Goal: Task Accomplishment & Management: Use online tool/utility

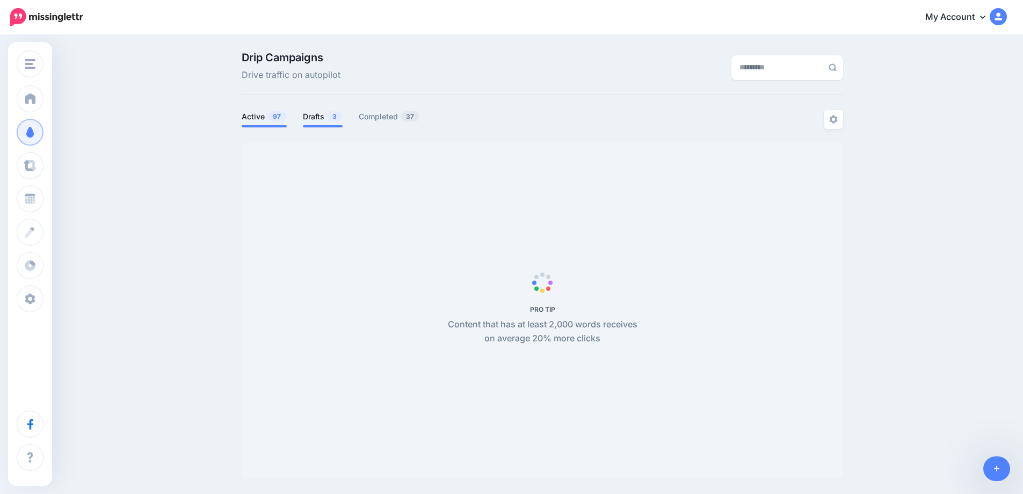
click at [320, 120] on link "Drafts 3" at bounding box center [323, 116] width 40 height 13
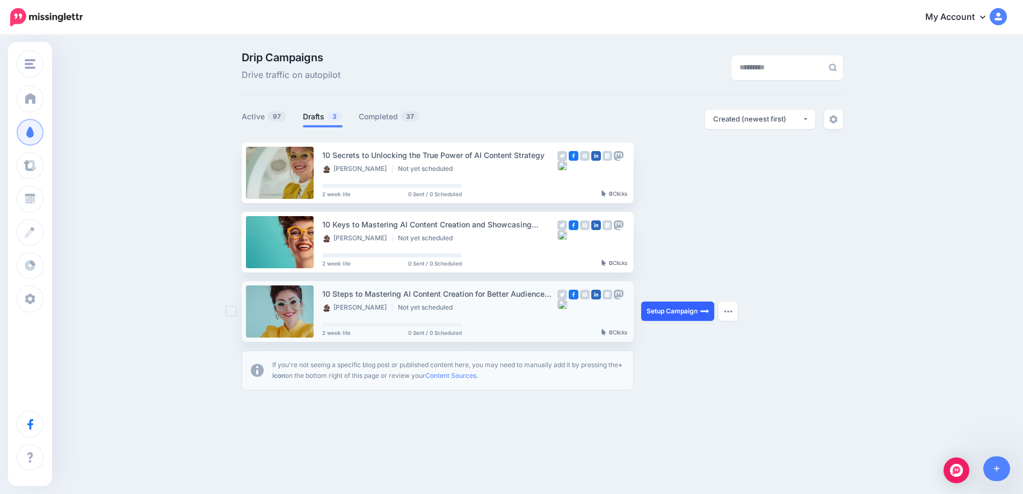
click at [686, 317] on link "Setup Campaign" at bounding box center [677, 310] width 73 height 19
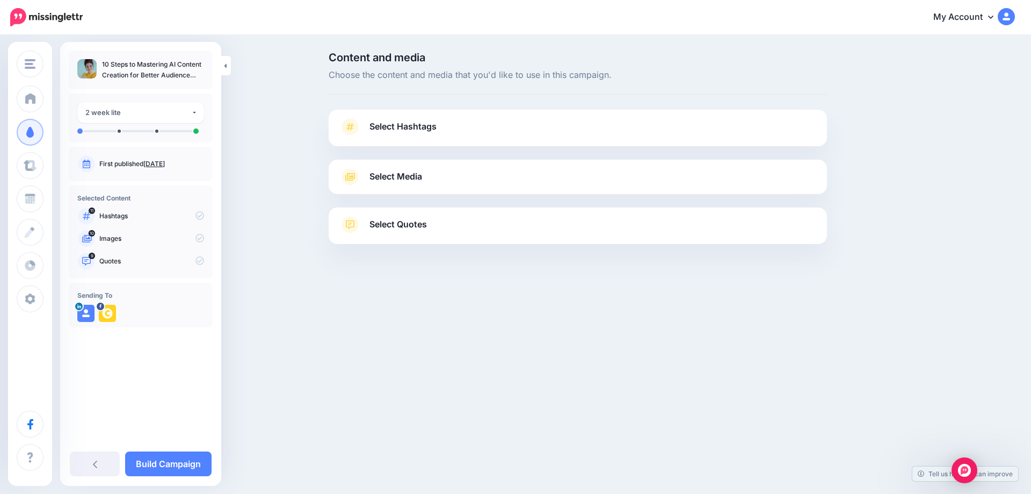
click at [158, 163] on link "Sept. 13, 2025" at bounding box center [153, 164] width 21 height 8
click at [401, 128] on span "Select Hashtags" at bounding box center [402, 126] width 67 height 15
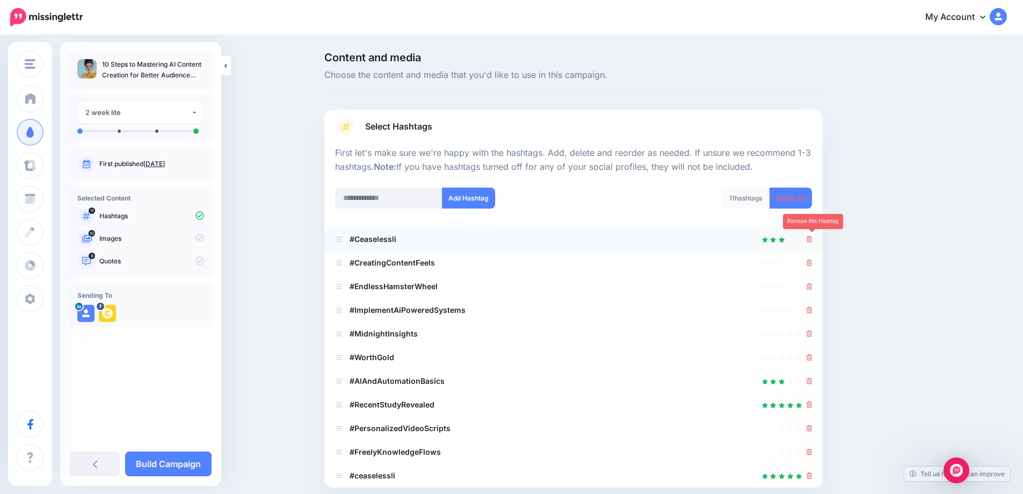
click at [813, 240] on icon at bounding box center [810, 239] width 6 height 6
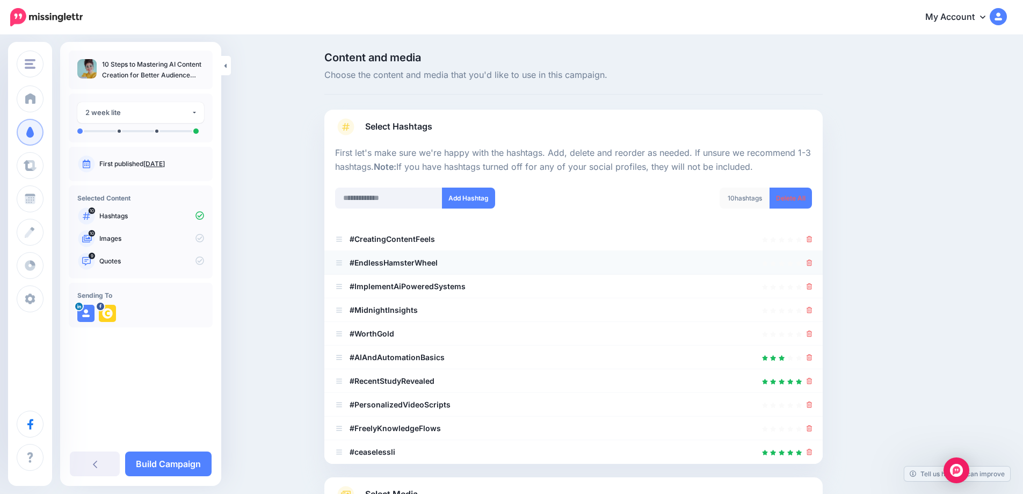
click at [809, 263] on div at bounding box center [573, 262] width 477 height 13
click at [813, 311] on icon at bounding box center [810, 310] width 6 height 6
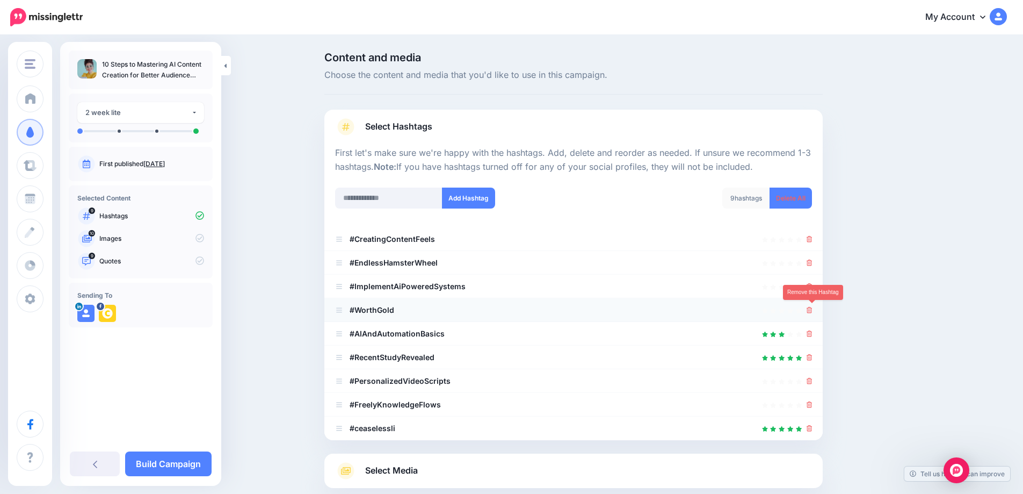
click at [813, 311] on icon at bounding box center [810, 310] width 6 height 6
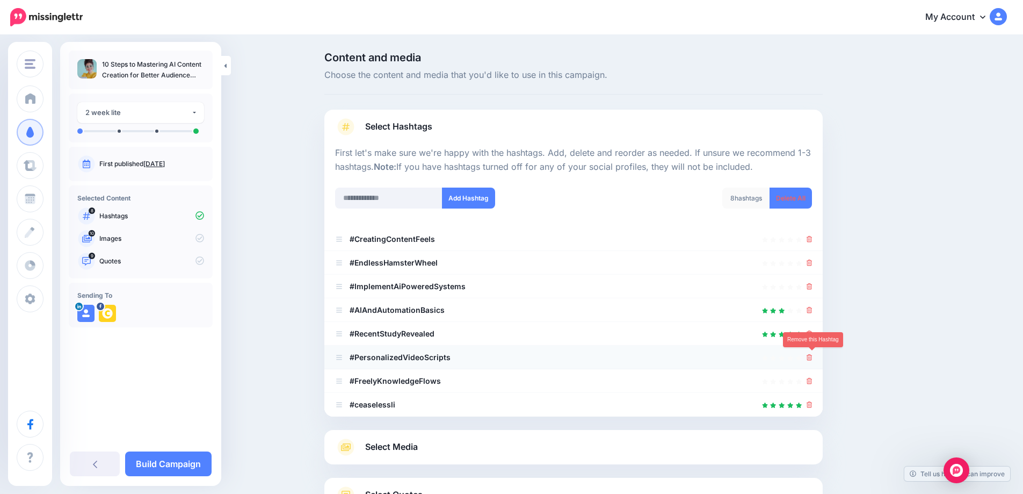
click at [813, 357] on icon at bounding box center [810, 357] width 6 height 6
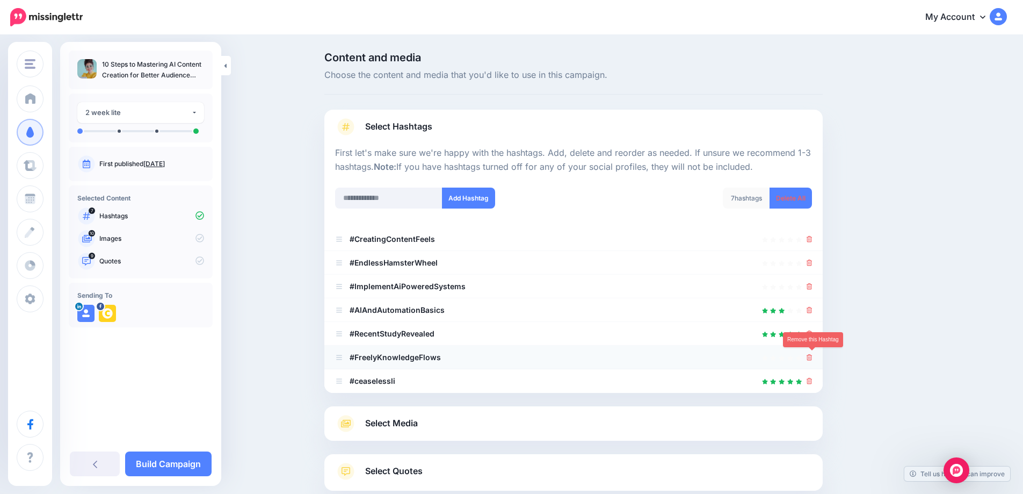
click at [813, 359] on icon at bounding box center [810, 357] width 6 height 6
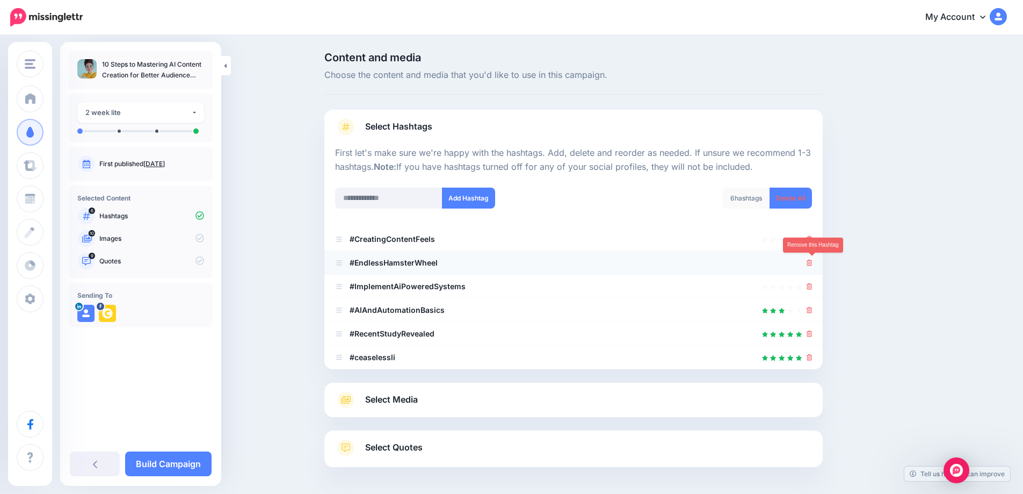
click at [813, 265] on icon at bounding box center [810, 262] width 6 height 6
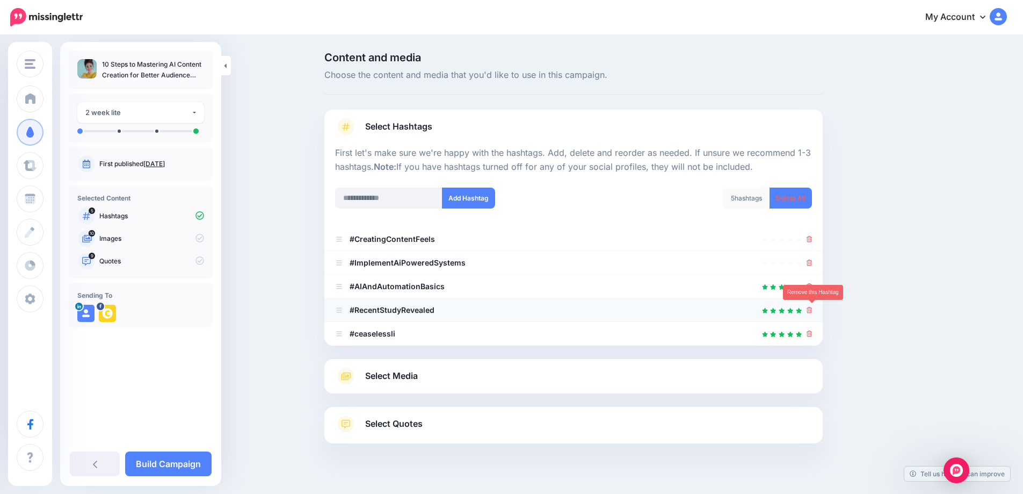
click at [813, 311] on icon at bounding box center [810, 310] width 6 height 6
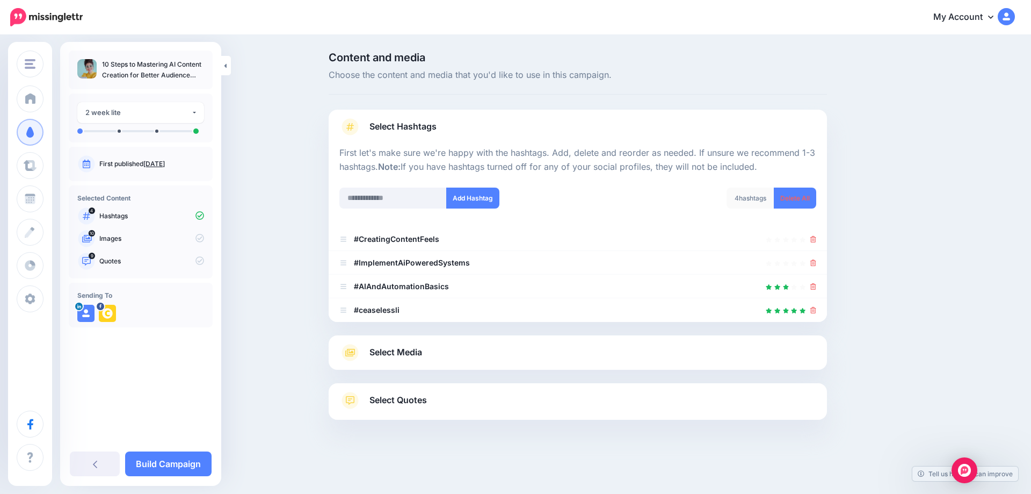
click at [405, 351] on span "Select Media" at bounding box center [395, 352] width 53 height 15
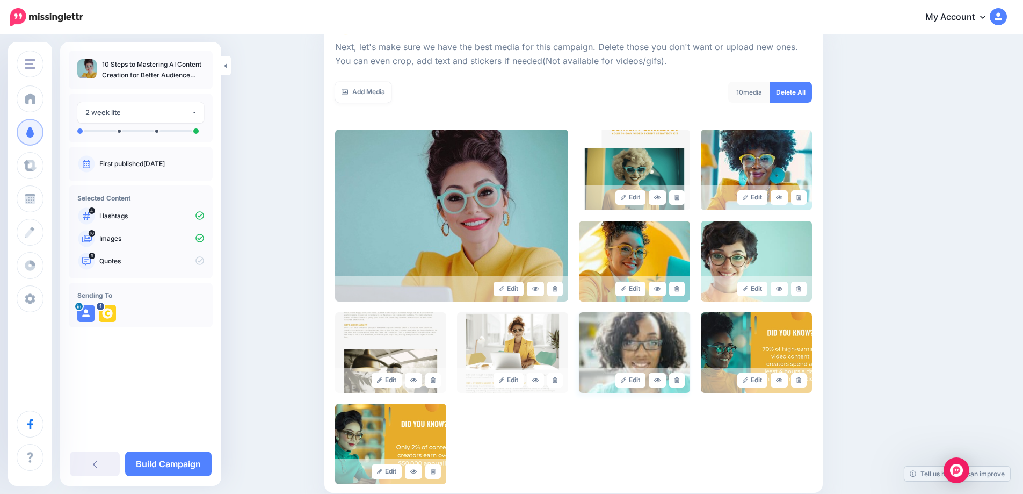
scroll to position [168, 0]
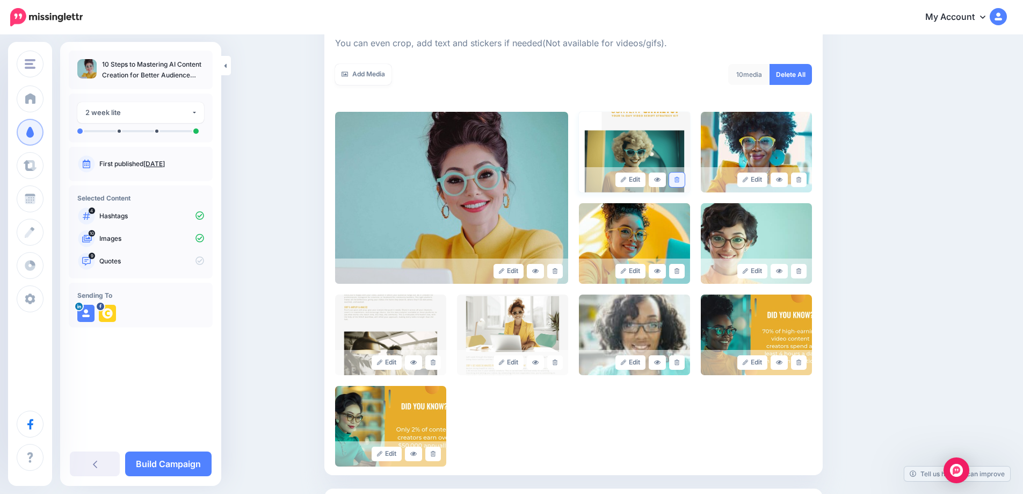
click at [679, 183] on link at bounding box center [677, 179] width 16 height 15
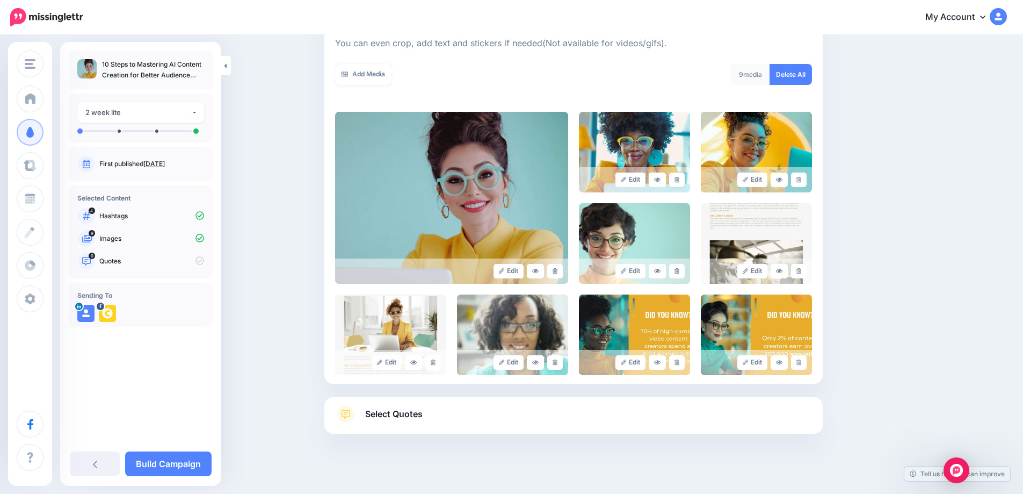
click at [679, 183] on link at bounding box center [677, 179] width 16 height 15
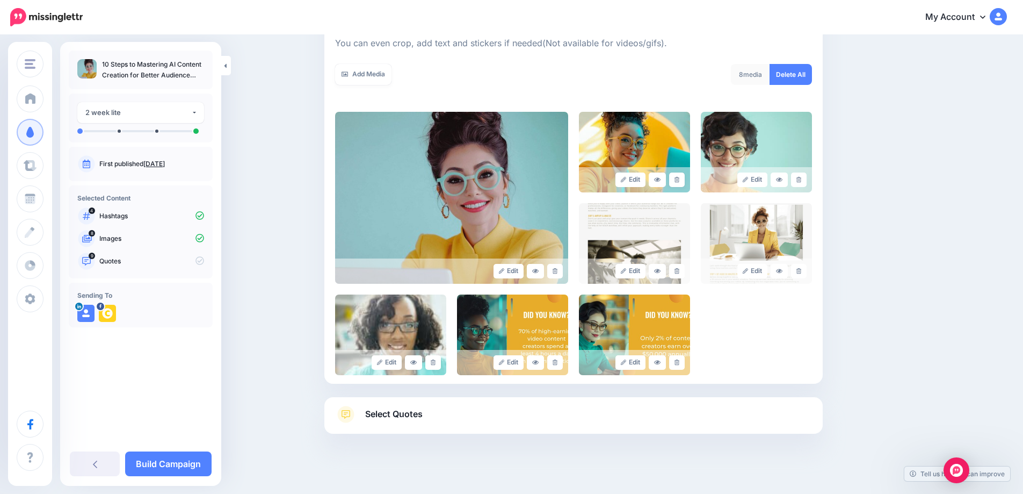
click at [679, 183] on link at bounding box center [677, 179] width 16 height 15
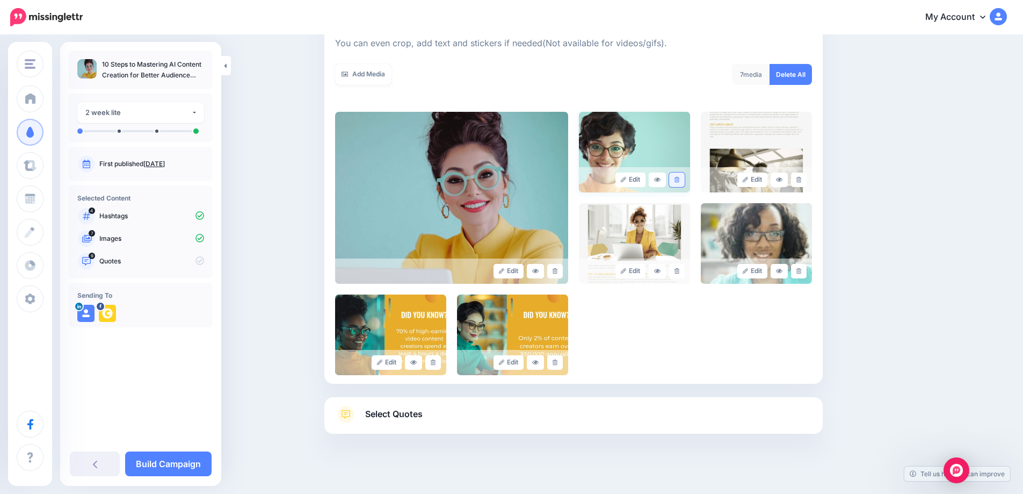
click at [679, 182] on icon at bounding box center [677, 180] width 5 height 6
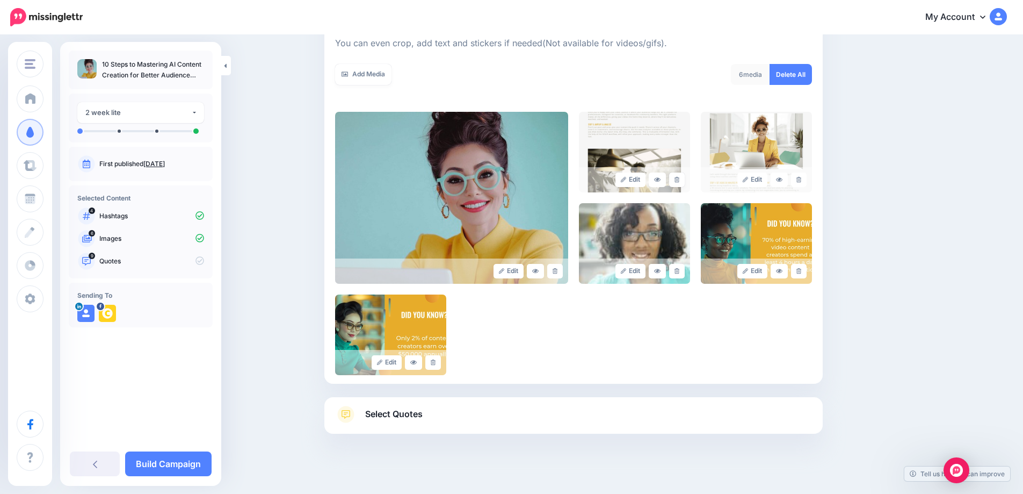
click at [679, 182] on icon at bounding box center [677, 180] width 5 height 6
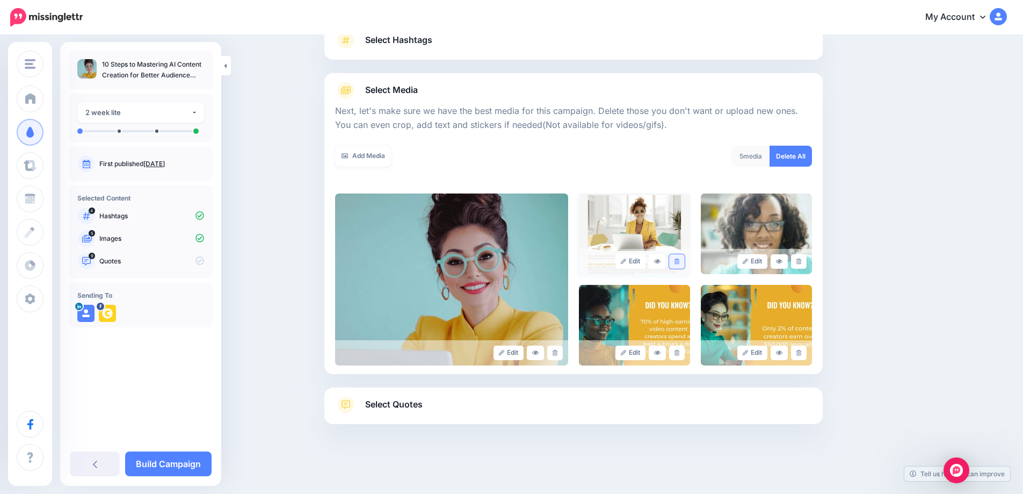
click at [680, 265] on link at bounding box center [677, 261] width 16 height 15
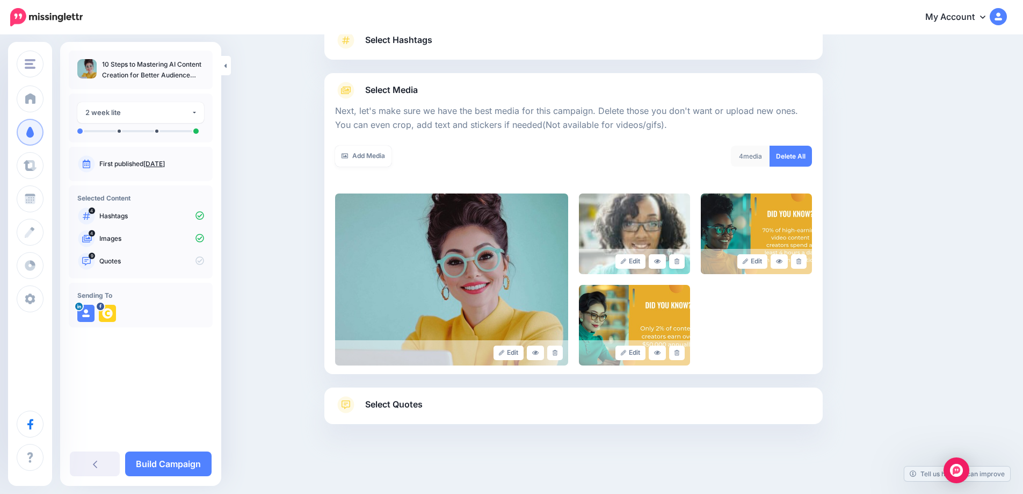
click at [680, 265] on link at bounding box center [677, 261] width 16 height 15
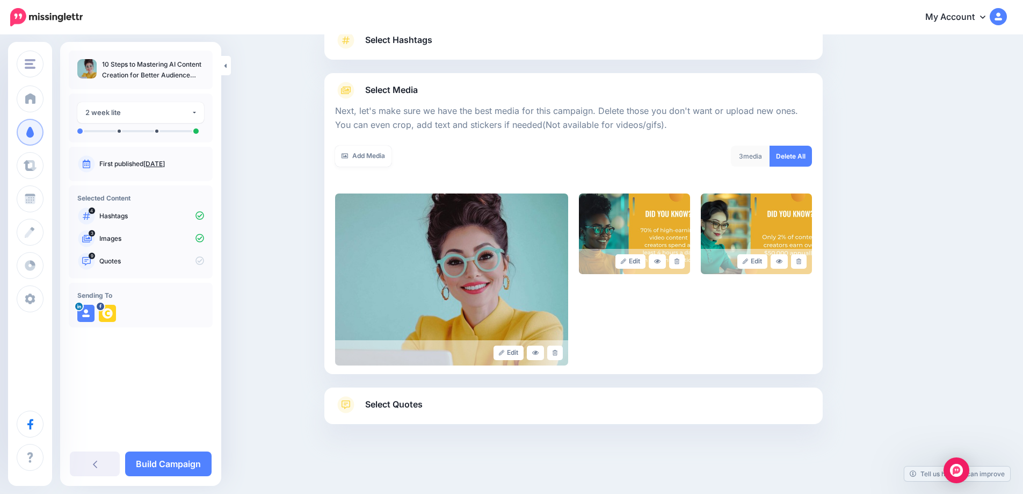
click at [415, 403] on span "Select Quotes" at bounding box center [393, 404] width 57 height 15
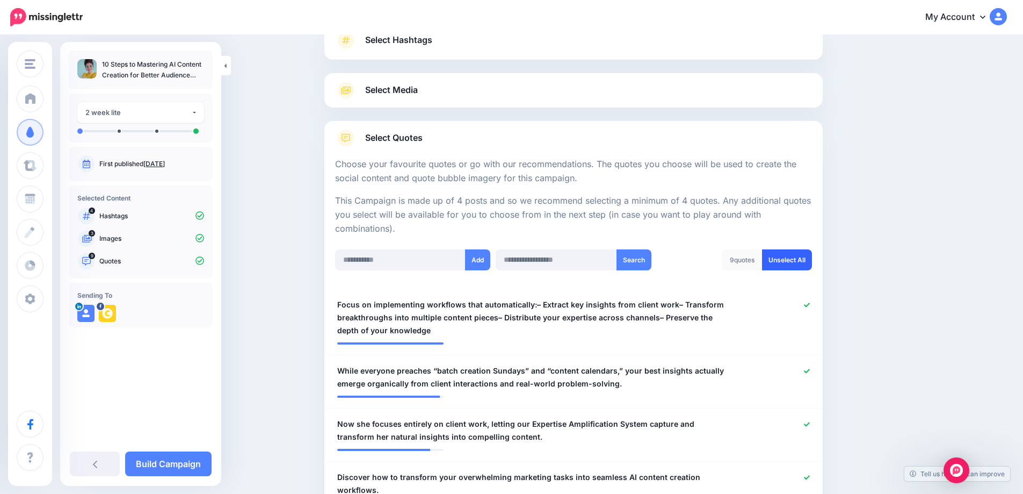
click at [788, 264] on link "Unselect All" at bounding box center [787, 259] width 50 height 21
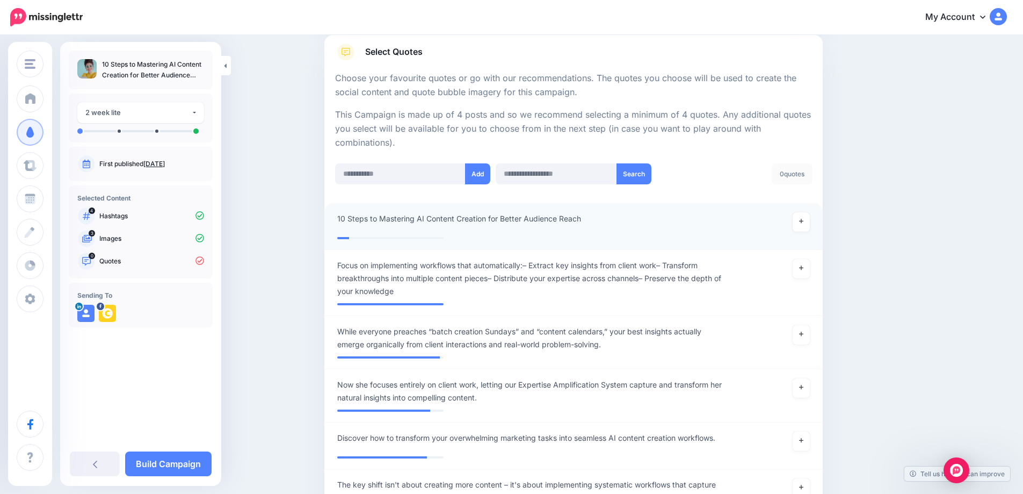
scroll to position [173, 0]
click at [810, 223] on link at bounding box center [801, 220] width 17 height 19
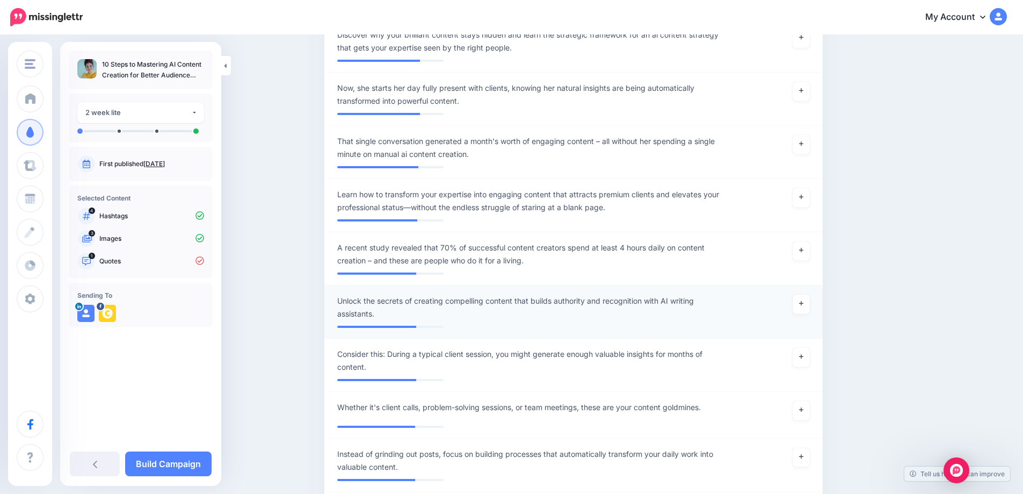
scroll to position [976, 0]
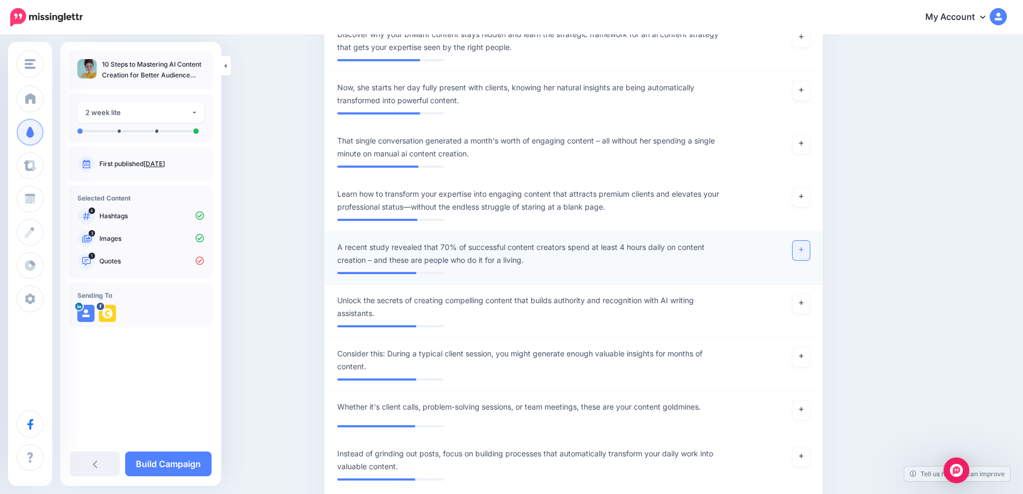
click at [803, 252] on icon at bounding box center [801, 250] width 4 height 4
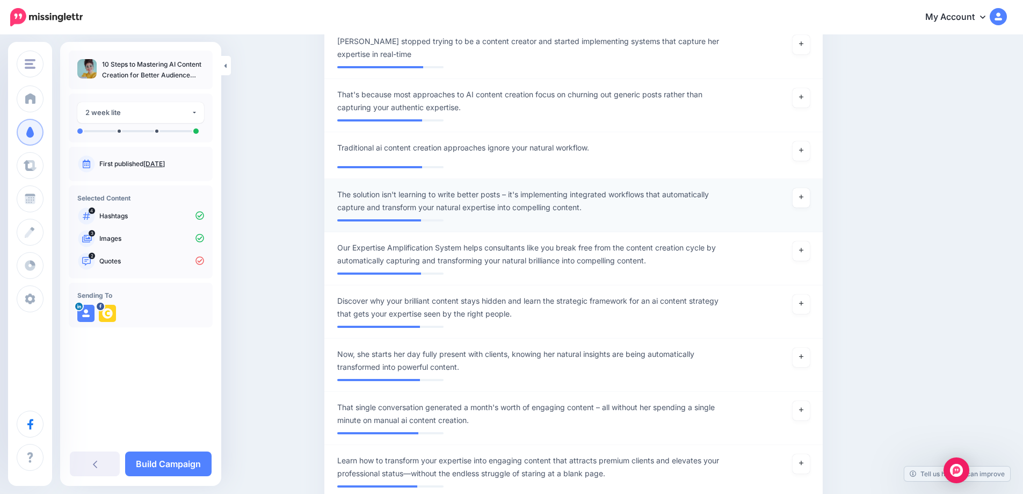
scroll to position [713, 0]
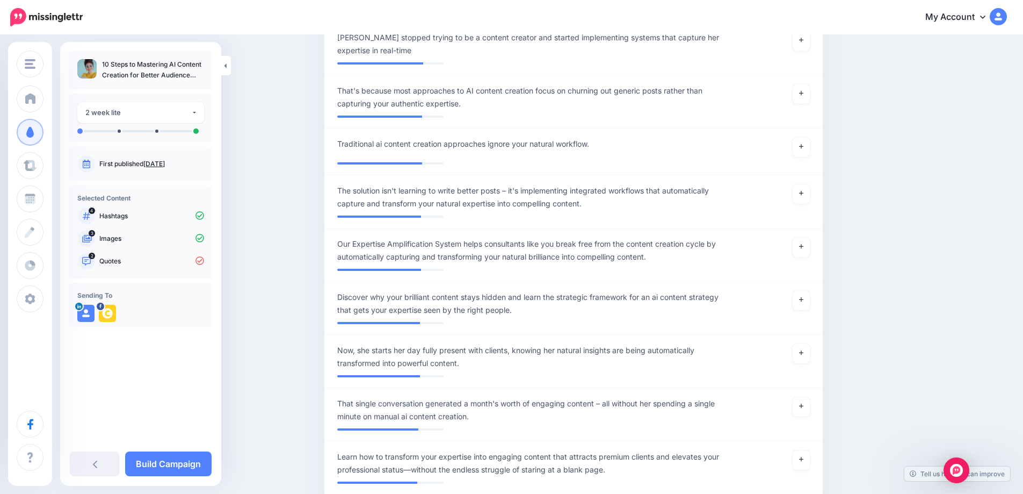
drag, startPoint x: 650, startPoint y: 328, endPoint x: 895, endPoint y: 287, distance: 248.3
click at [807, 200] on link at bounding box center [801, 193] width 17 height 19
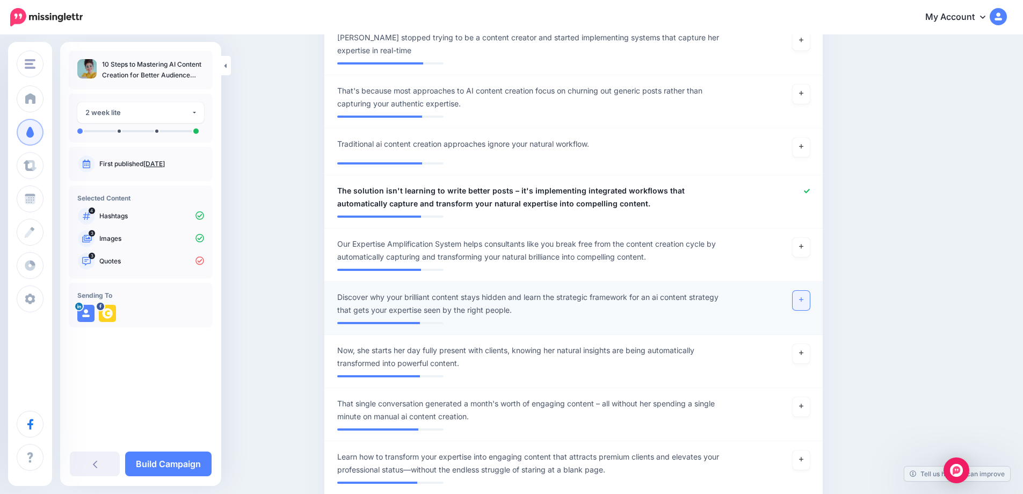
click at [810, 299] on link at bounding box center [801, 300] width 17 height 19
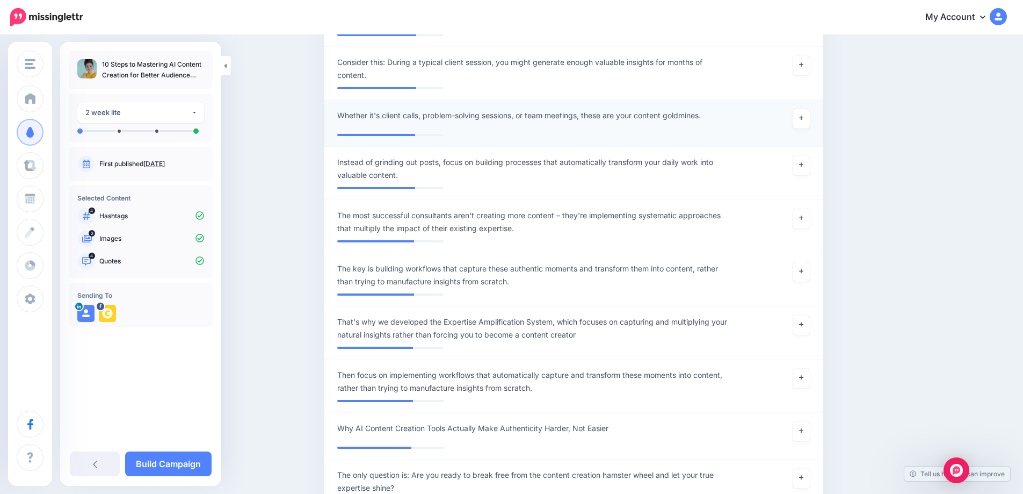
scroll to position [1269, 0]
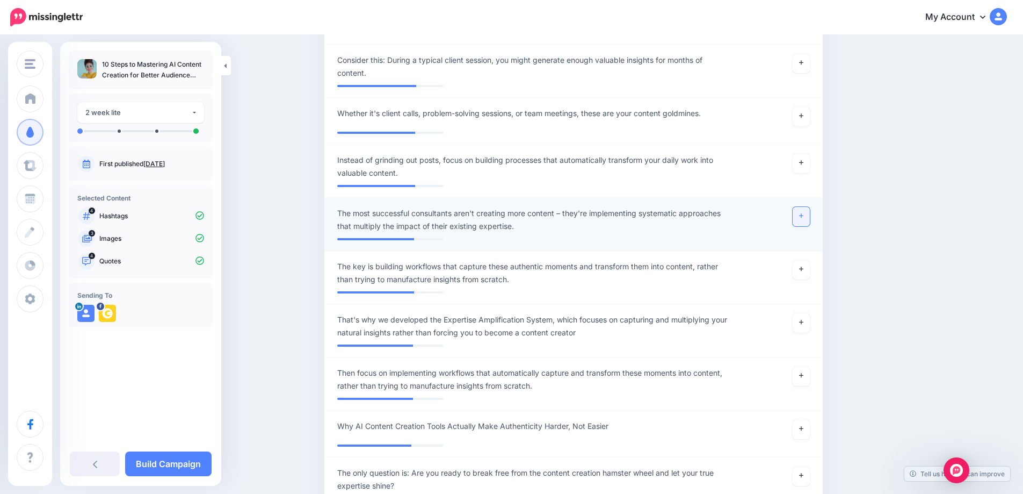
click at [803, 219] on icon at bounding box center [801, 216] width 4 height 6
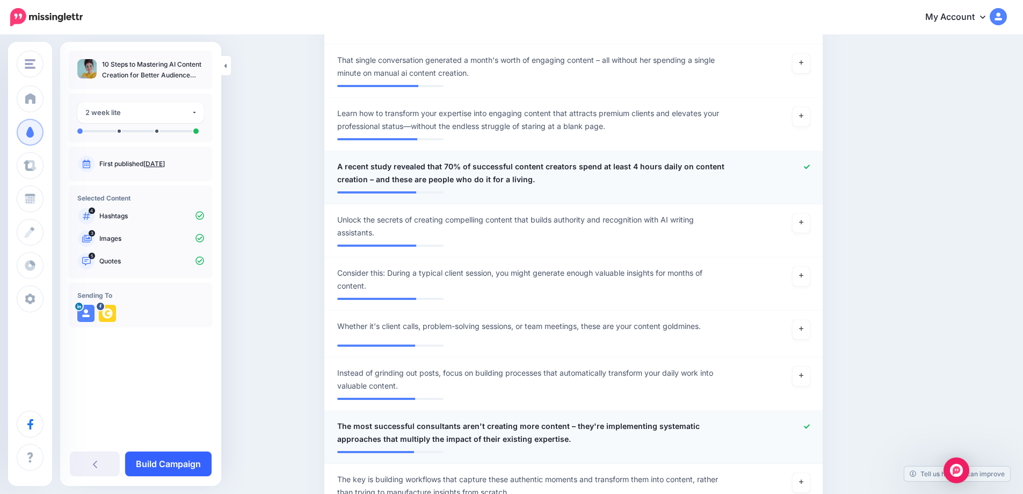
scroll to position [1059, 0]
click at [177, 468] on link "Build Campaign" at bounding box center [168, 463] width 86 height 25
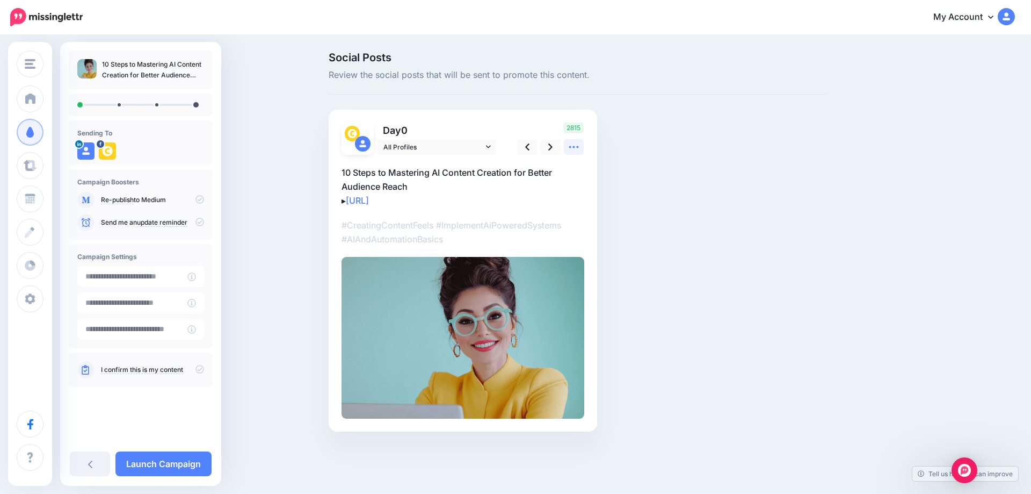
click at [574, 148] on icon at bounding box center [573, 146] width 11 height 11
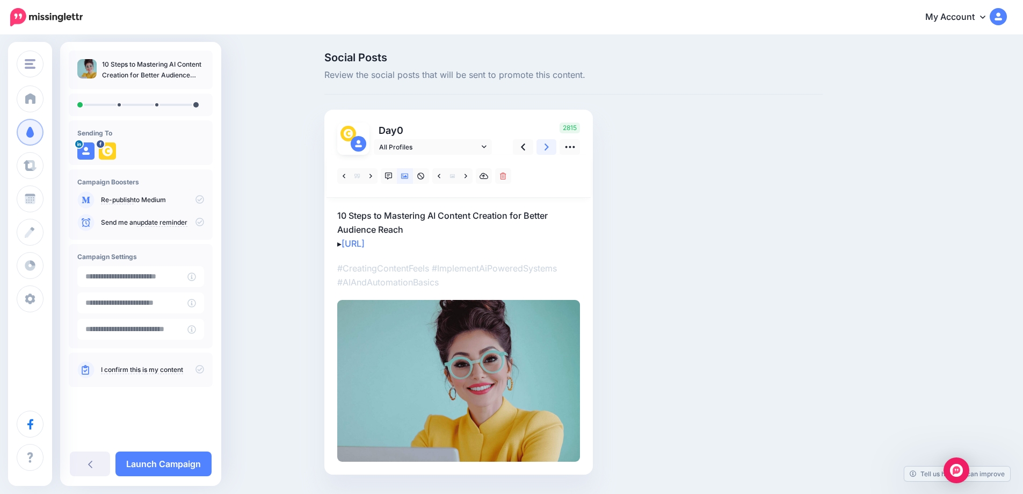
click at [546, 150] on link at bounding box center [547, 147] width 20 height 16
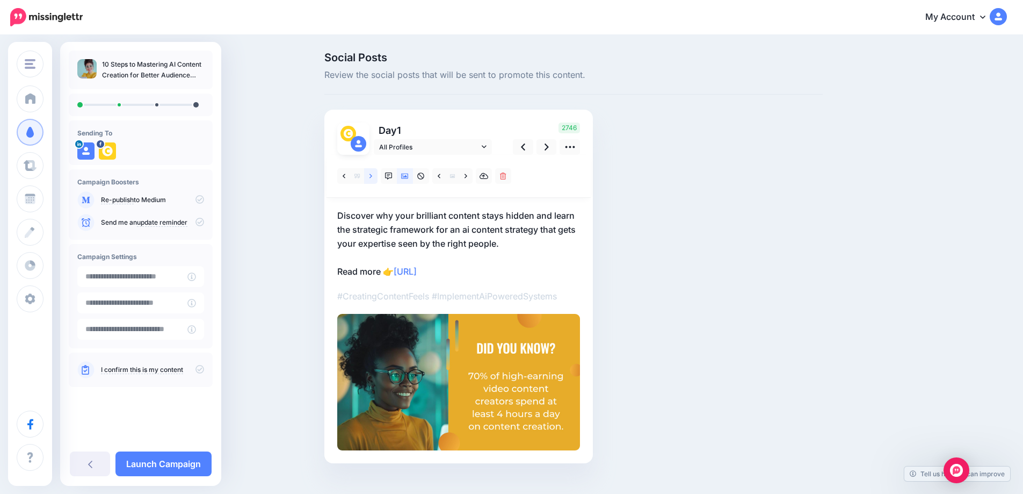
click at [372, 175] on icon at bounding box center [370, 175] width 3 height 4
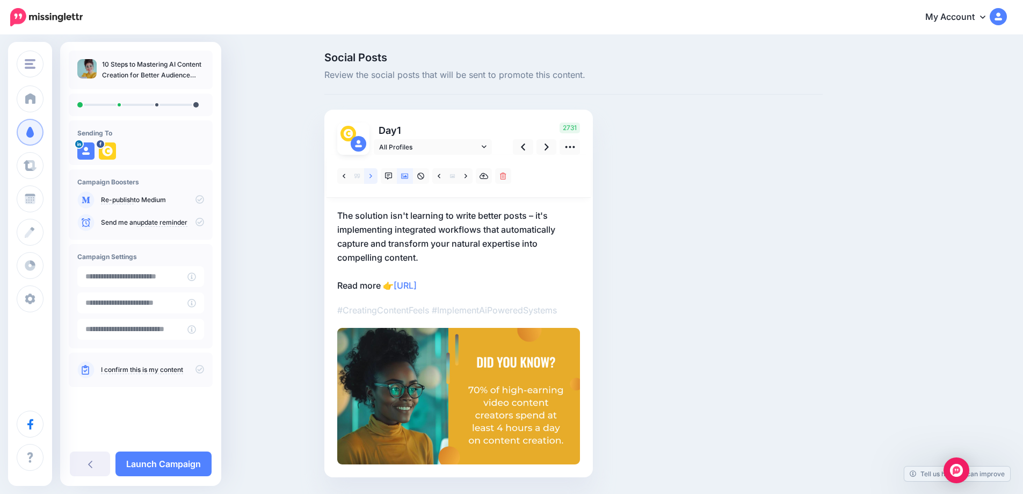
click at [372, 176] on icon at bounding box center [370, 175] width 3 height 4
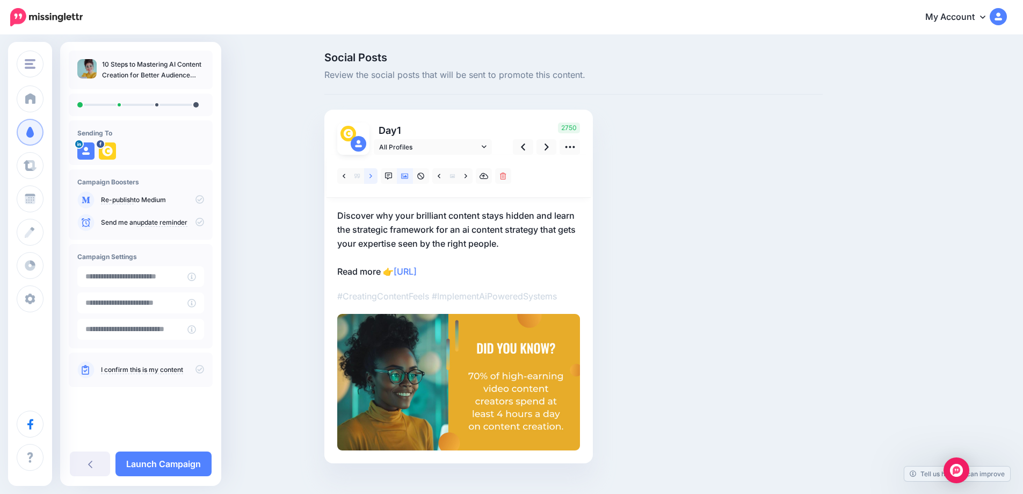
click at [372, 176] on icon at bounding box center [370, 176] width 3 height 8
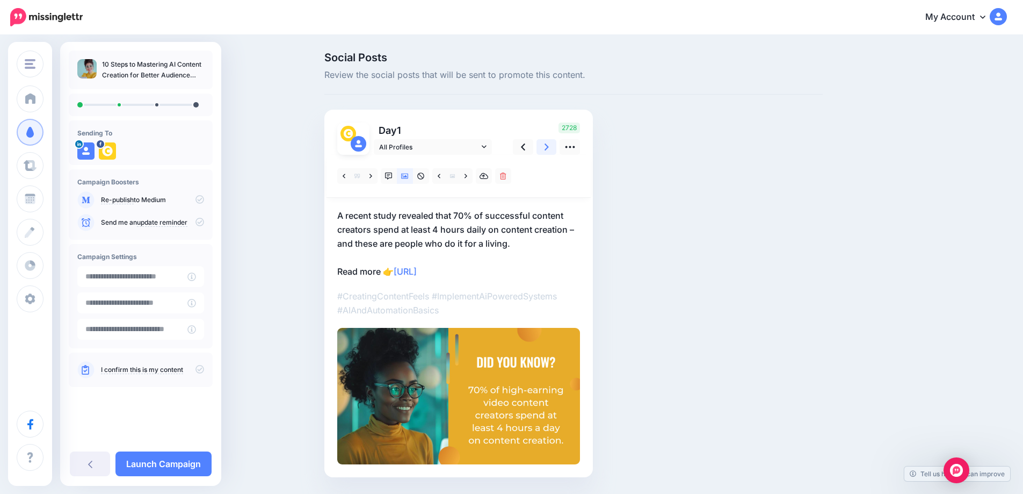
click at [549, 148] on icon at bounding box center [547, 146] width 4 height 11
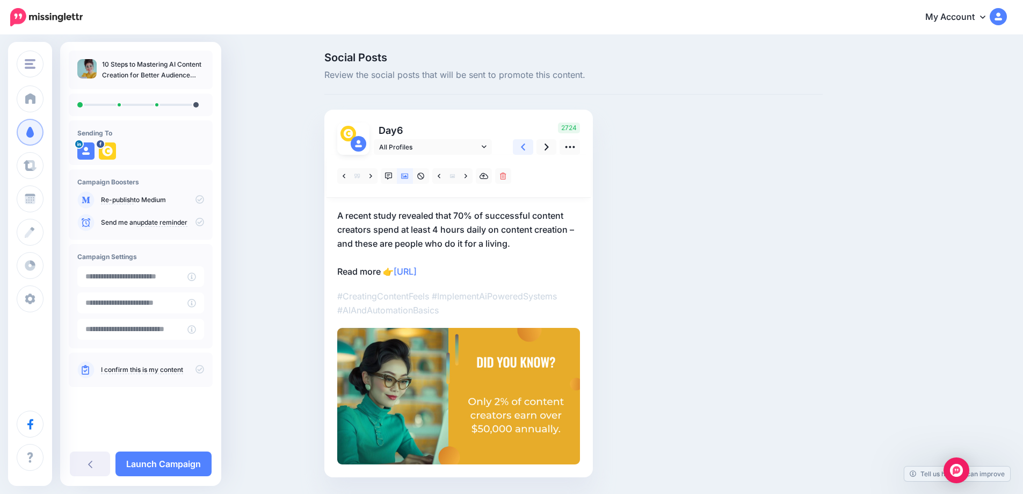
click at [525, 146] on icon at bounding box center [523, 146] width 4 height 7
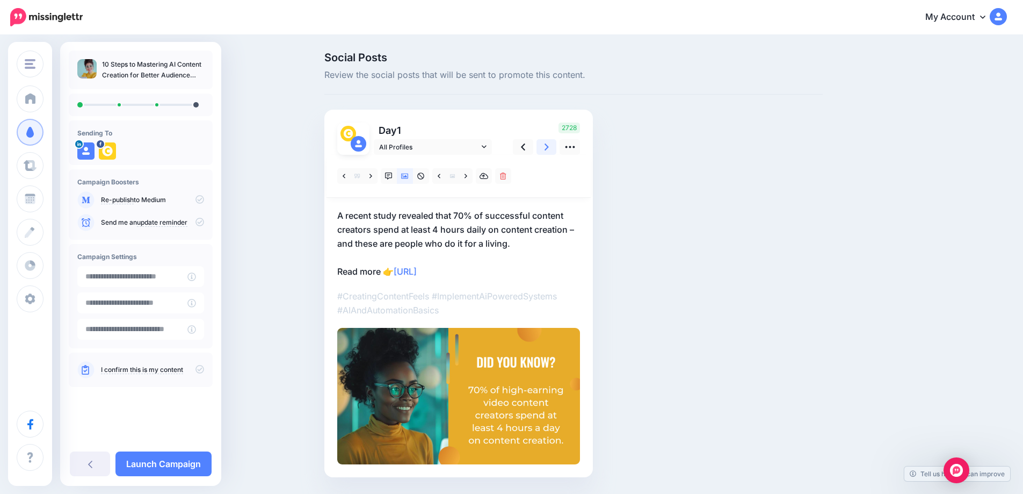
click at [549, 146] on icon at bounding box center [547, 146] width 4 height 11
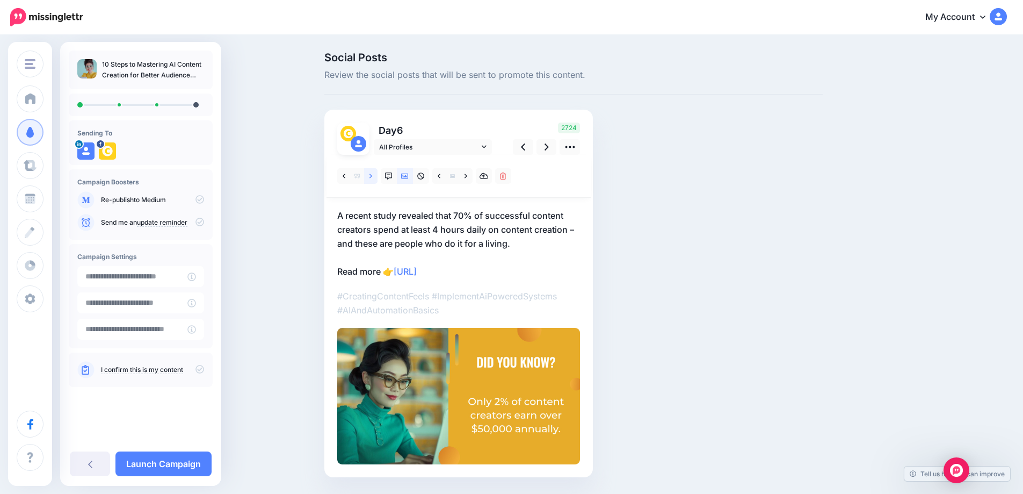
click at [372, 175] on icon at bounding box center [370, 176] width 3 height 8
click at [549, 149] on icon at bounding box center [547, 146] width 4 height 11
click at [525, 148] on icon at bounding box center [523, 146] width 4 height 7
click at [549, 148] on icon at bounding box center [547, 146] width 4 height 11
click at [466, 176] on link at bounding box center [465, 176] width 13 height 16
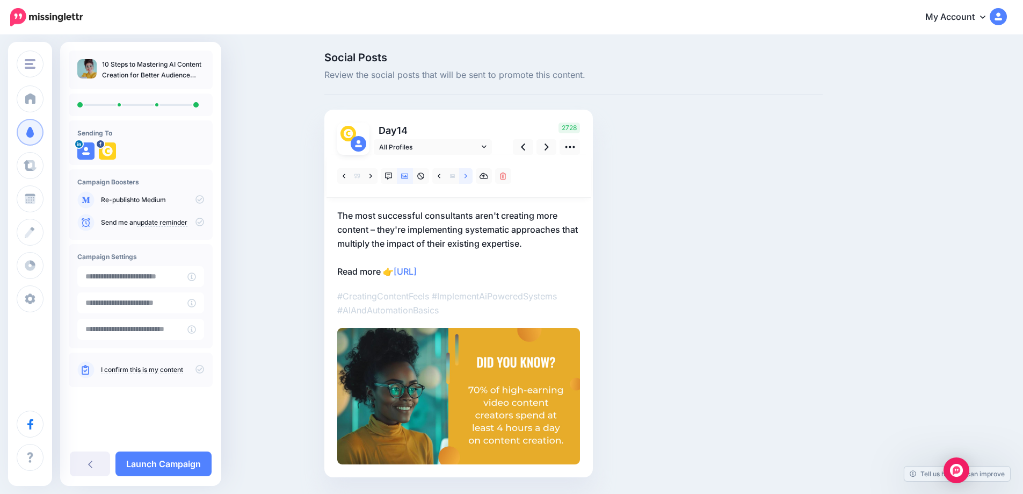
click at [466, 176] on link at bounding box center [465, 176] width 13 height 16
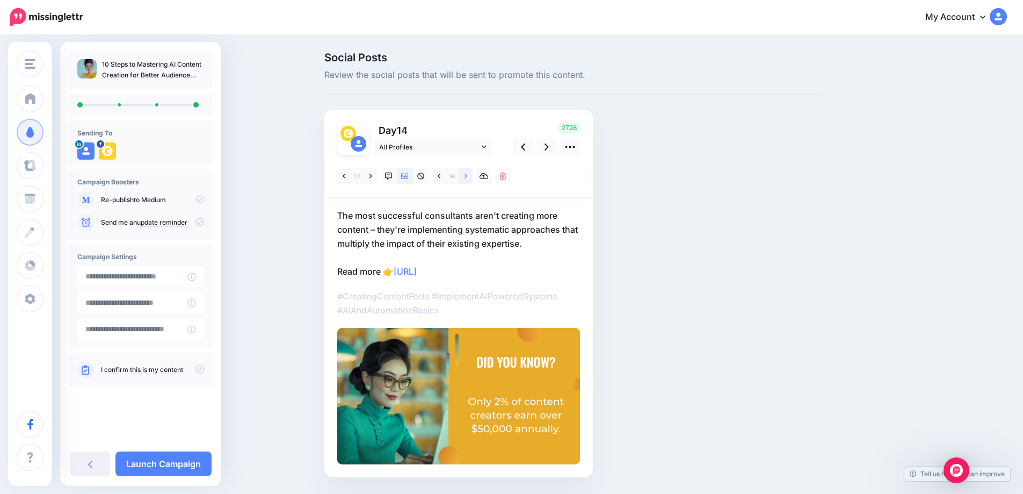
click at [466, 176] on link at bounding box center [465, 176] width 13 height 16
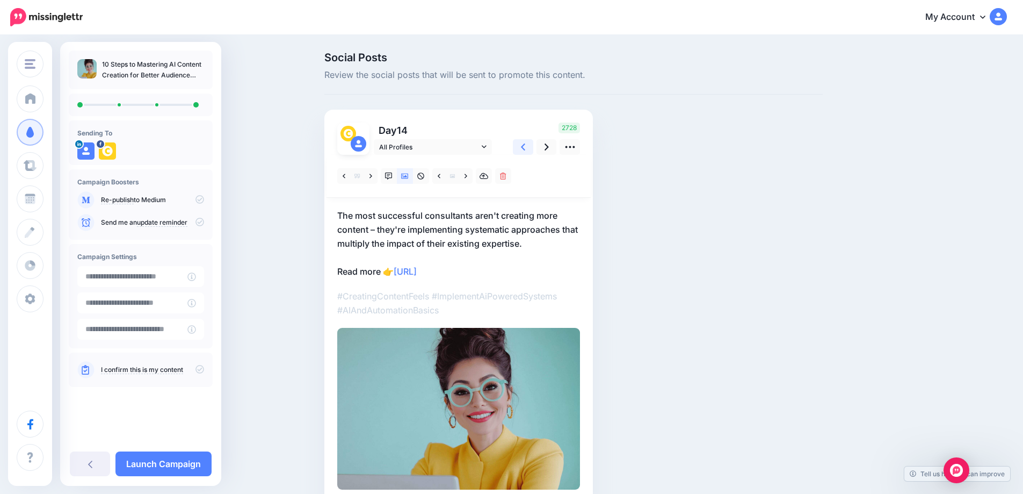
click at [525, 148] on icon at bounding box center [523, 146] width 4 height 7
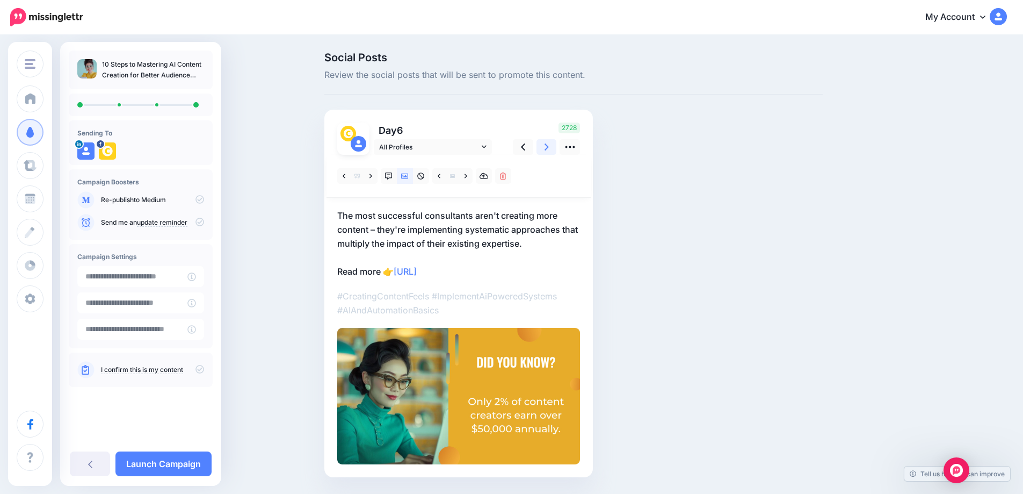
click at [546, 147] on link at bounding box center [547, 147] width 20 height 16
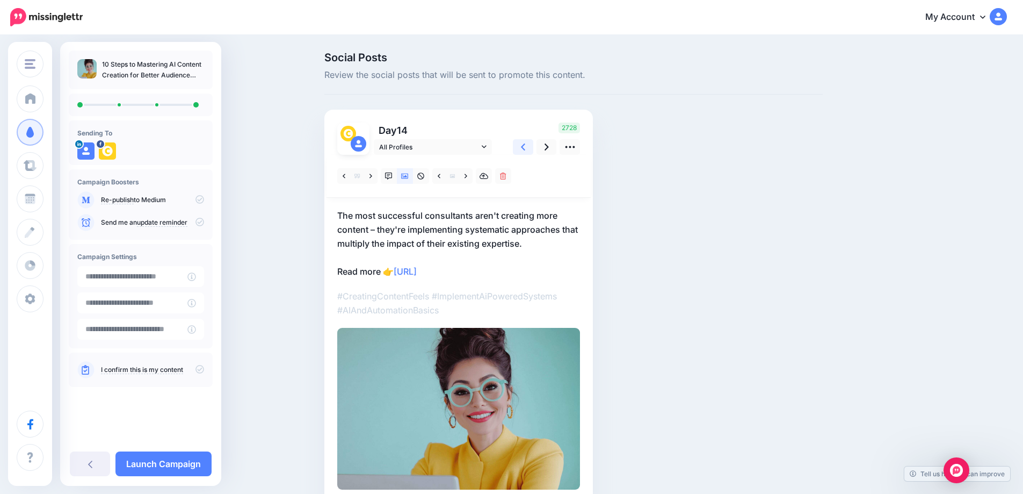
click at [533, 148] on link at bounding box center [523, 147] width 20 height 16
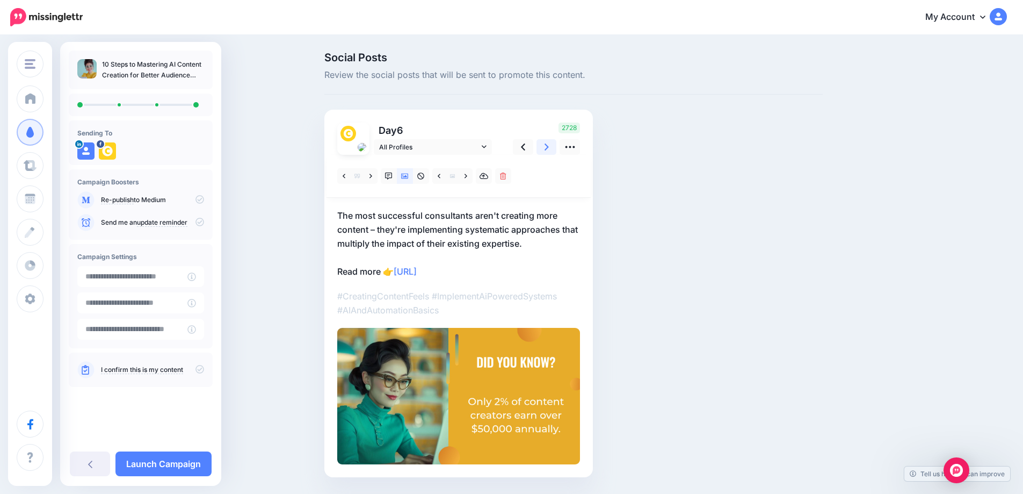
click at [547, 147] on link at bounding box center [547, 147] width 20 height 16
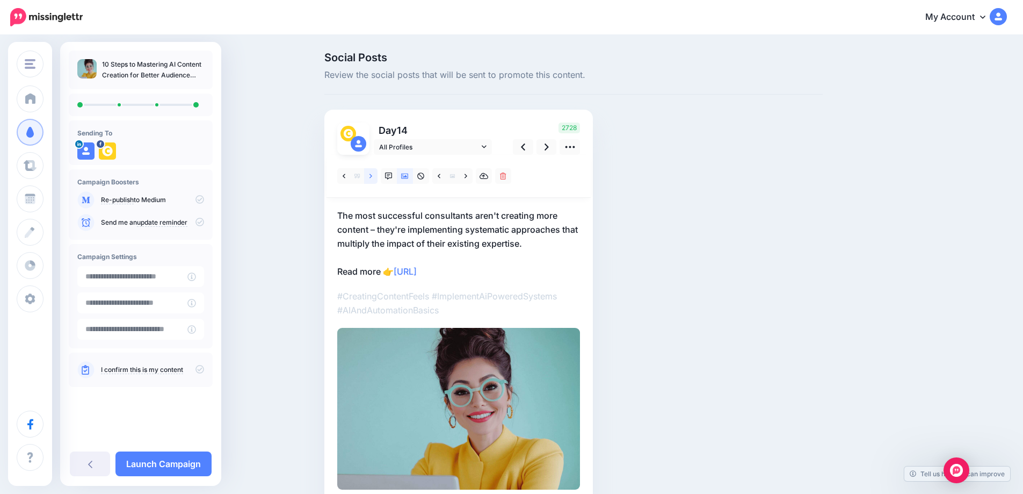
click at [372, 175] on icon at bounding box center [370, 176] width 3 height 8
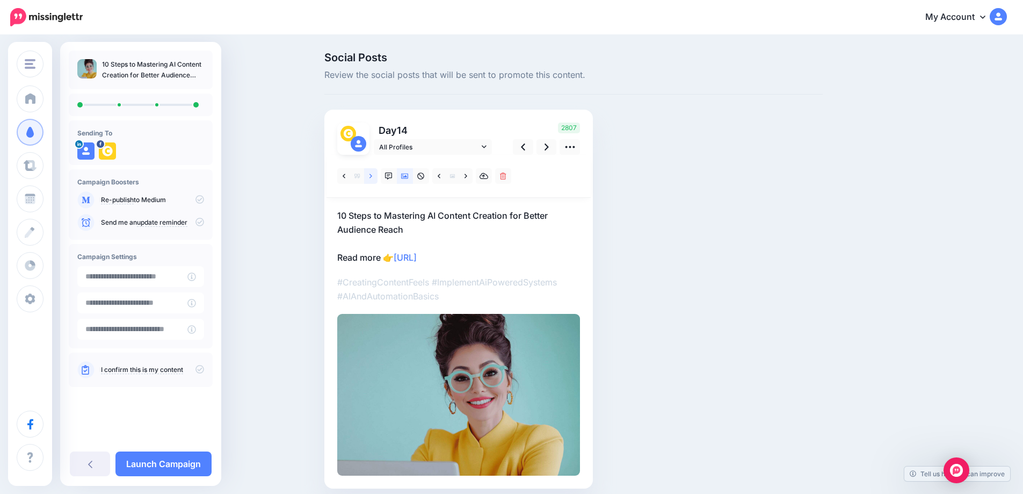
click at [372, 175] on icon at bounding box center [370, 176] width 3 height 8
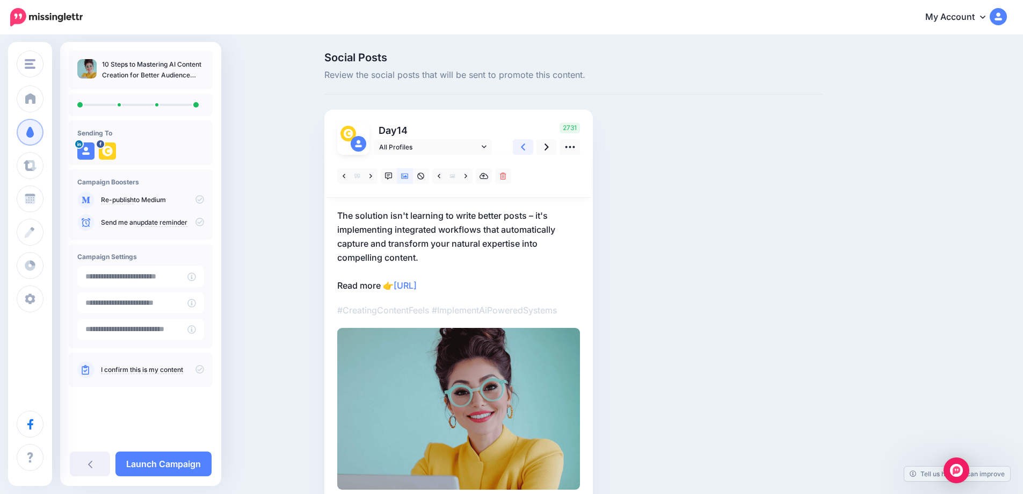
click at [525, 149] on icon at bounding box center [523, 146] width 4 height 11
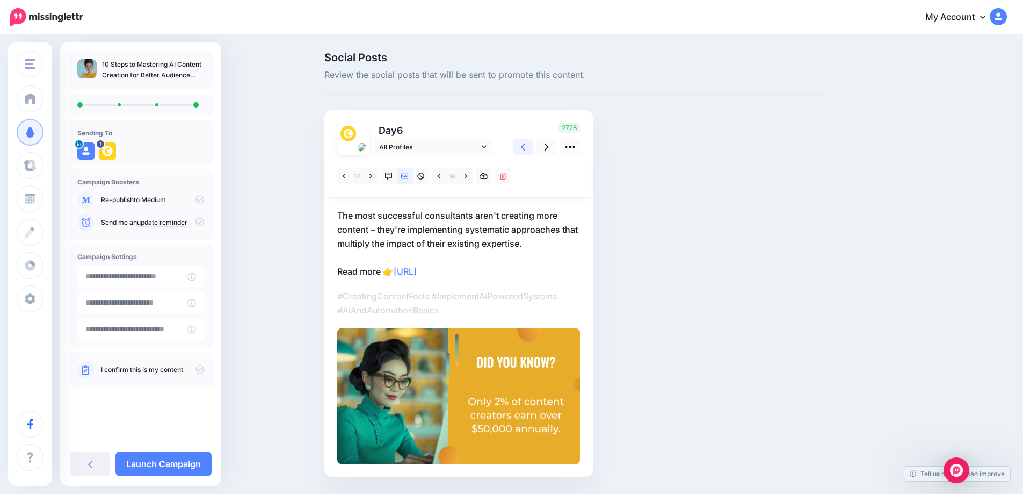
click at [525, 149] on icon at bounding box center [523, 146] width 4 height 11
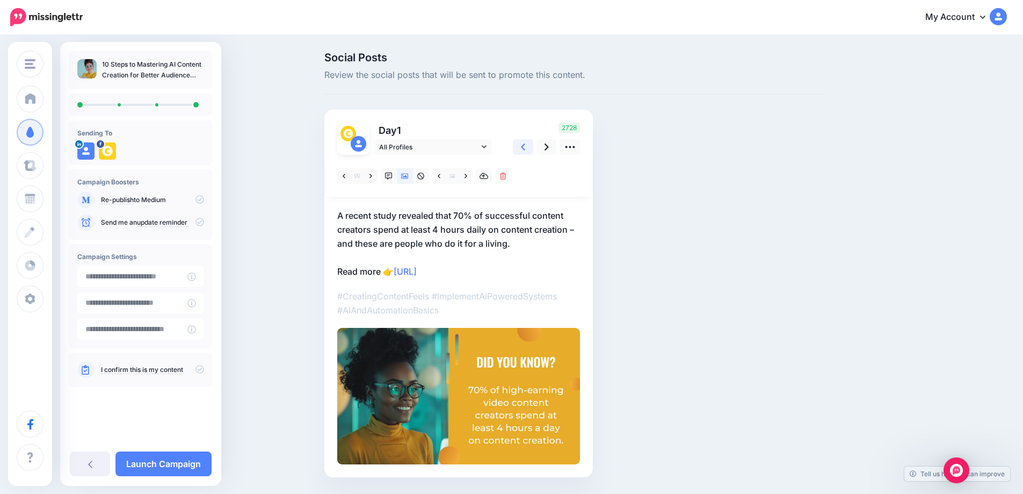
click at [525, 149] on icon at bounding box center [523, 146] width 4 height 11
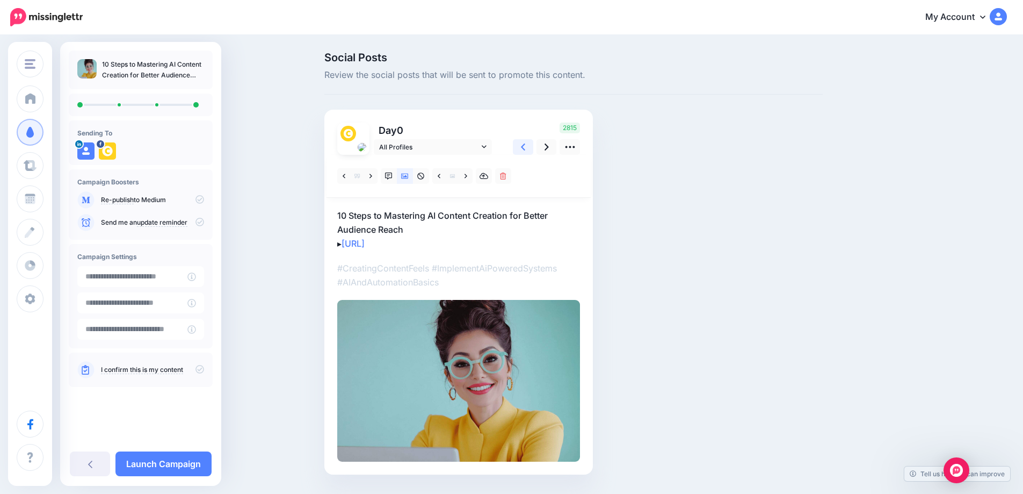
click at [525, 149] on icon at bounding box center [523, 146] width 4 height 11
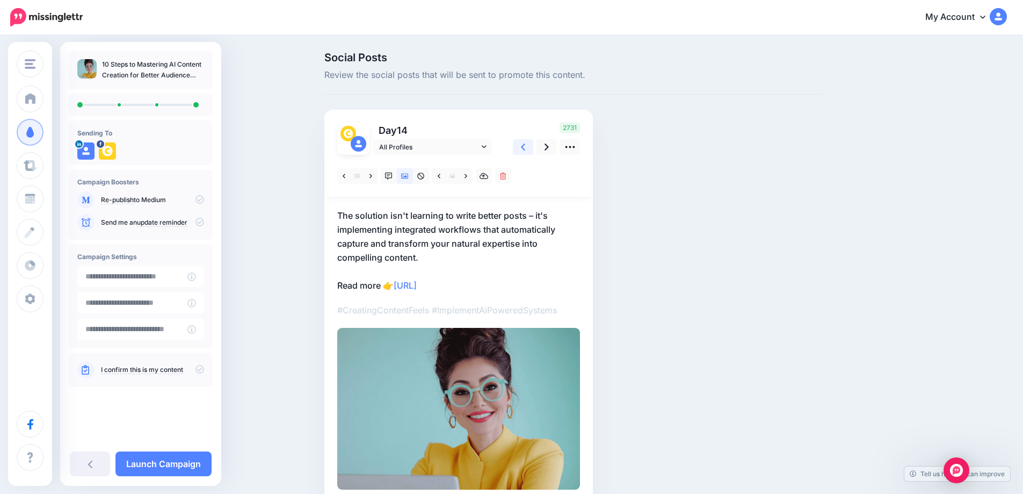
scroll to position [57, 0]
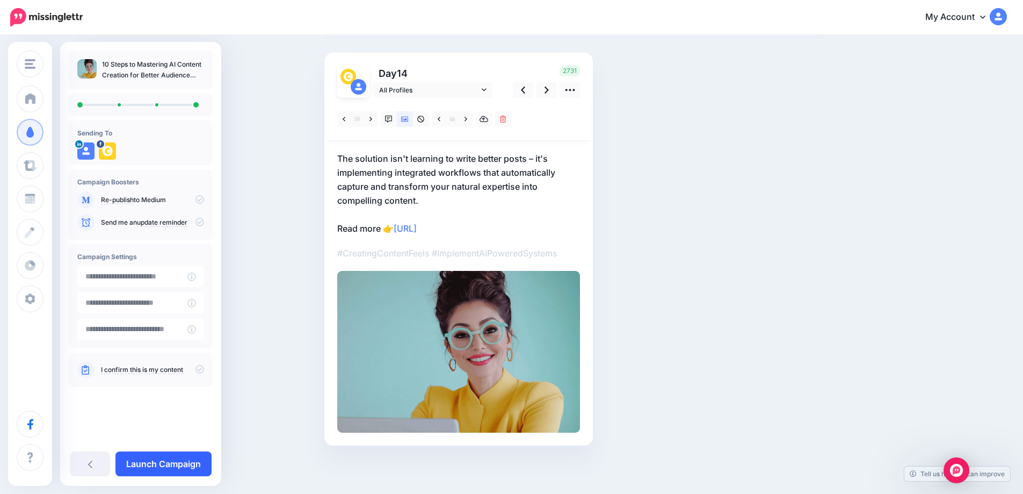
click at [157, 463] on link "Launch Campaign" at bounding box center [163, 463] width 96 height 25
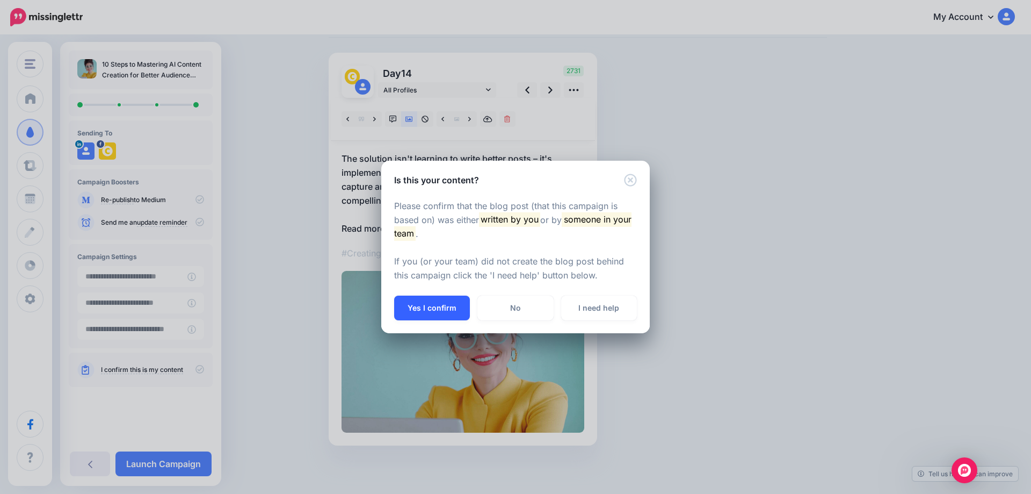
click at [432, 308] on button "Yes I confirm" at bounding box center [432, 307] width 76 height 25
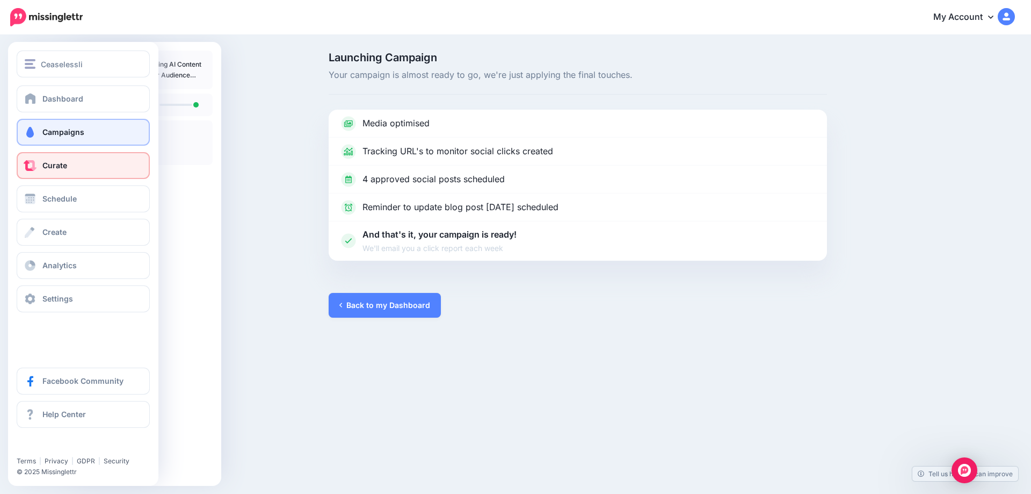
click at [45, 168] on span "Curate" at bounding box center [54, 165] width 25 height 9
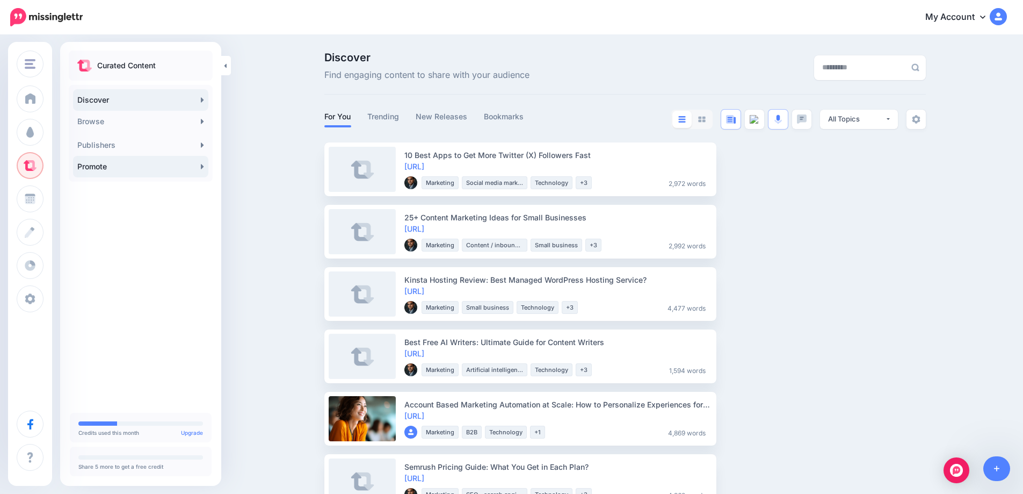
click at [203, 165] on icon at bounding box center [202, 166] width 3 height 9
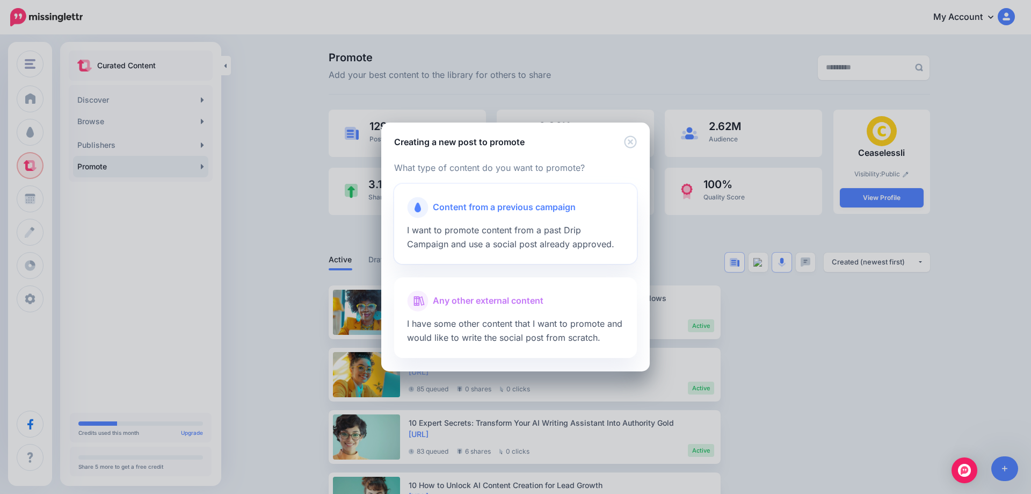
click at [480, 220] on div at bounding box center [515, 220] width 217 height 5
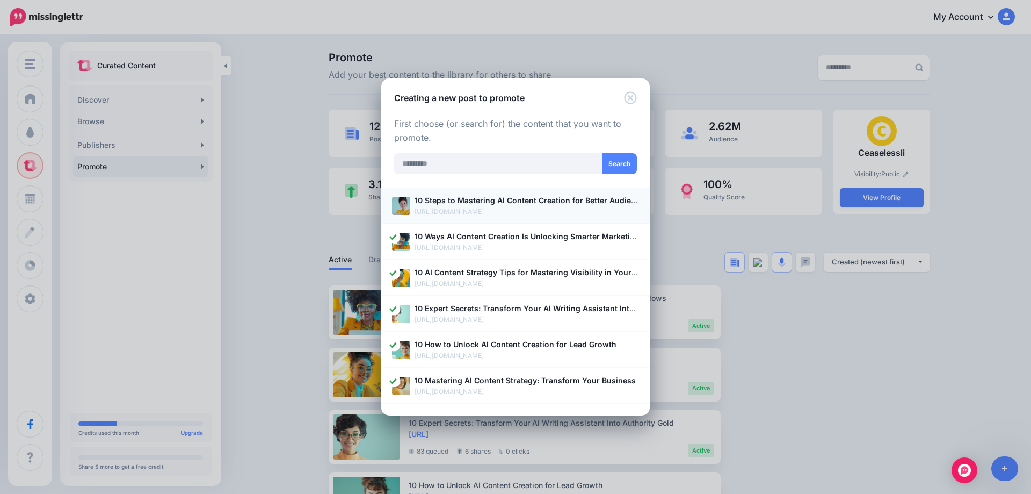
click at [458, 211] on p "[URL][DOMAIN_NAME]" at bounding box center [527, 211] width 224 height 11
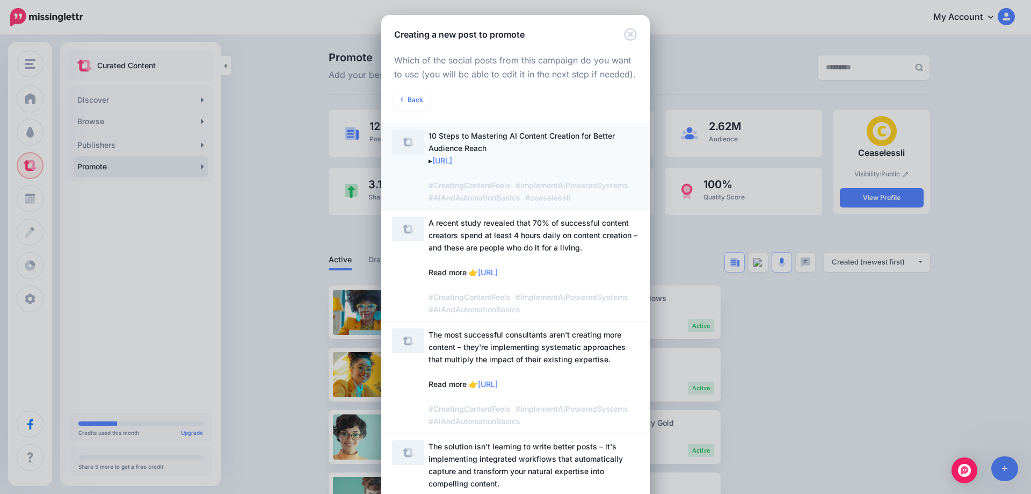
click at [491, 156] on span "10 Steps to Mastering AI Content Creation for Better Audience Reach ▸ https://l…" at bounding box center [534, 166] width 211 height 74
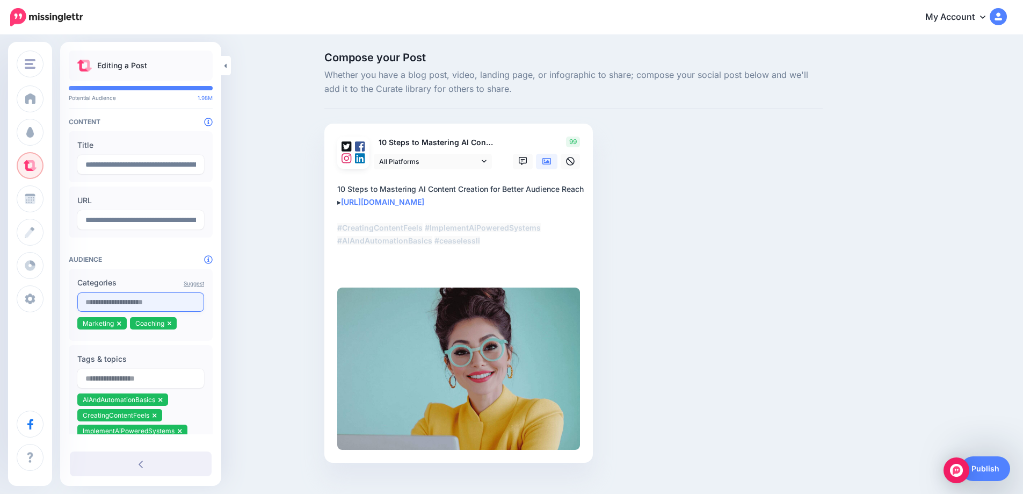
click at [169, 323] on icon at bounding box center [170, 323] width 4 height 6
click at [114, 300] on input "text" at bounding box center [140, 301] width 127 height 19
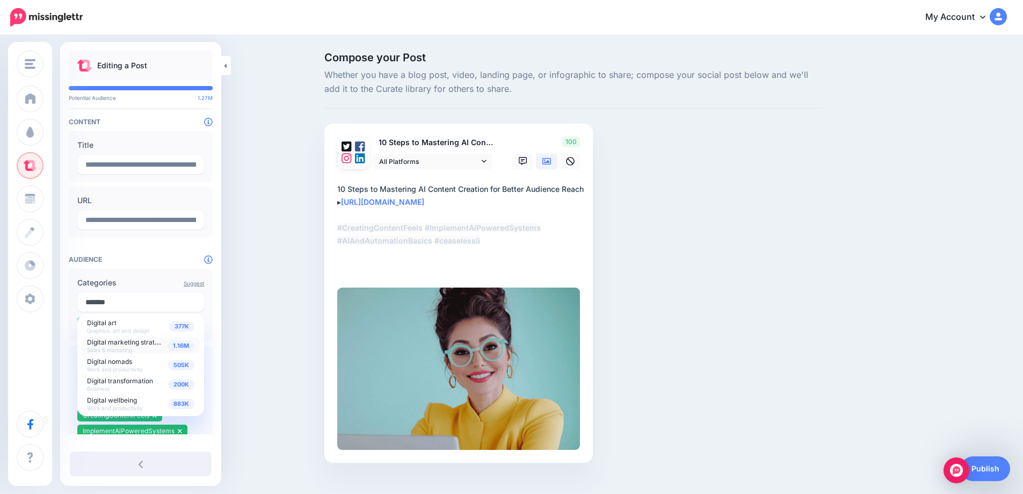
type input "*******"
click at [177, 350] on span "1.16M" at bounding box center [181, 345] width 27 height 10
click at [250, 327] on div "Compose your Post Whether you have a blog post, video, landing page, or infogra…" at bounding box center [511, 273] width 1023 height 475
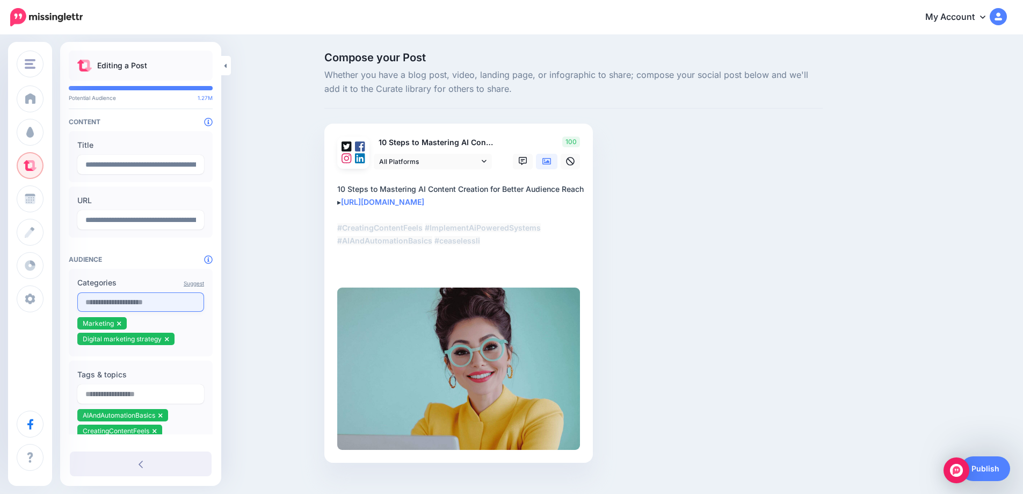
click at [113, 299] on input "text" at bounding box center [140, 301] width 127 height 19
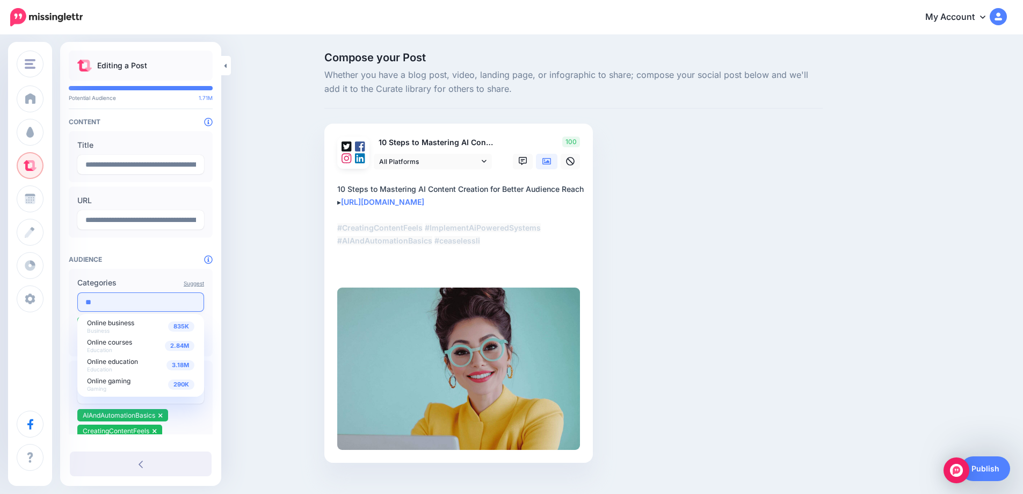
type input "*"
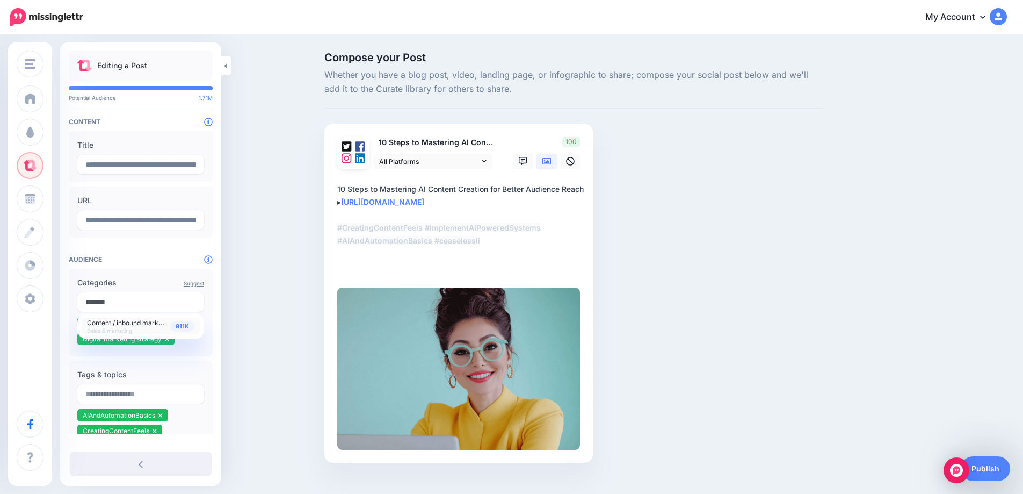
type input "*******"
click at [179, 329] on span "911K" at bounding box center [182, 326] width 24 height 10
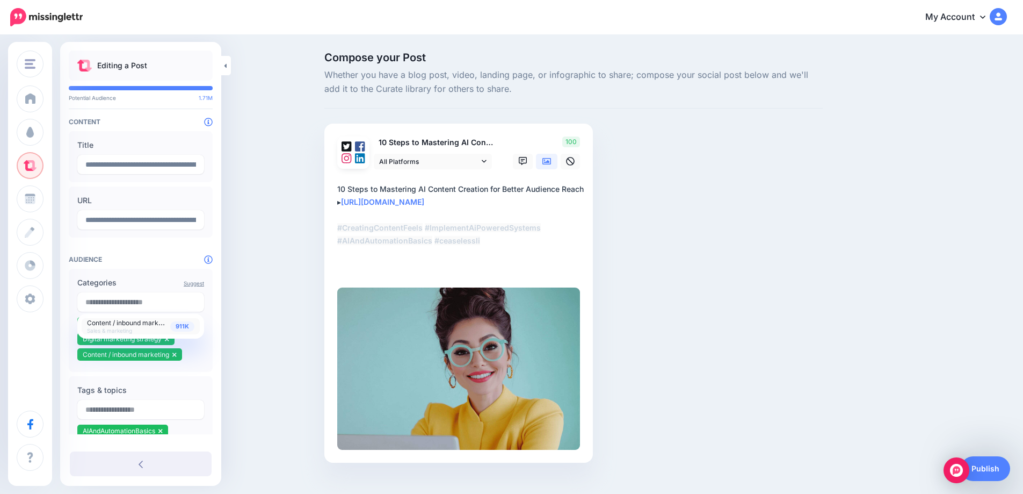
click at [248, 325] on div "Compose your Post Whether you have a blog post, video, landing page, or infogra…" at bounding box center [511, 273] width 1023 height 475
click at [997, 466] on link "Publish" at bounding box center [985, 468] width 49 height 25
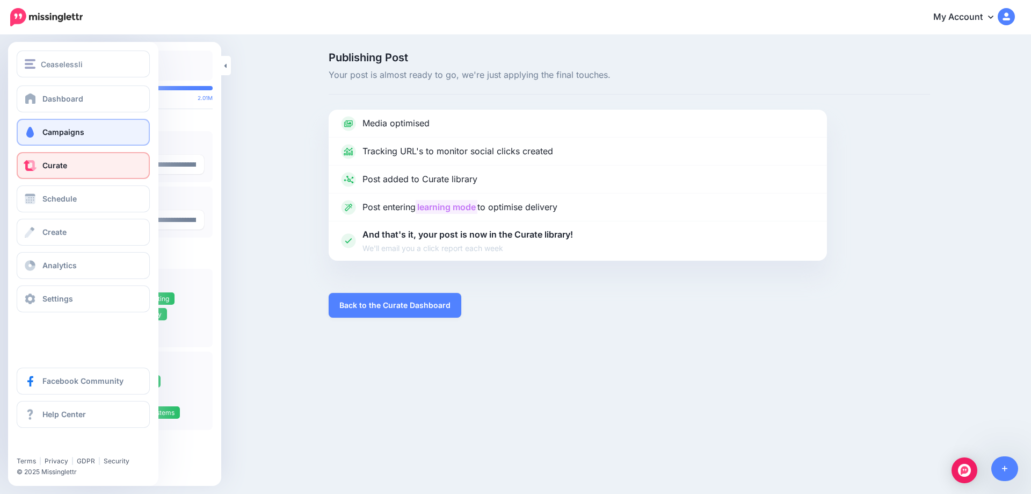
click at [45, 132] on span "Campaigns" at bounding box center [63, 131] width 42 height 9
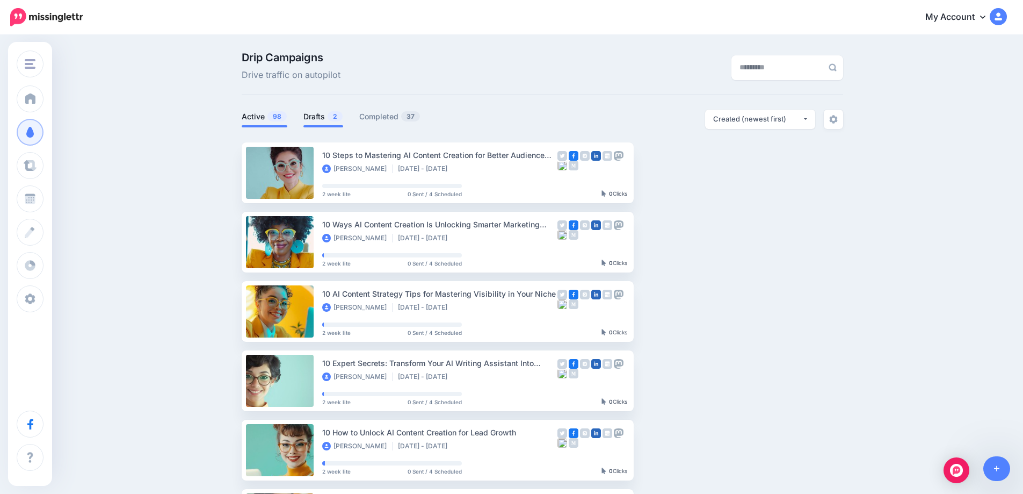
click at [311, 117] on link "Drafts 2" at bounding box center [323, 116] width 40 height 13
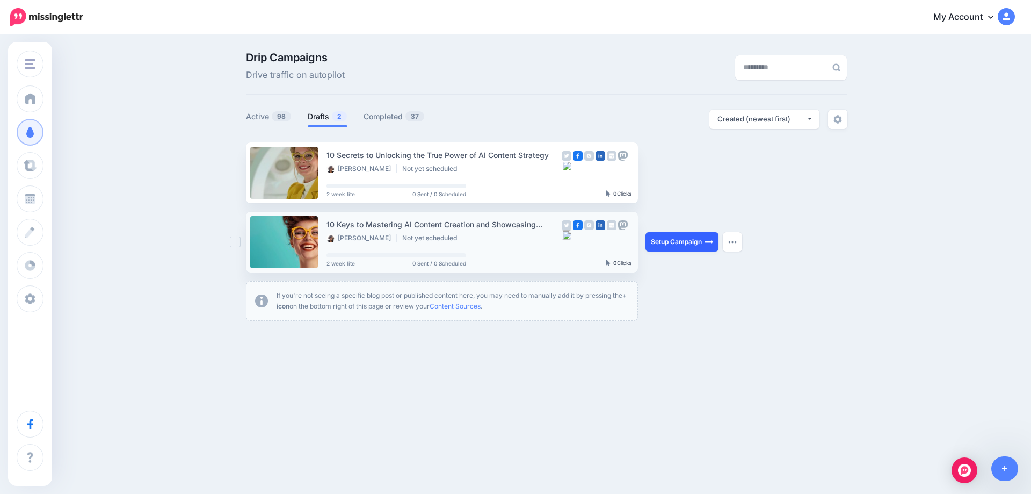
click at [677, 240] on link "Setup Campaign" at bounding box center [682, 241] width 73 height 19
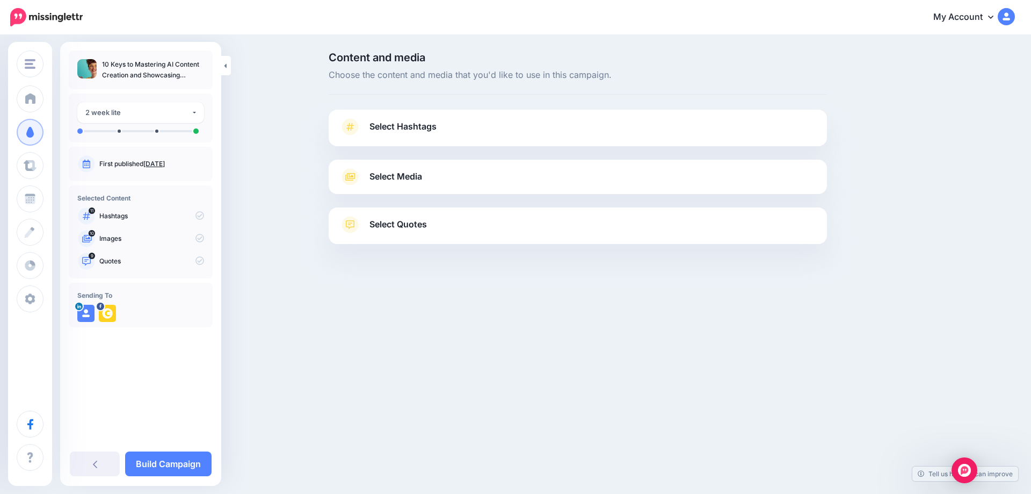
click at [162, 162] on link "Sept. 14, 2025" at bounding box center [153, 164] width 21 height 8
click at [165, 161] on link "Sept. 14, 2025" at bounding box center [153, 164] width 21 height 8
click at [409, 131] on span "Select Hashtags" at bounding box center [402, 126] width 67 height 15
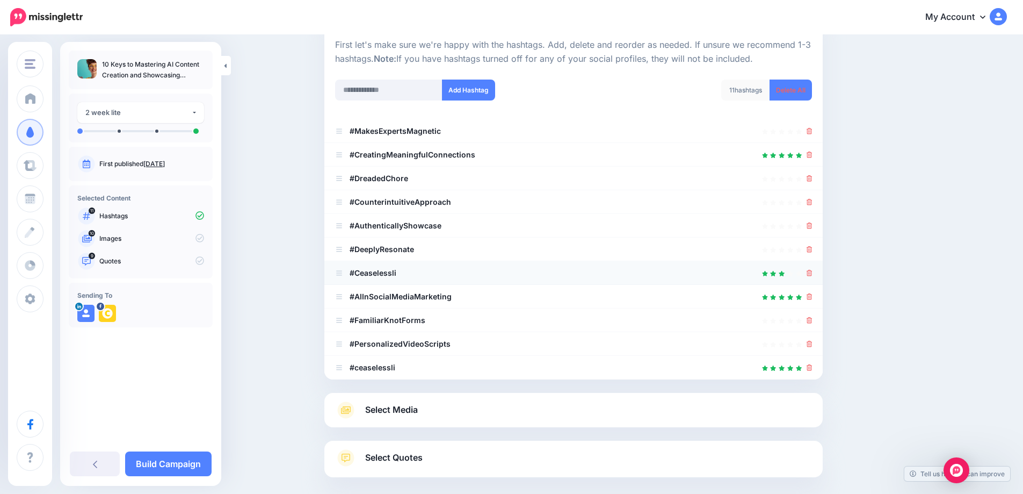
scroll to position [126, 0]
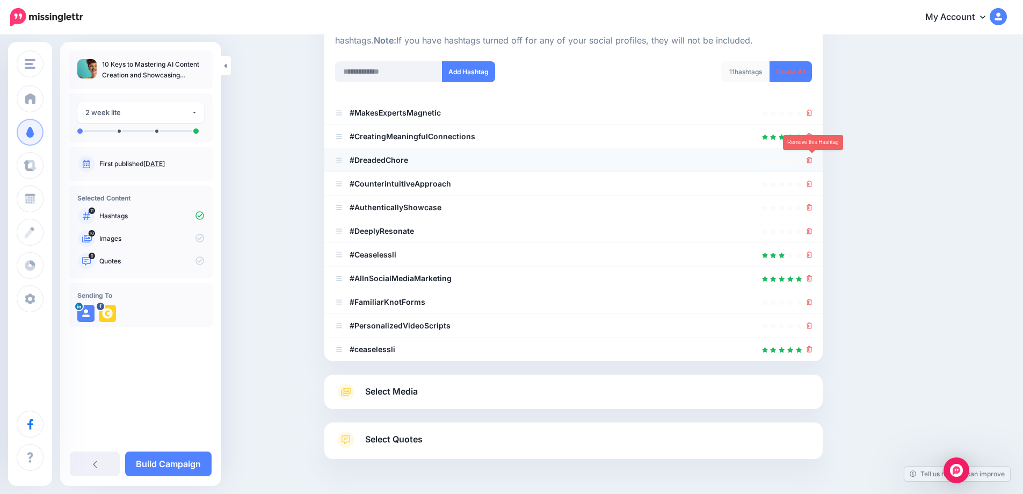
click at [812, 161] on icon at bounding box center [810, 160] width 6 height 6
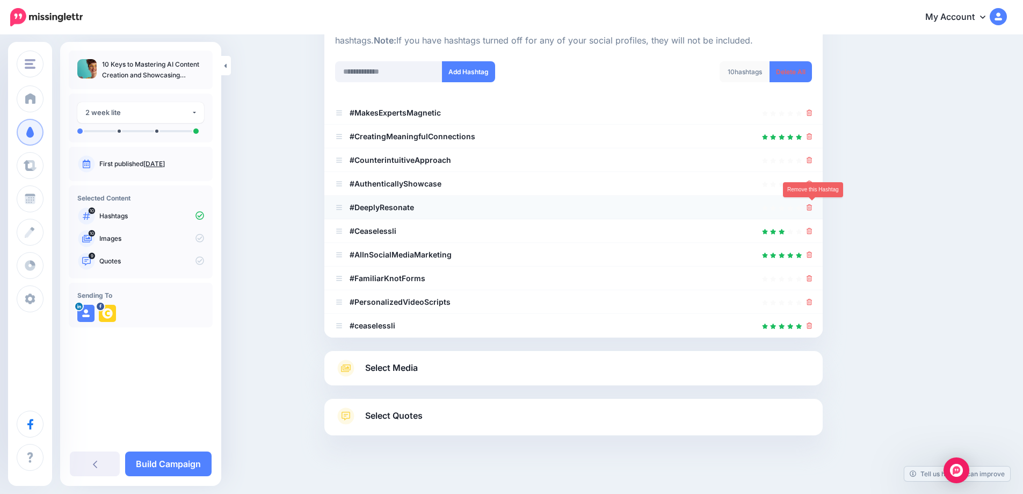
click at [813, 208] on icon at bounding box center [810, 207] width 6 height 6
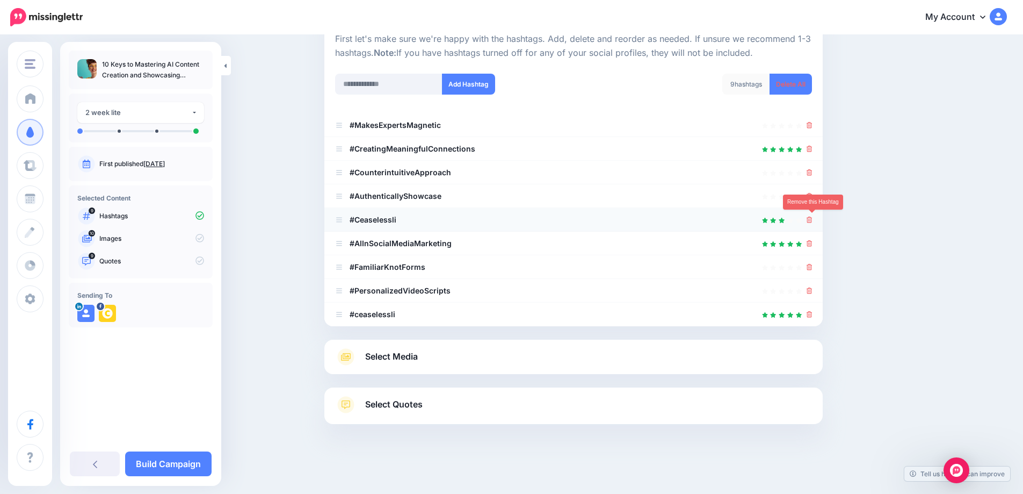
click at [813, 220] on icon at bounding box center [810, 219] width 6 height 6
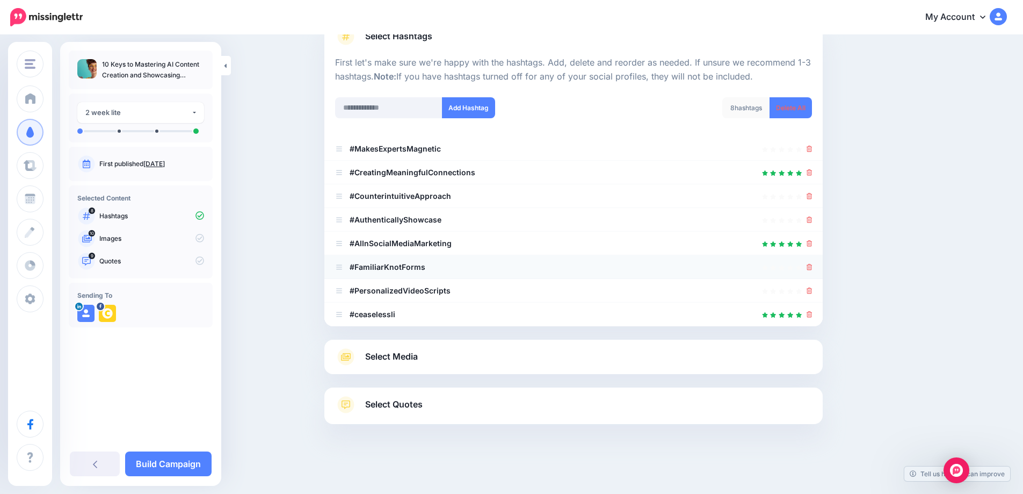
scroll to position [90, 0]
click at [812, 268] on icon at bounding box center [810, 267] width 6 height 6
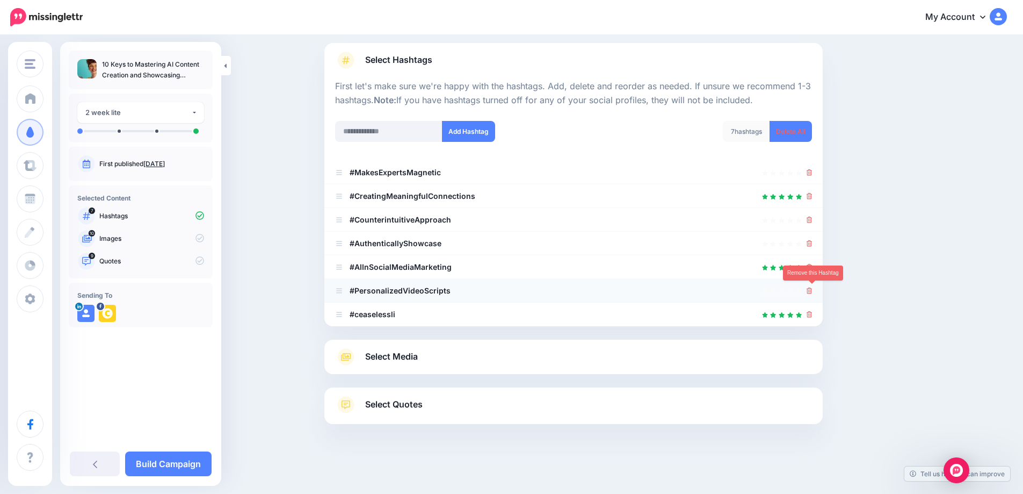
click at [812, 289] on icon at bounding box center [810, 290] width 6 height 6
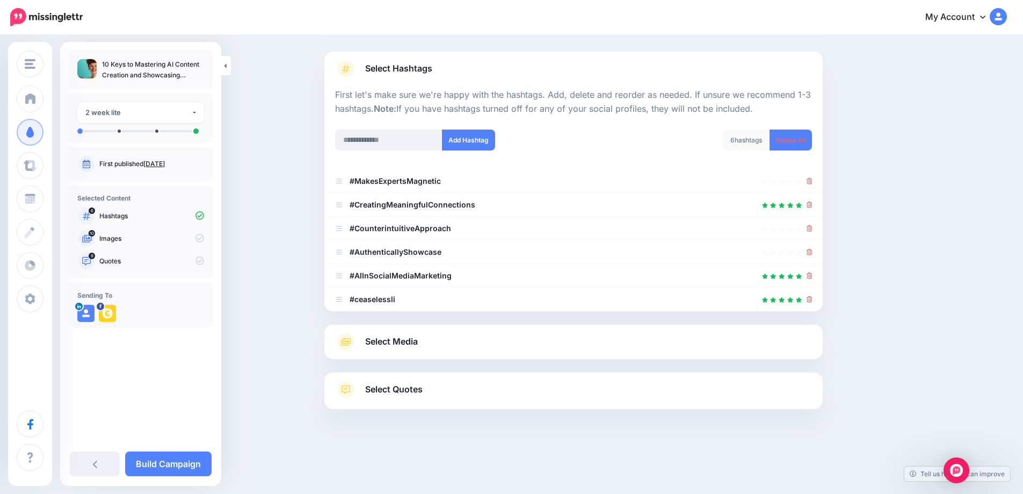
scroll to position [58, 0]
click at [813, 183] on icon at bounding box center [810, 181] width 6 height 6
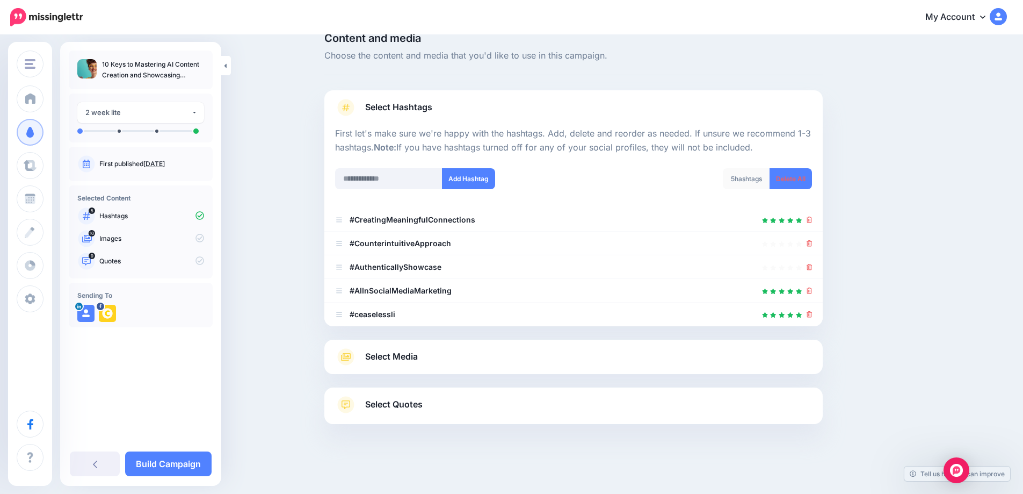
scroll to position [19, 0]
click at [407, 356] on span "Select Media" at bounding box center [391, 356] width 53 height 15
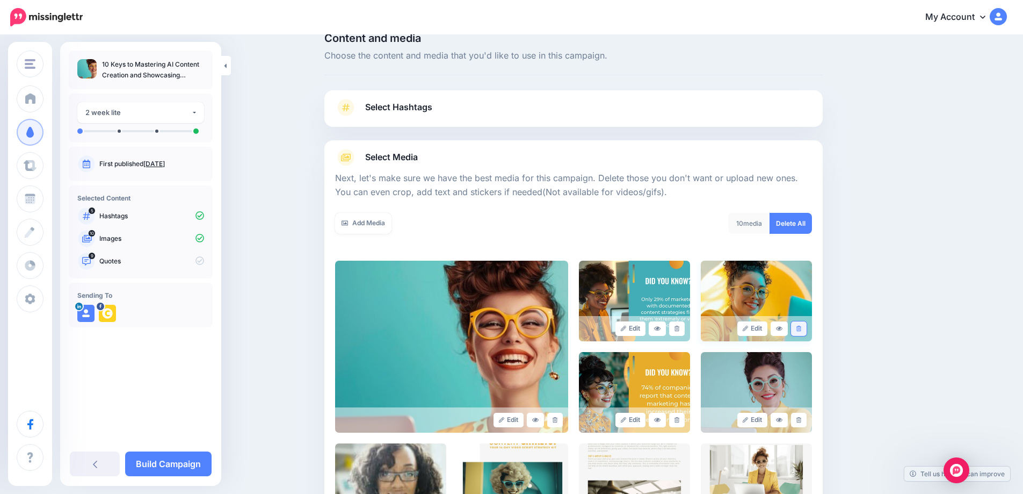
click at [801, 328] on icon at bounding box center [798, 328] width 5 height 6
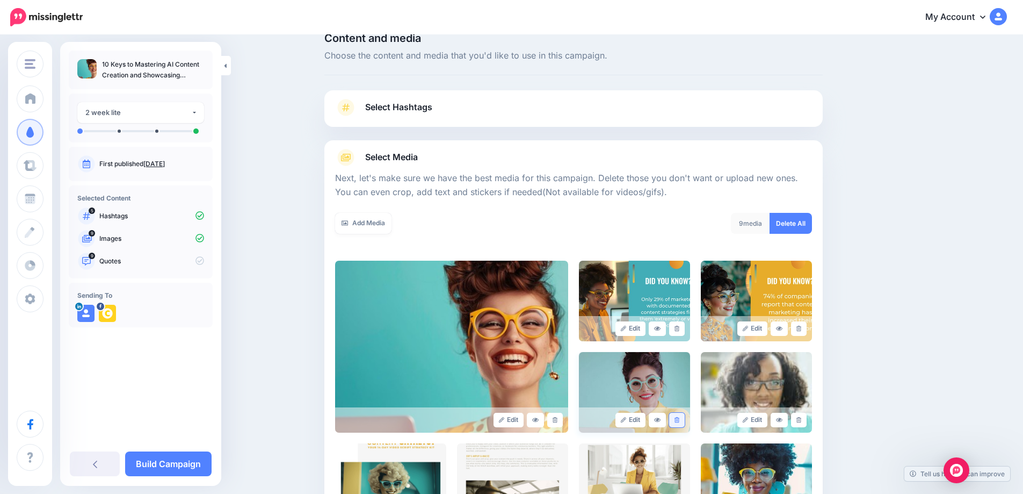
click at [681, 416] on link at bounding box center [677, 419] width 16 height 15
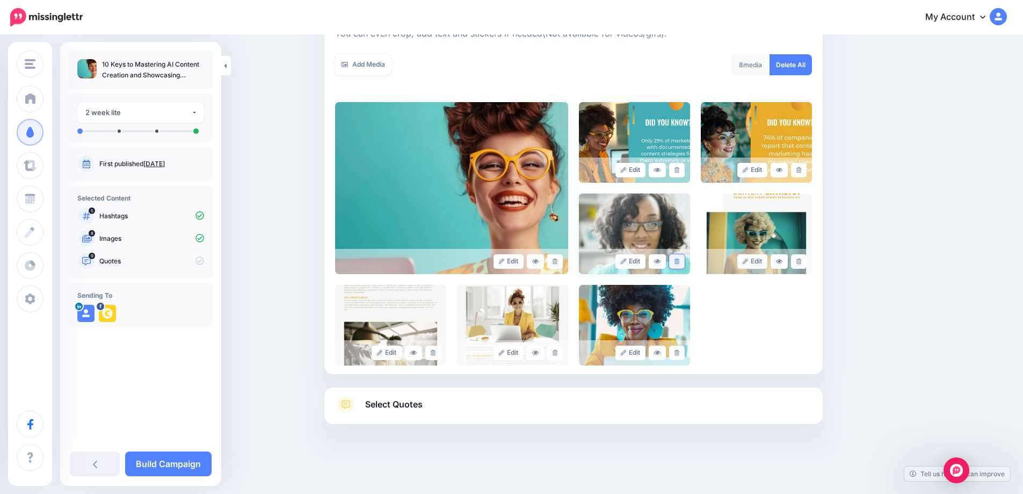
click at [678, 260] on icon at bounding box center [677, 261] width 5 height 6
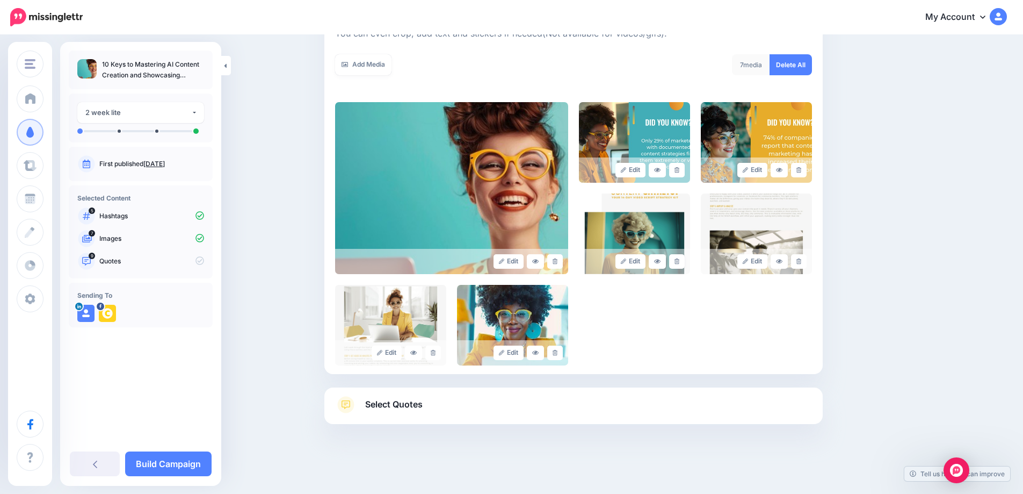
click at [678, 260] on icon at bounding box center [677, 261] width 5 height 6
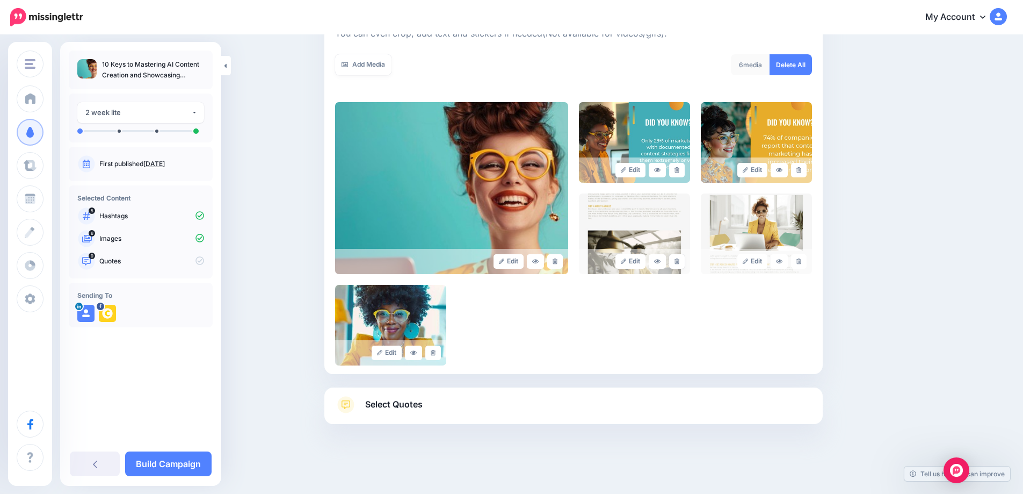
click at [678, 260] on icon at bounding box center [677, 261] width 5 height 6
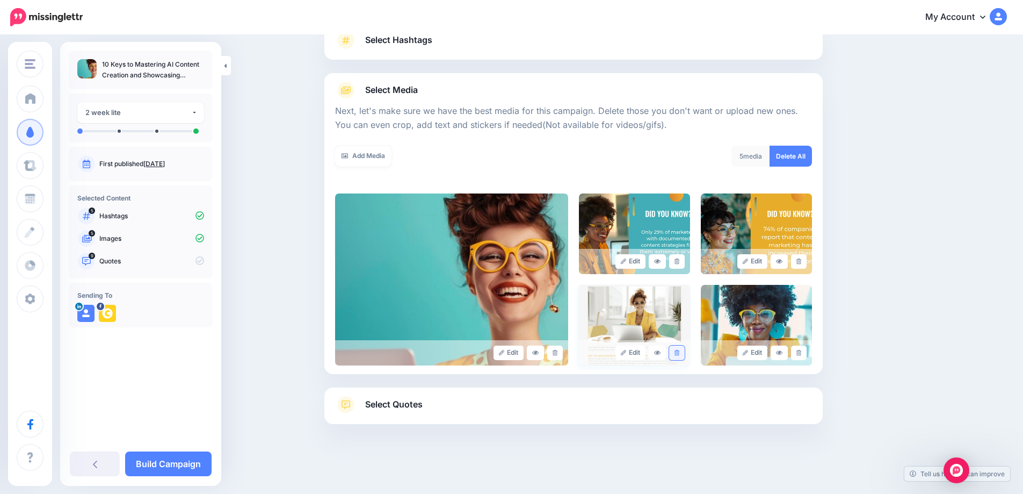
click at [679, 352] on icon at bounding box center [677, 353] width 5 height 6
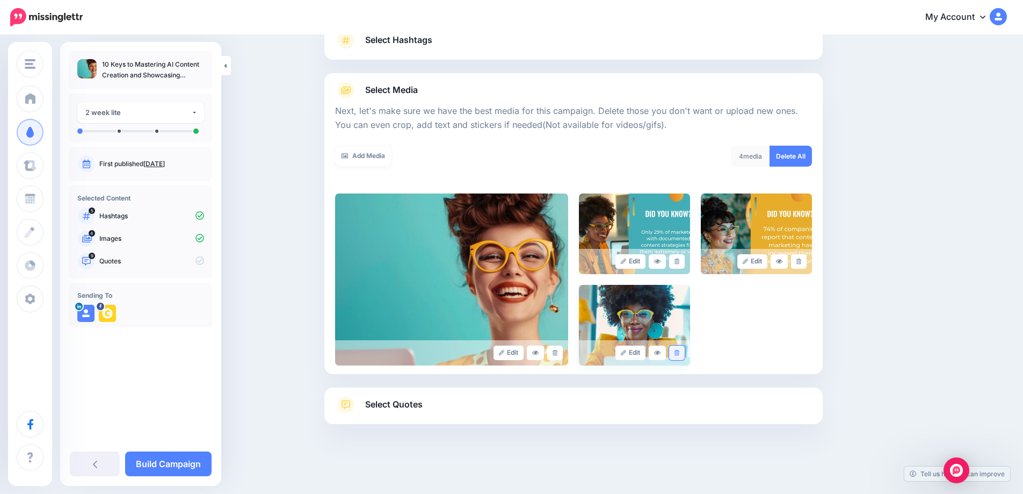
click at [679, 352] on icon at bounding box center [677, 353] width 5 height 6
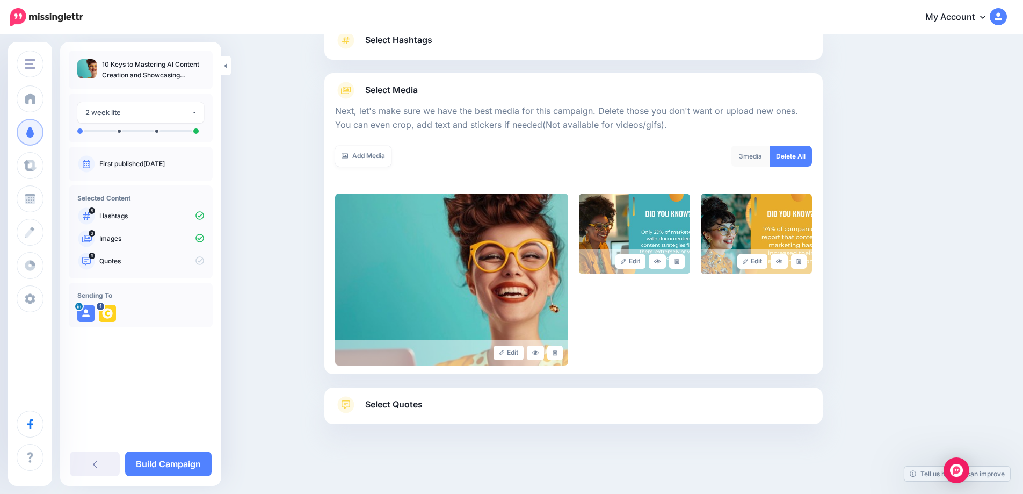
click at [413, 404] on span "Select Quotes" at bounding box center [393, 404] width 57 height 15
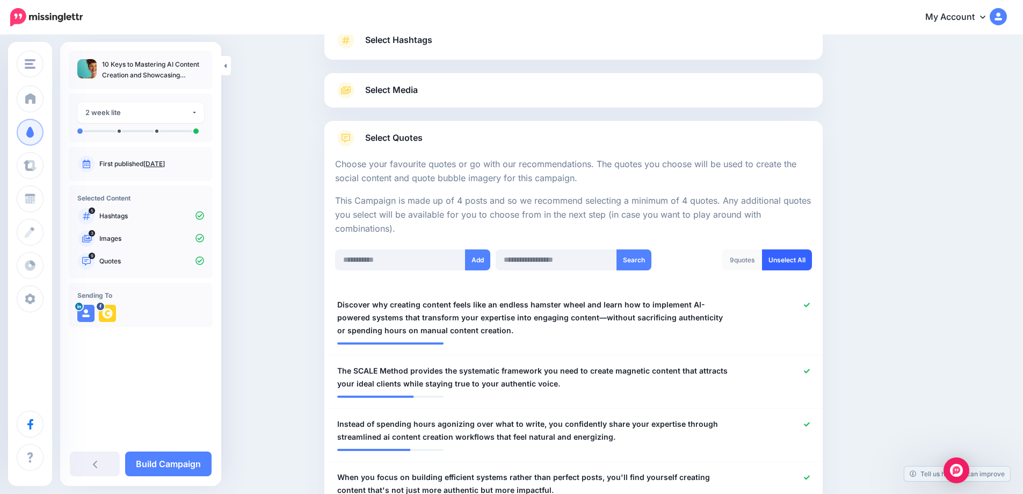
click at [803, 265] on link "Unselect All" at bounding box center [787, 259] width 50 height 21
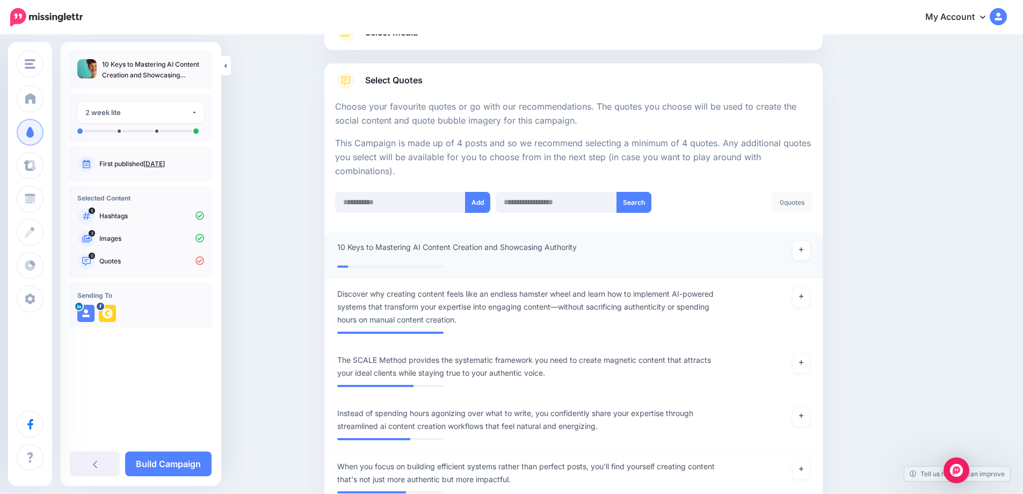
scroll to position [143, 0]
click at [806, 255] on link at bounding box center [801, 250] width 17 height 19
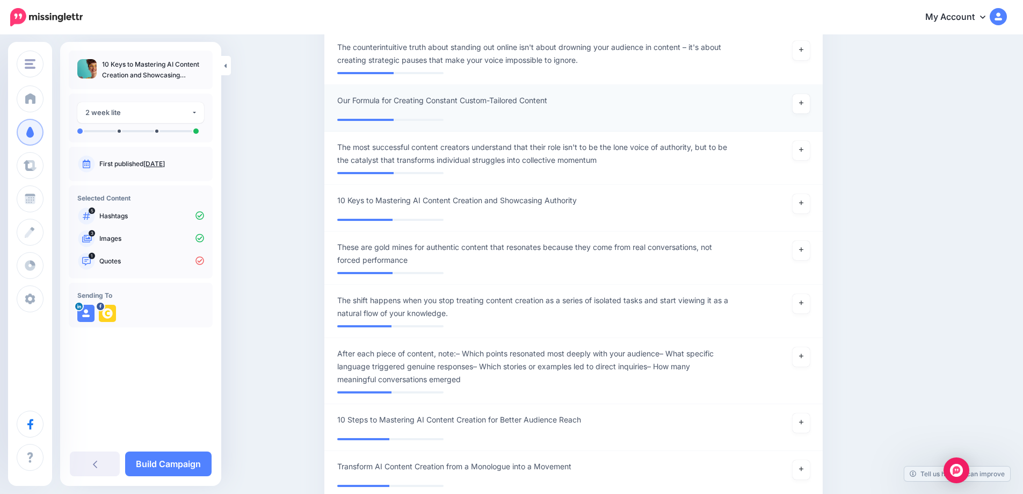
scroll to position [1346, 0]
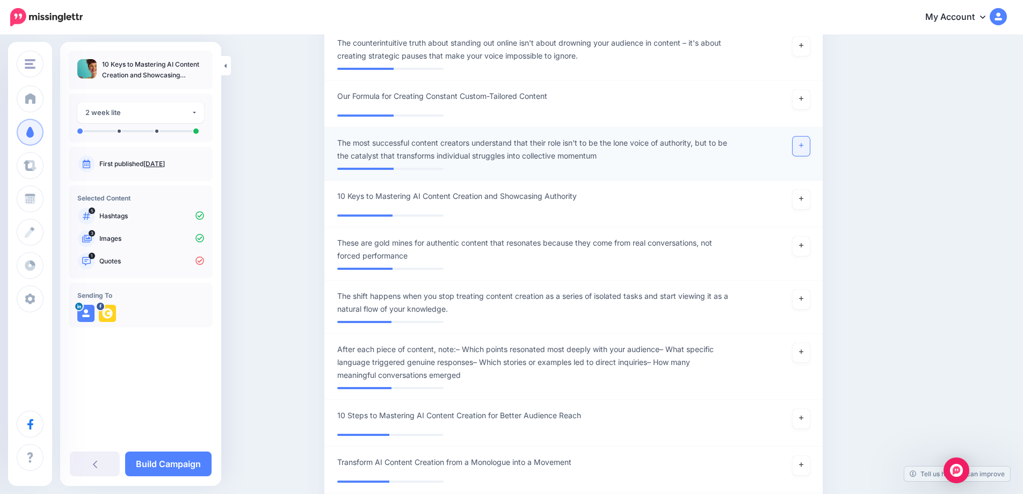
click at [798, 143] on link at bounding box center [801, 145] width 17 height 19
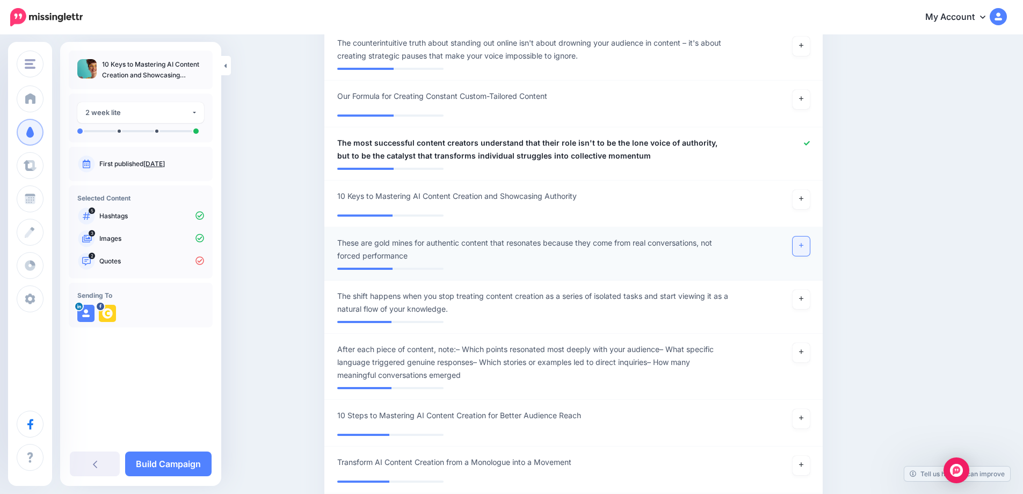
click at [810, 253] on link at bounding box center [801, 245] width 17 height 19
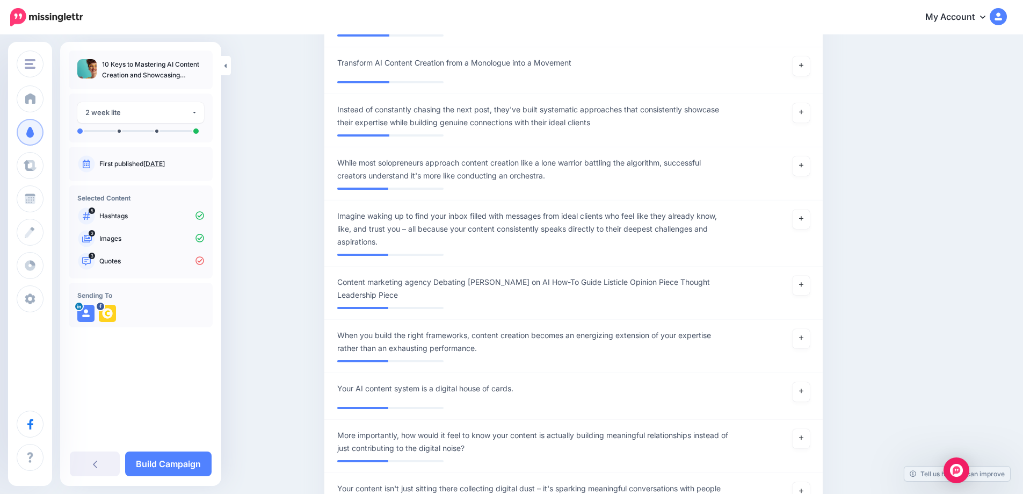
scroll to position [1768, 0]
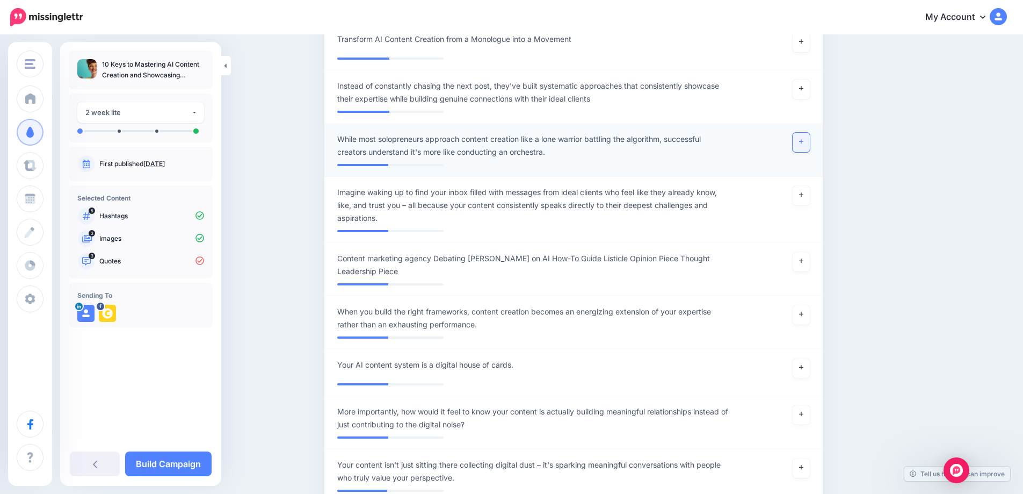
click at [803, 144] on icon at bounding box center [801, 142] width 4 height 6
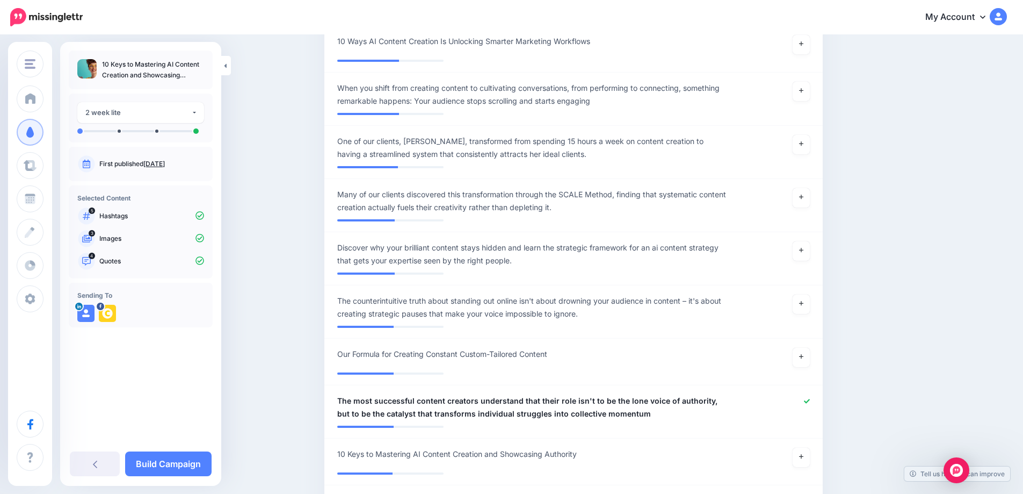
scroll to position [1089, 0]
drag, startPoint x: 815, startPoint y: 271, endPoint x: 925, endPoint y: 366, distance: 145.0
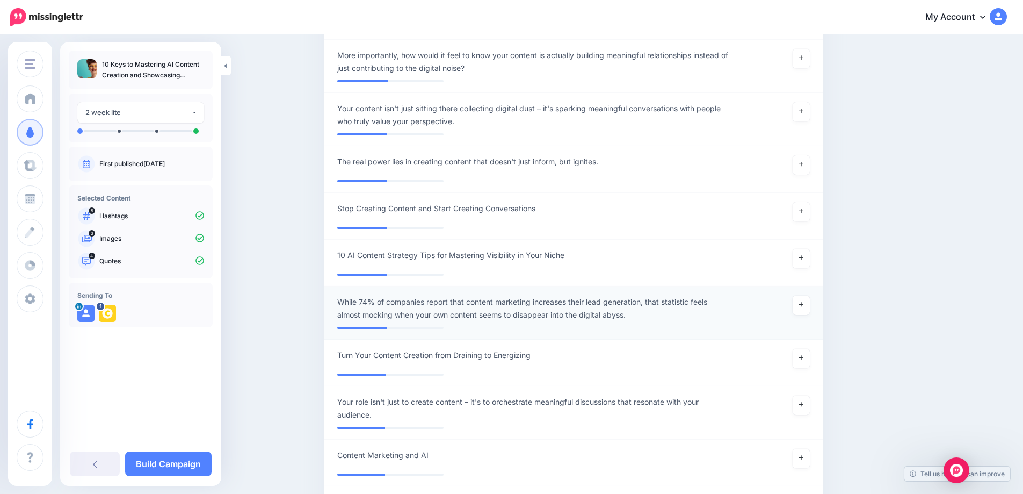
scroll to position [2125, 0]
click at [808, 310] on link at bounding box center [801, 304] width 17 height 19
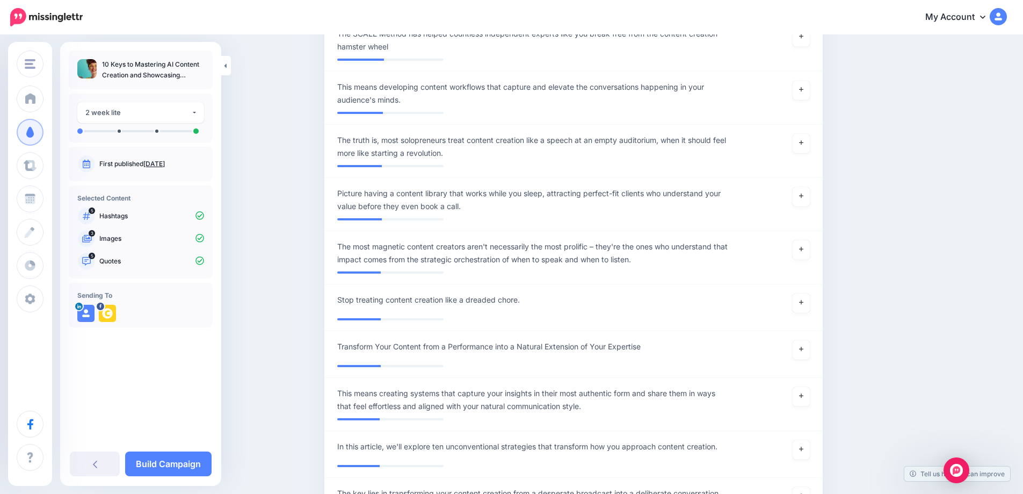
scroll to position [2647, 0]
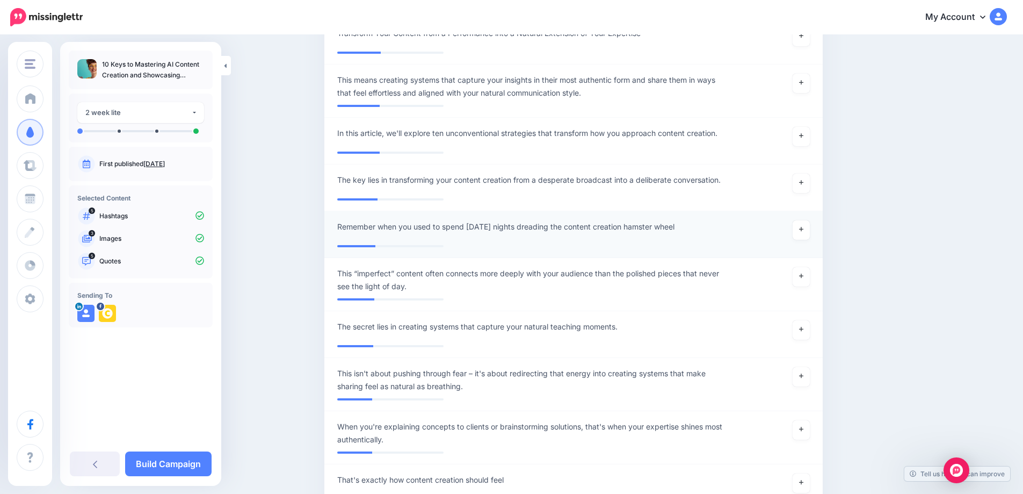
click at [496, 311] on li "**********" at bounding box center [573, 284] width 498 height 53
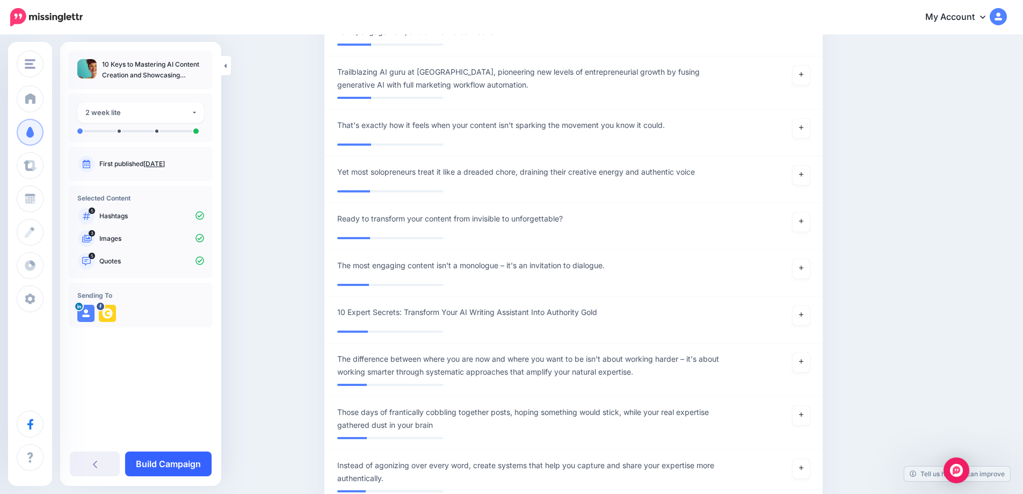
scroll to position [3569, 0]
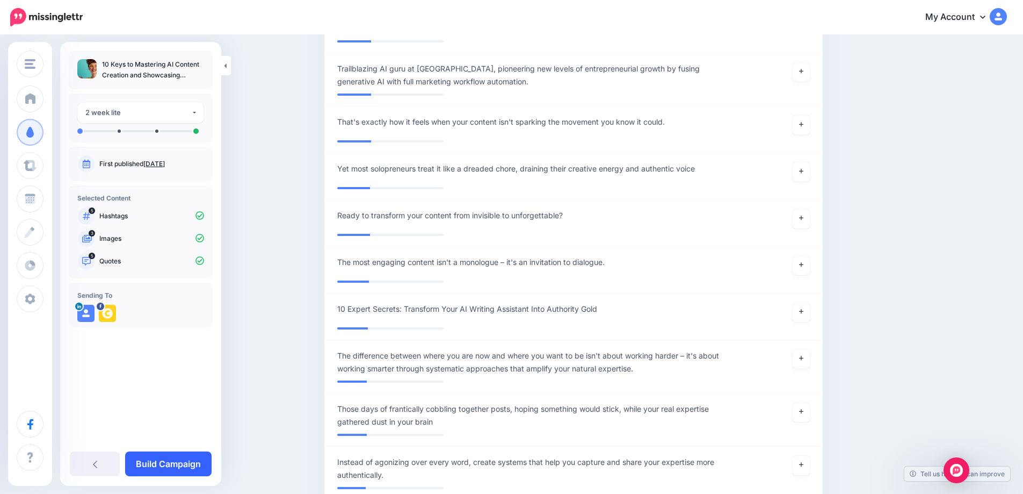
click at [172, 466] on link "Build Campaign" at bounding box center [168, 463] width 86 height 25
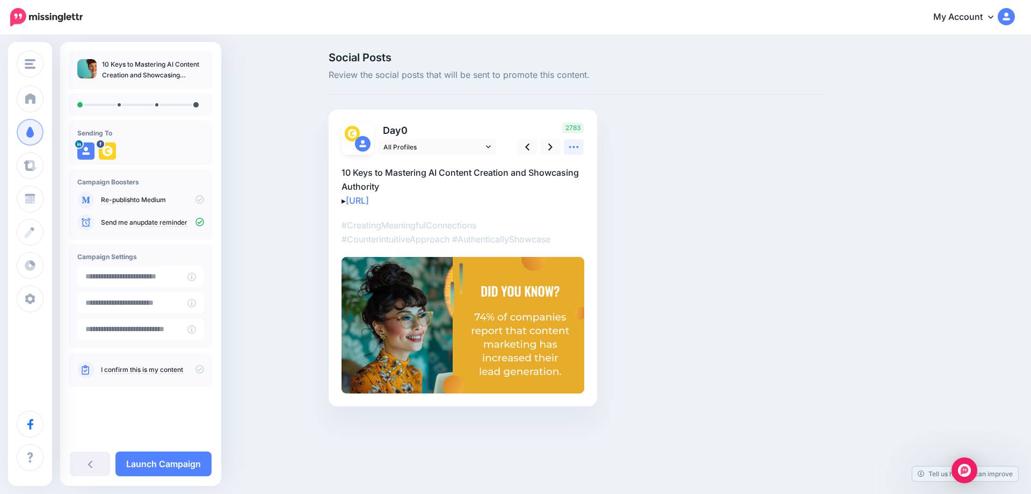
click at [572, 148] on icon at bounding box center [573, 146] width 11 height 11
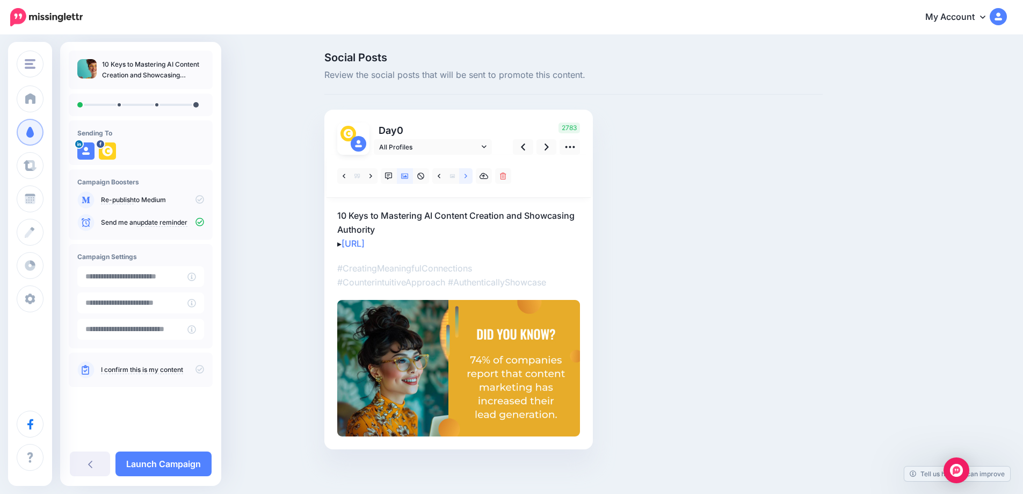
click at [472, 176] on link at bounding box center [465, 176] width 13 height 16
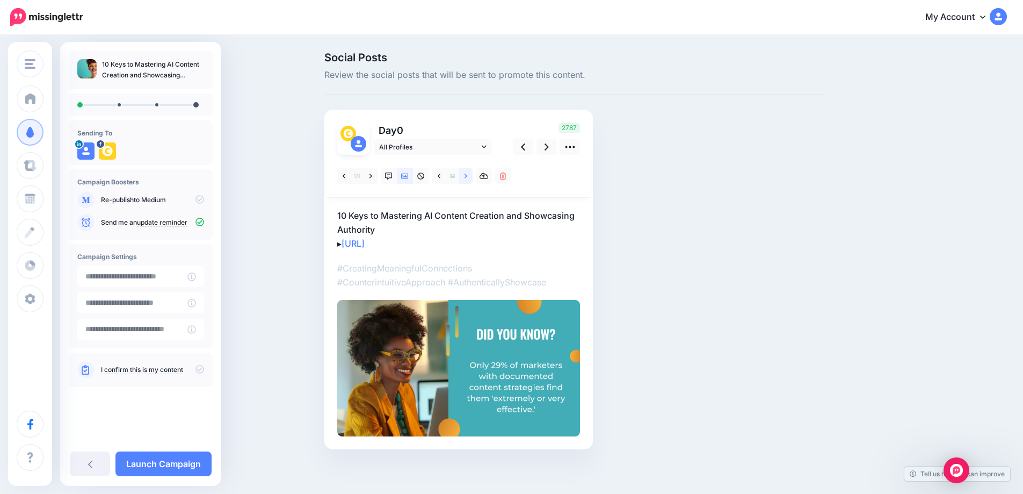
click at [467, 175] on icon at bounding box center [466, 175] width 3 height 4
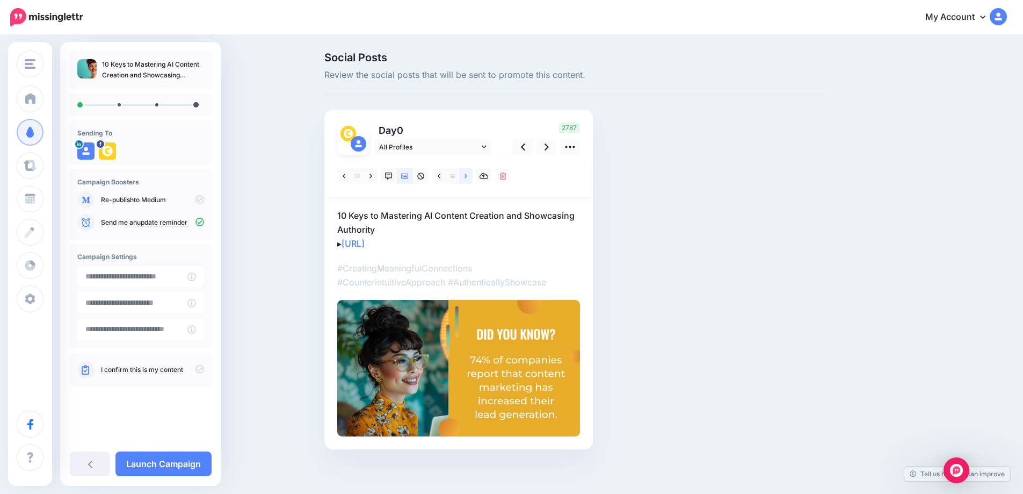
click at [467, 177] on icon at bounding box center [466, 176] width 3 height 8
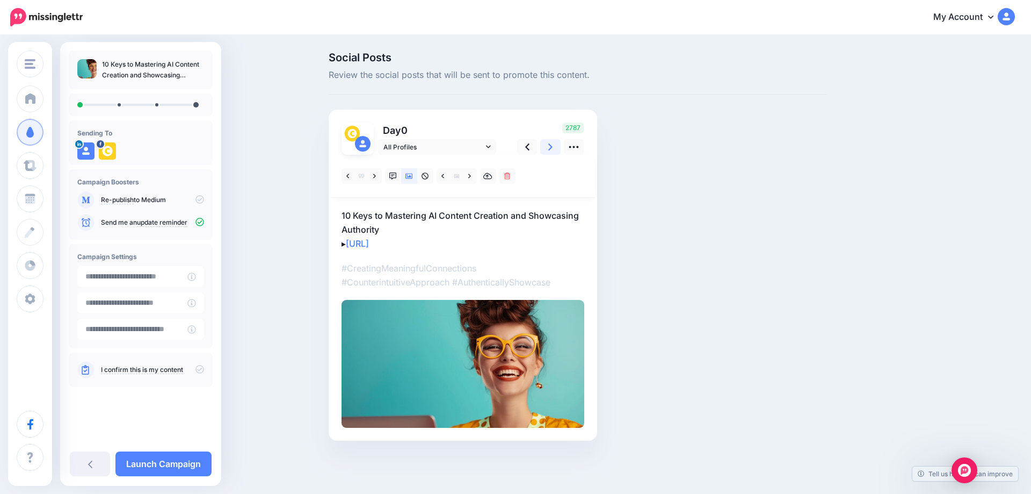
click at [550, 148] on icon at bounding box center [550, 146] width 4 height 11
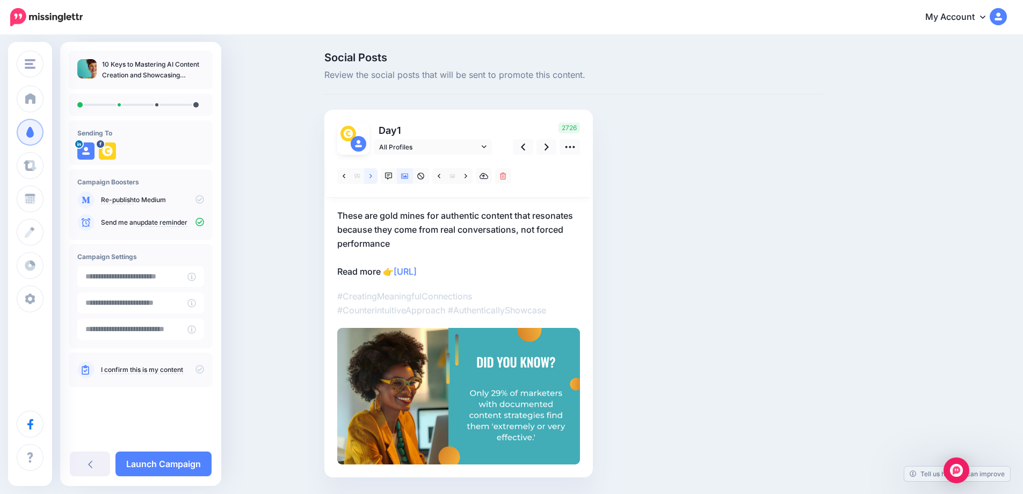
click at [377, 173] on link at bounding box center [370, 176] width 13 height 16
click at [549, 144] on icon at bounding box center [547, 146] width 4 height 7
click at [523, 147] on link at bounding box center [523, 147] width 20 height 16
click at [546, 149] on link at bounding box center [547, 147] width 20 height 16
click at [470, 180] on link at bounding box center [465, 176] width 13 height 16
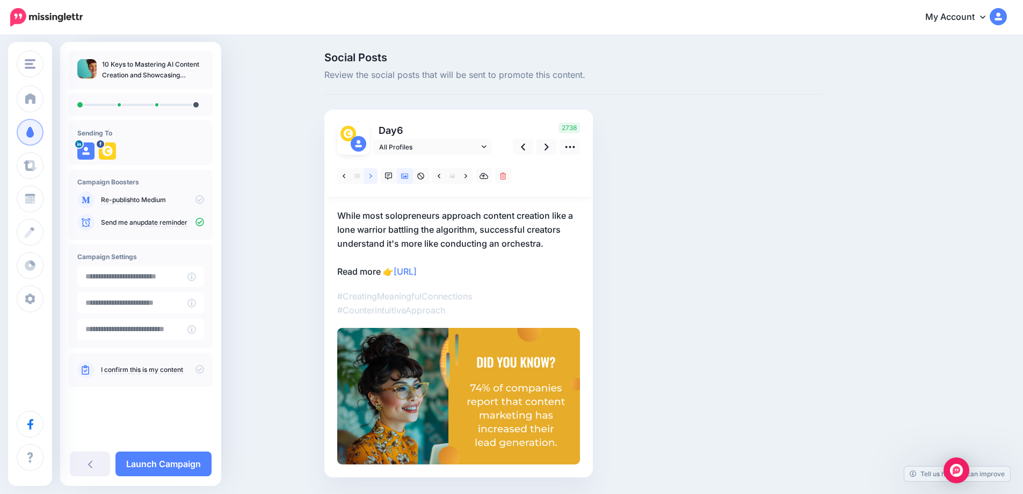
click at [372, 172] on icon at bounding box center [370, 176] width 3 height 8
click at [377, 174] on link at bounding box center [370, 176] width 13 height 16
click at [554, 149] on link at bounding box center [547, 147] width 20 height 16
click at [467, 178] on icon at bounding box center [466, 176] width 3 height 8
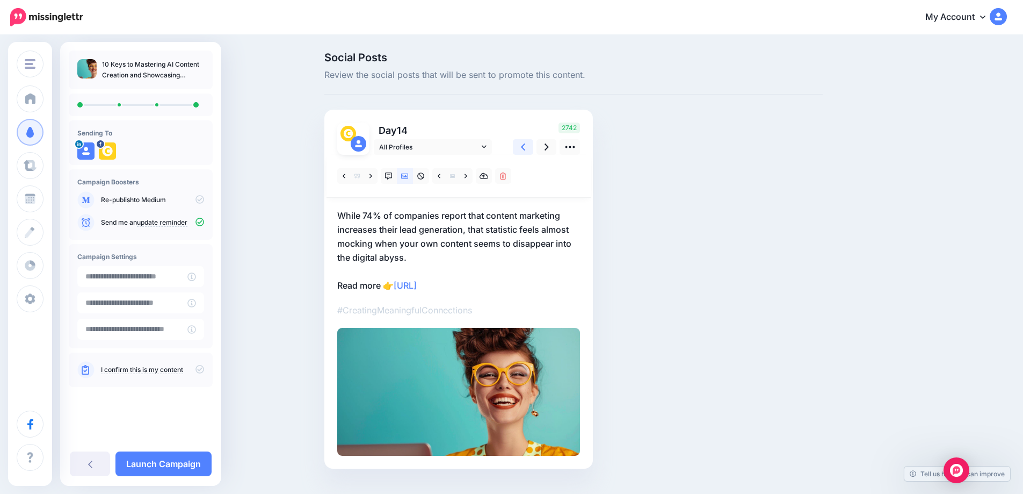
click at [531, 148] on link at bounding box center [523, 147] width 20 height 16
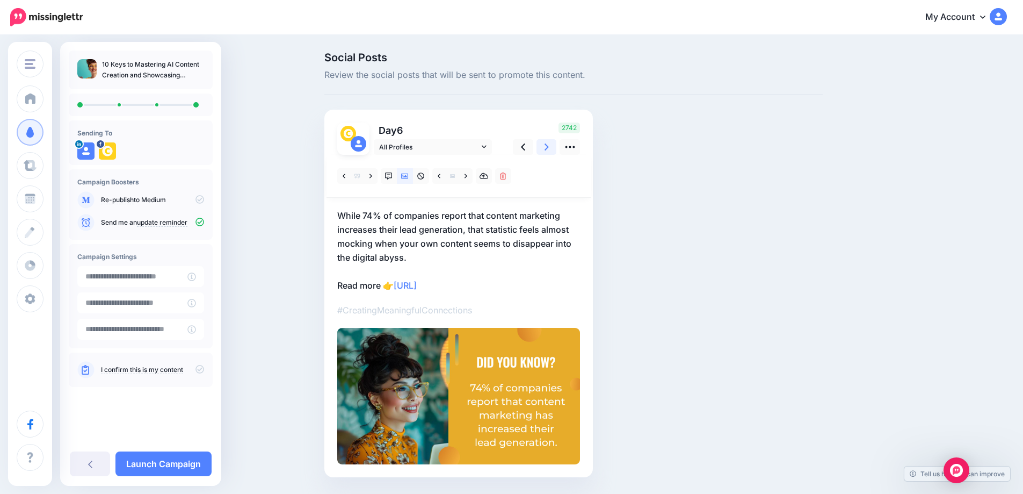
click at [547, 146] on link at bounding box center [547, 147] width 20 height 16
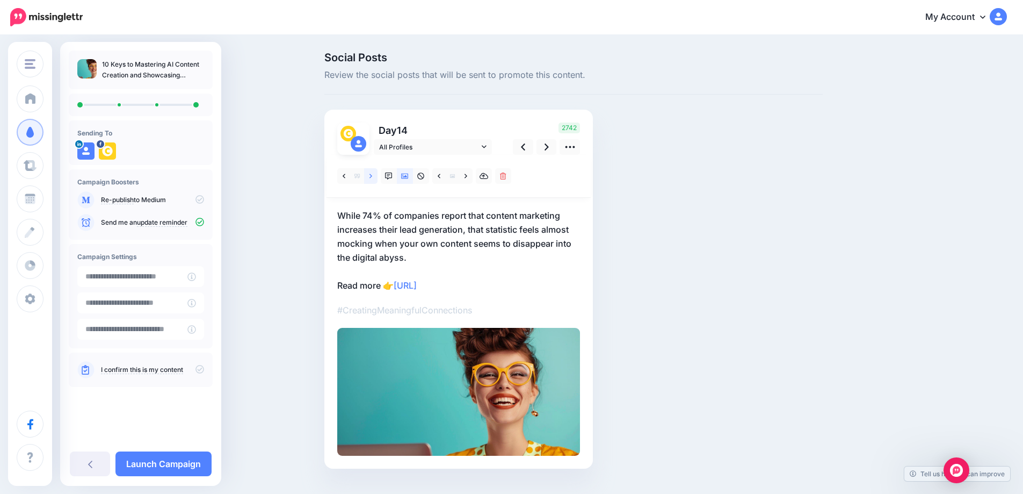
click at [373, 175] on link at bounding box center [370, 176] width 13 height 16
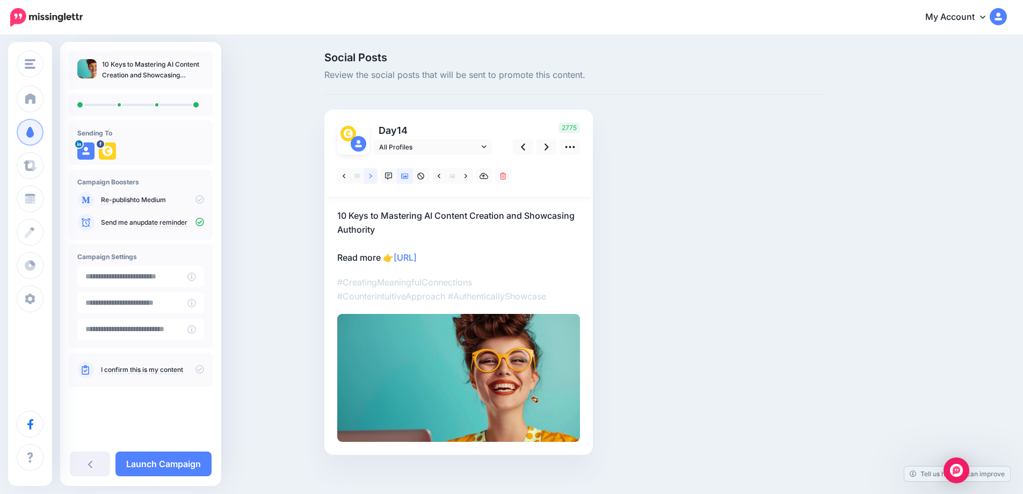
click at [373, 175] on link at bounding box center [370, 176] width 13 height 16
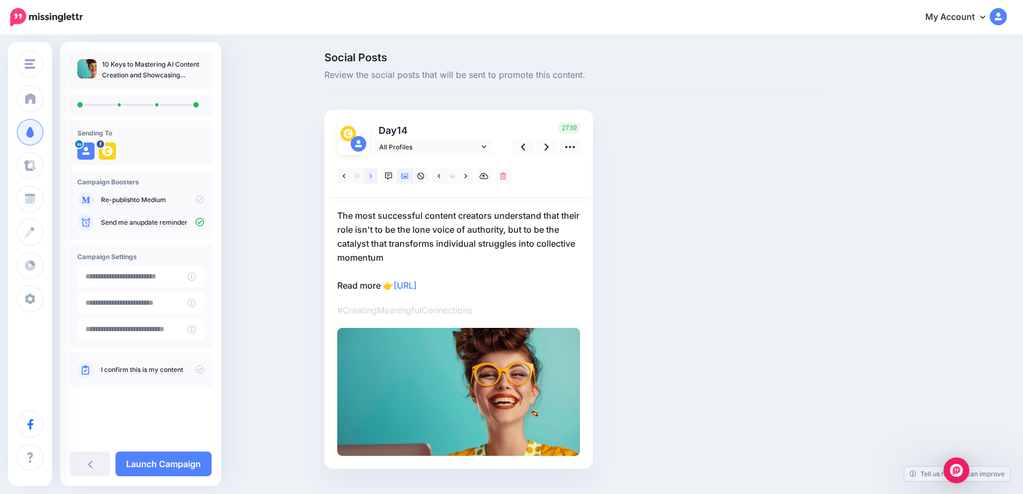
click at [373, 175] on link at bounding box center [370, 176] width 13 height 16
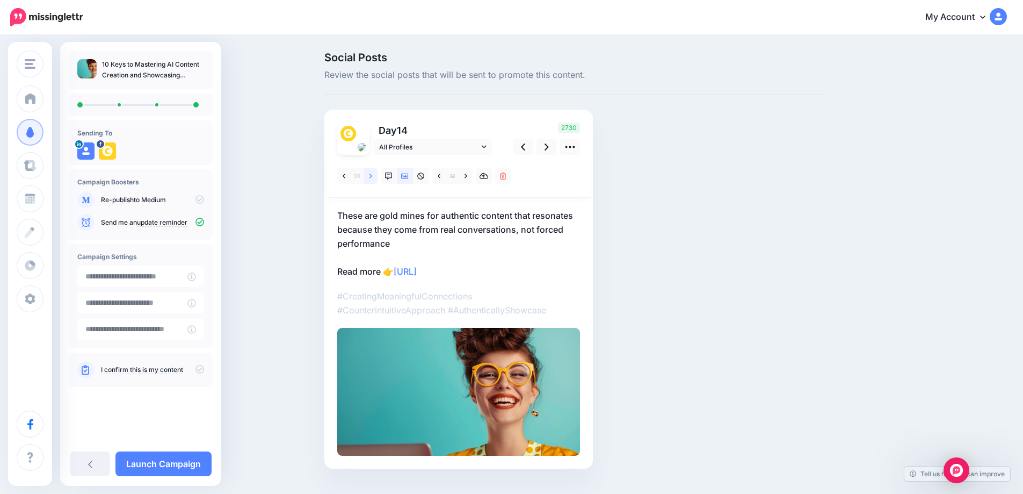
click at [373, 175] on link at bounding box center [370, 176] width 13 height 16
click at [525, 145] on icon at bounding box center [523, 146] width 4 height 11
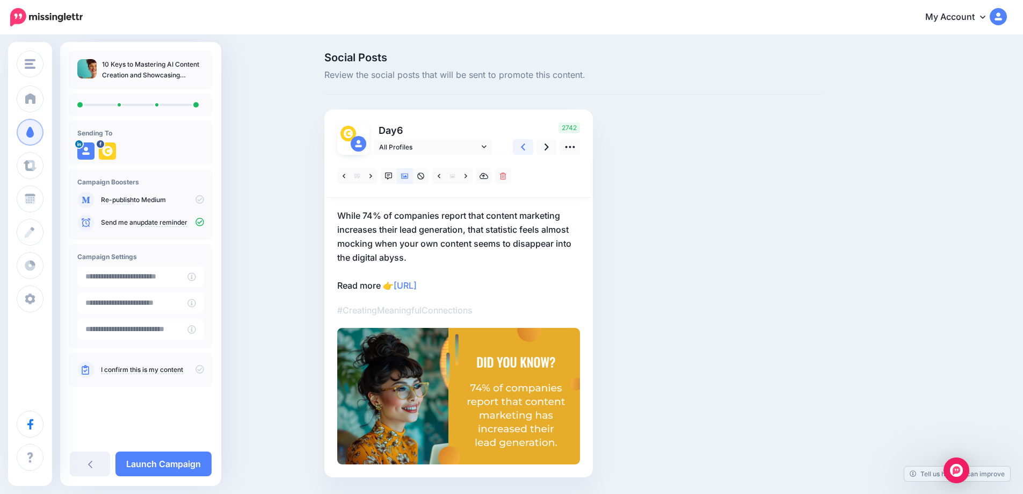
click at [523, 147] on link at bounding box center [523, 147] width 20 height 16
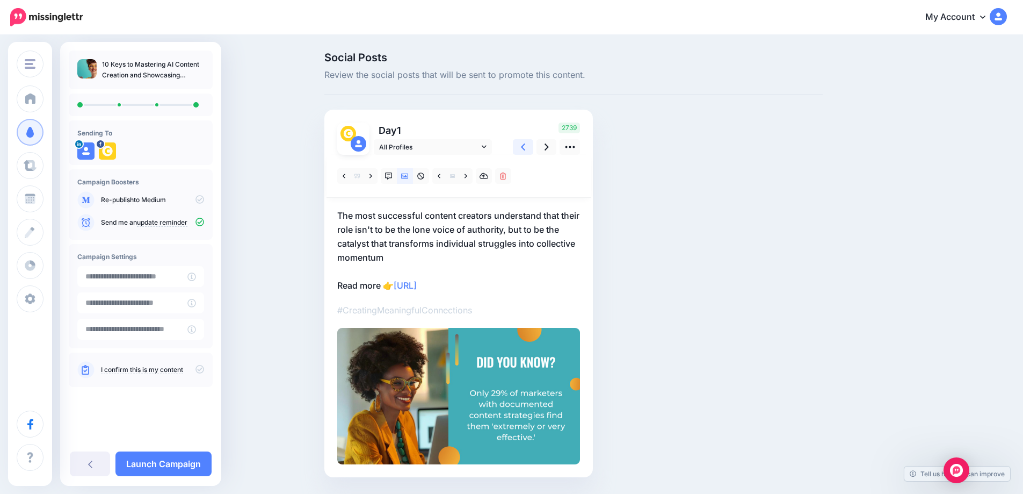
click at [523, 147] on link at bounding box center [523, 147] width 20 height 16
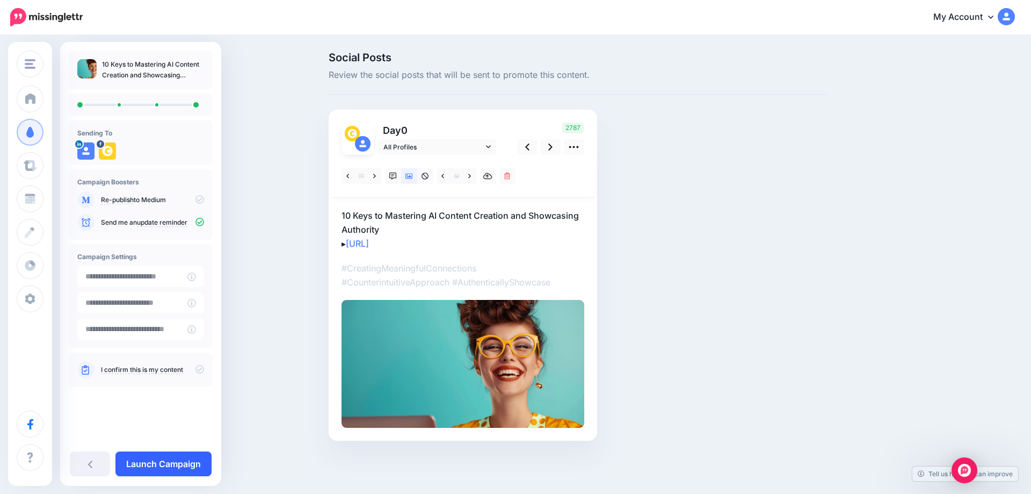
click at [172, 465] on link "Launch Campaign" at bounding box center [163, 463] width 96 height 25
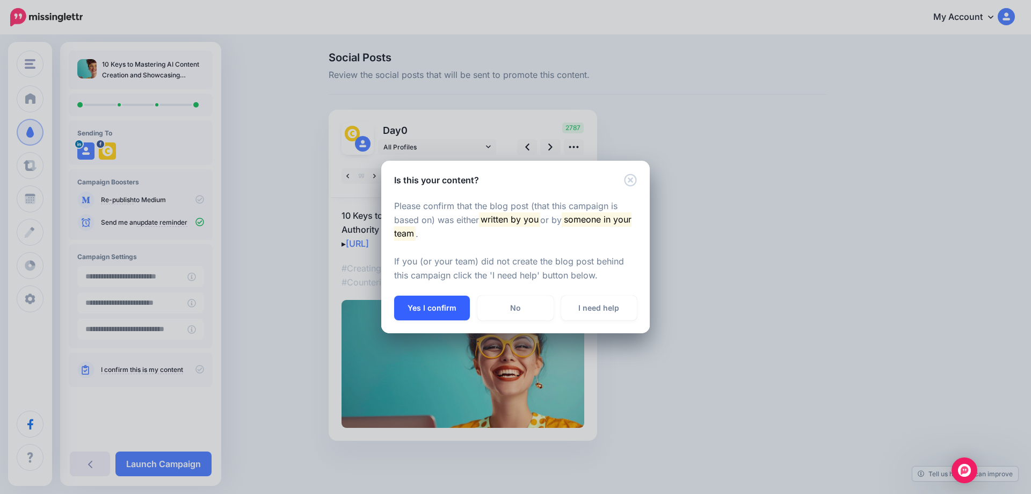
click at [427, 308] on button "Yes I confirm" at bounding box center [432, 307] width 76 height 25
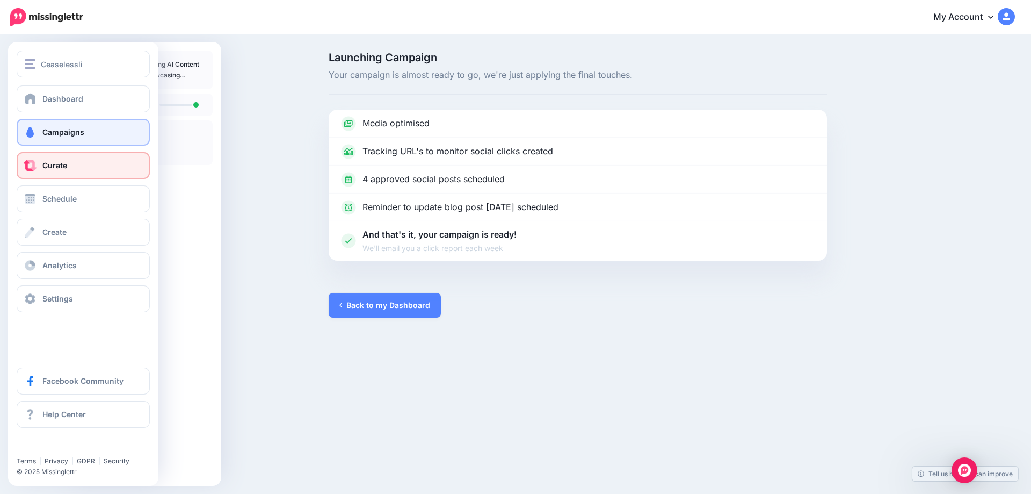
click at [91, 170] on link "Curate" at bounding box center [83, 165] width 133 height 27
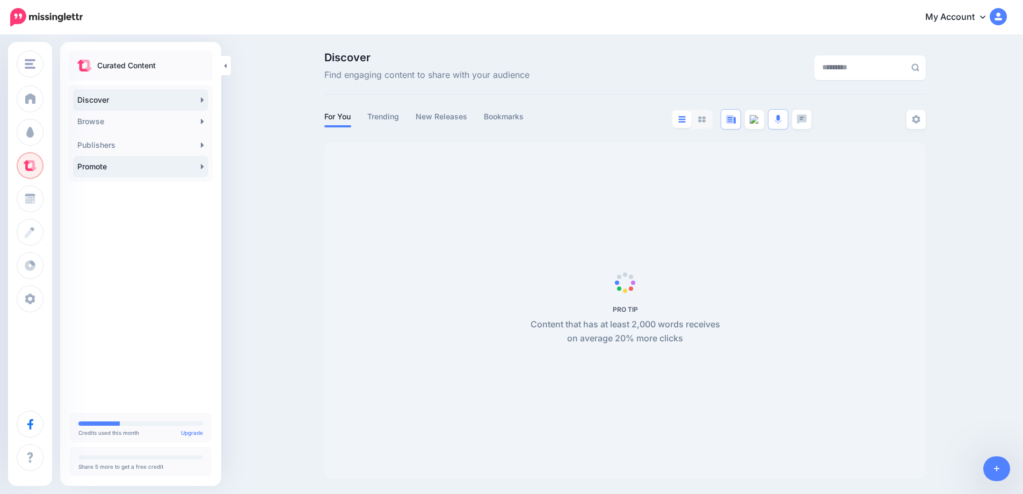
click at [204, 169] on icon at bounding box center [202, 166] width 3 height 9
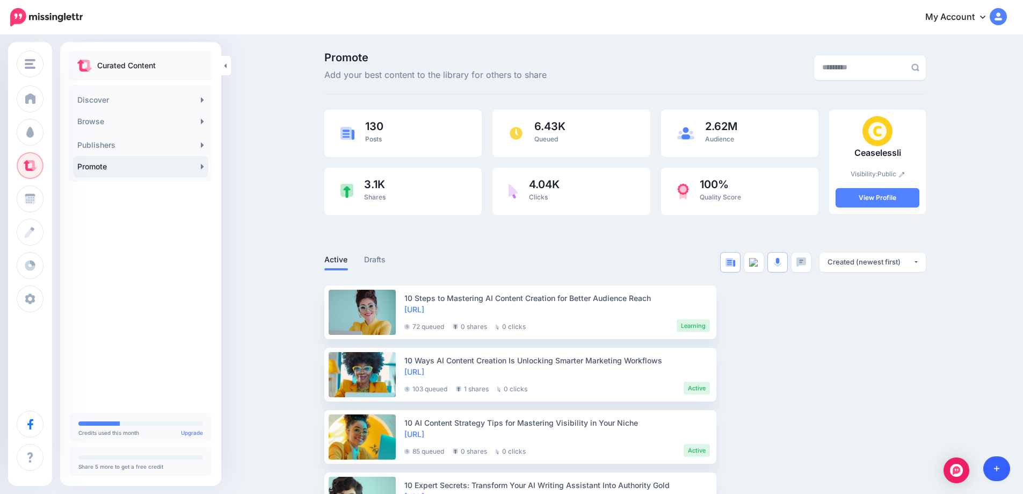
click at [991, 466] on link at bounding box center [996, 468] width 27 height 25
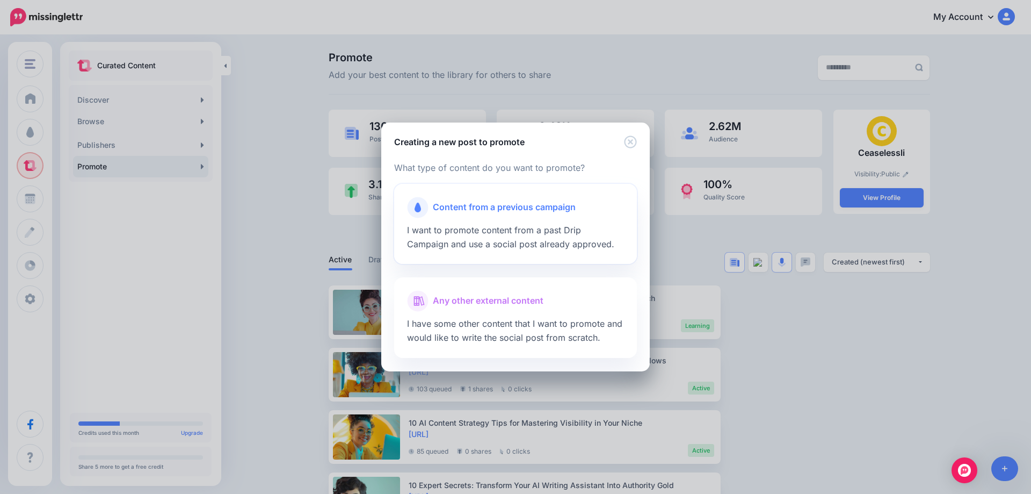
click at [476, 220] on div at bounding box center [515, 220] width 217 height 5
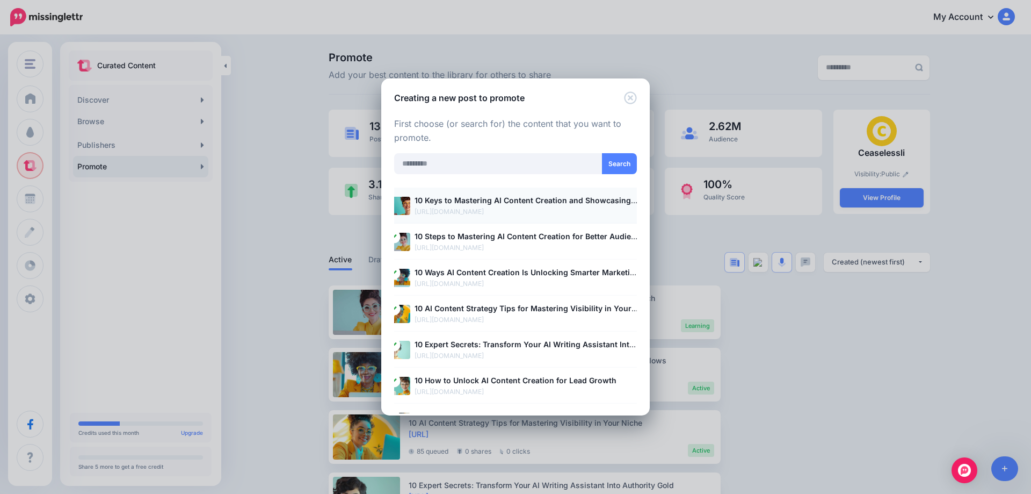
click at [457, 203] on b "10 Keys to Mastering AI Content Creation and Showcasing Authority" at bounding box center [541, 199] width 253 height 9
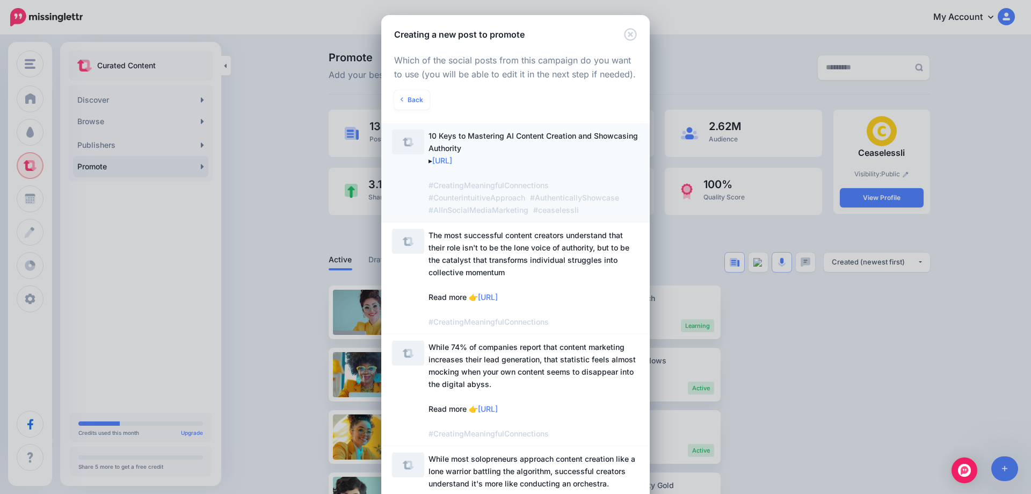
click at [468, 150] on span "10 Keys to Mastering AI Content Creation and Showcasing Authority ▸ https://ltt…" at bounding box center [534, 172] width 211 height 86
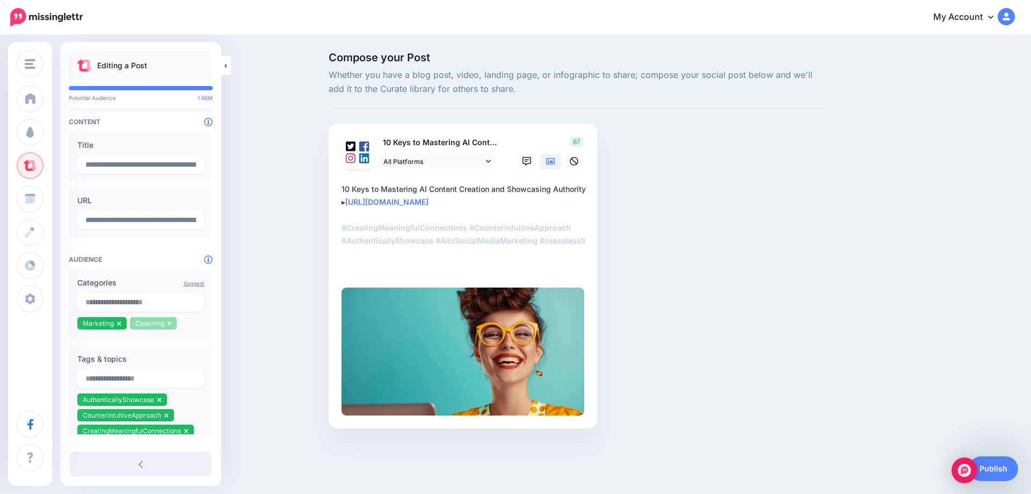
click at [170, 324] on icon at bounding box center [170, 323] width 4 height 4
click at [151, 310] on input "text" at bounding box center [140, 301] width 127 height 19
type input "*******"
click at [147, 327] on span "Content / inbound marketing" at bounding box center [130, 321] width 86 height 9
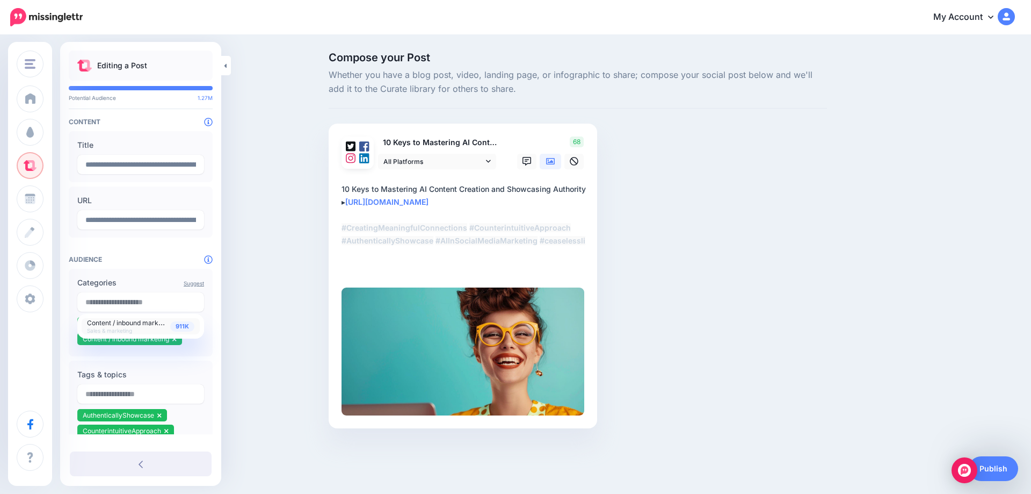
click at [247, 308] on div "Compose your Post Whether you have a blog post, video, landing page, or infogra…" at bounding box center [515, 256] width 1031 height 440
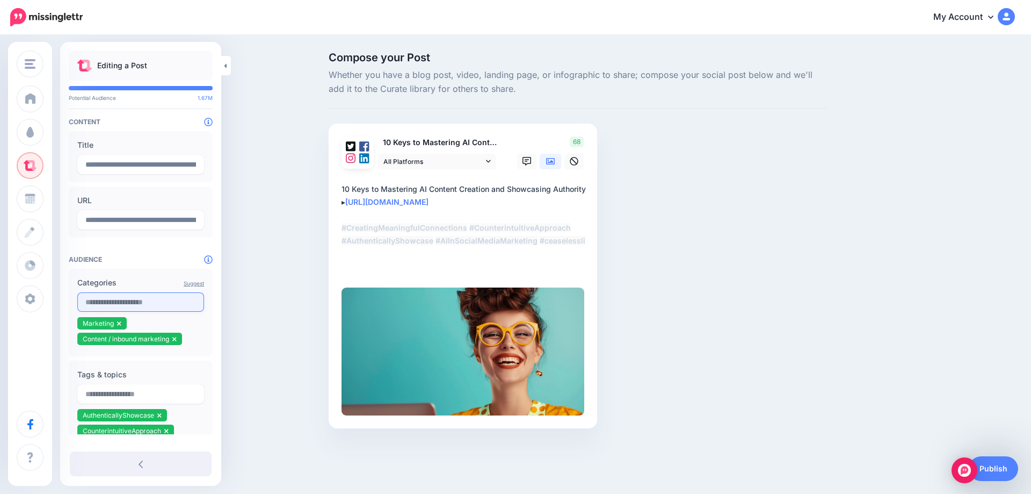
click at [128, 304] on input "text" at bounding box center [140, 301] width 127 height 19
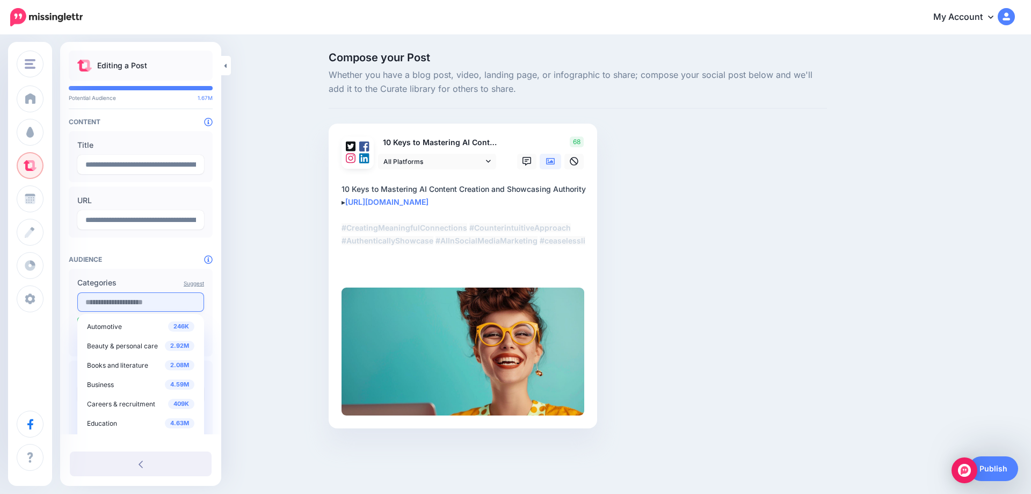
type input "*"
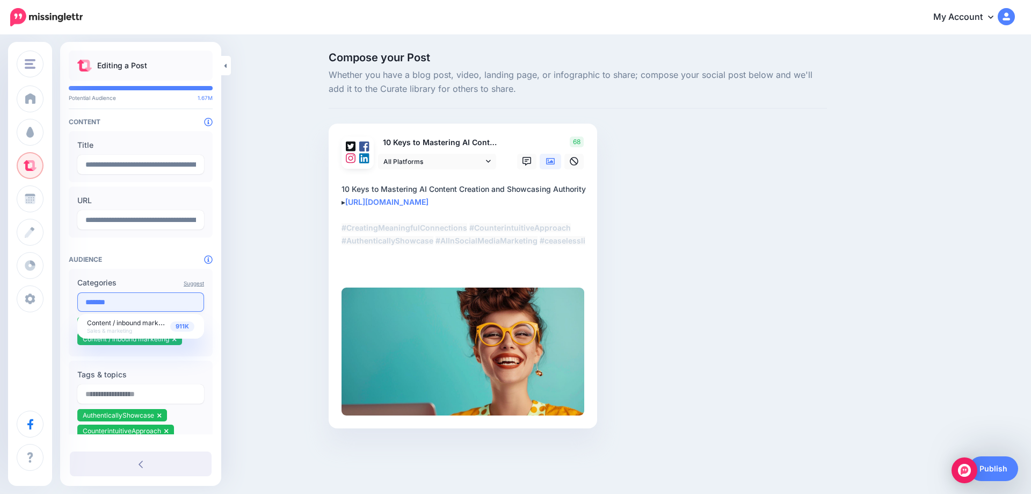
click at [125, 302] on input "*******" at bounding box center [140, 301] width 127 height 19
type input "**********"
drag, startPoint x: 114, startPoint y: 304, endPoint x: 77, endPoint y: 304, distance: 36.5
click at [77, 304] on input "**********" at bounding box center [140, 301] width 127 height 19
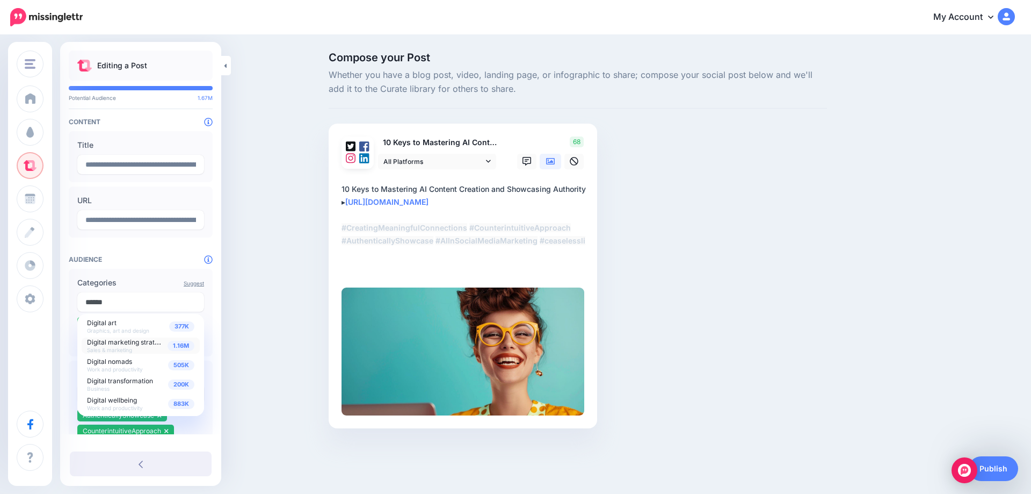
type input "******"
click at [175, 346] on span "1.16M" at bounding box center [181, 345] width 27 height 10
click at [254, 336] on div "Compose your Post Whether you have a blog post, video, landing page, or infogra…" at bounding box center [515, 256] width 1031 height 440
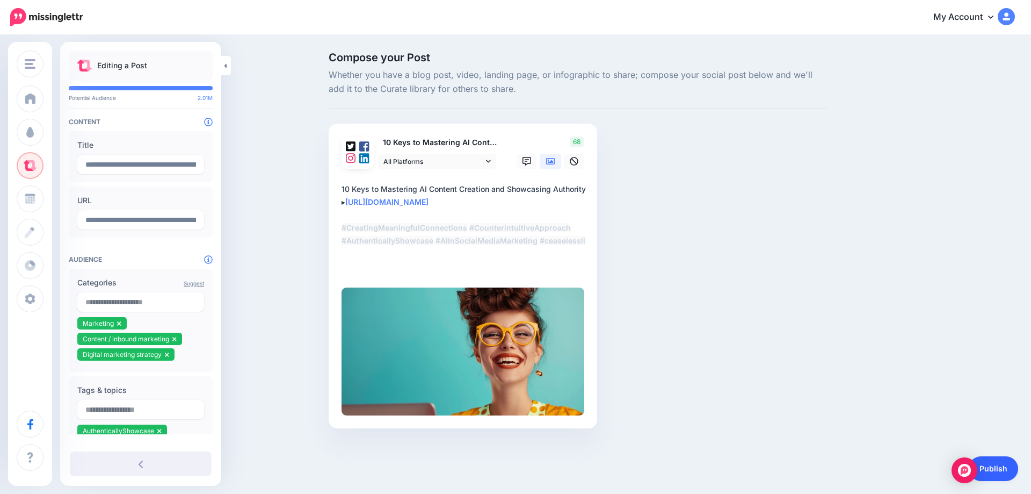
click at [1006, 464] on link "Publish" at bounding box center [993, 468] width 49 height 25
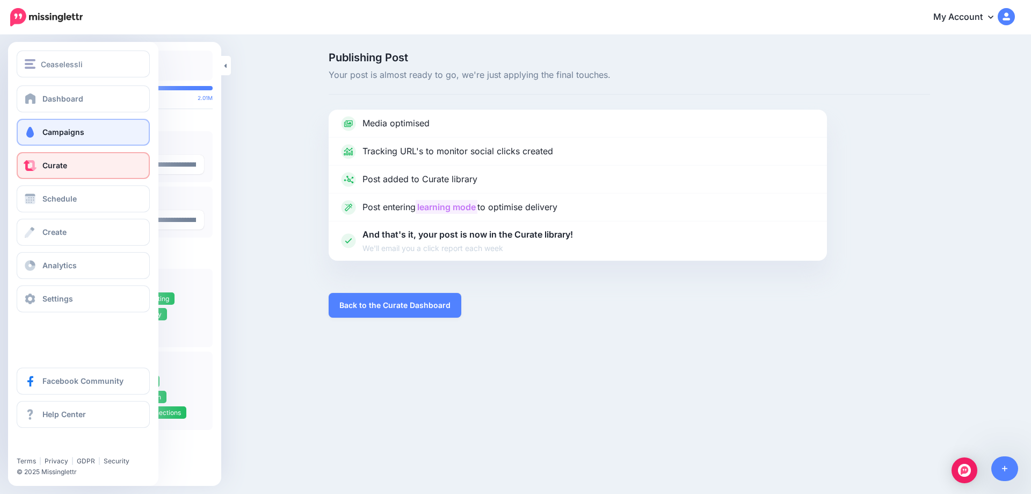
click at [41, 129] on link "Campaigns" at bounding box center [83, 132] width 133 height 27
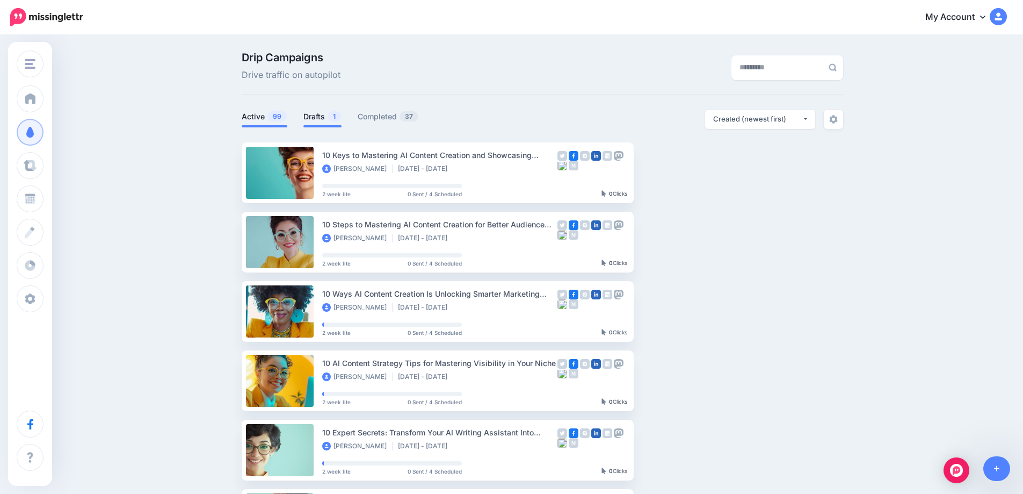
click at [326, 119] on link "Drafts 1" at bounding box center [322, 116] width 38 height 13
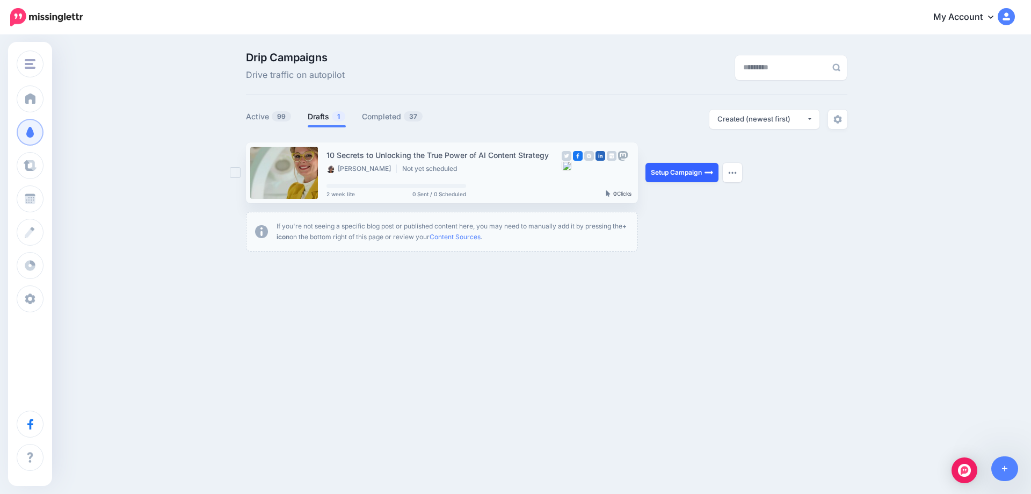
click at [682, 172] on link "Setup Campaign" at bounding box center [682, 172] width 73 height 19
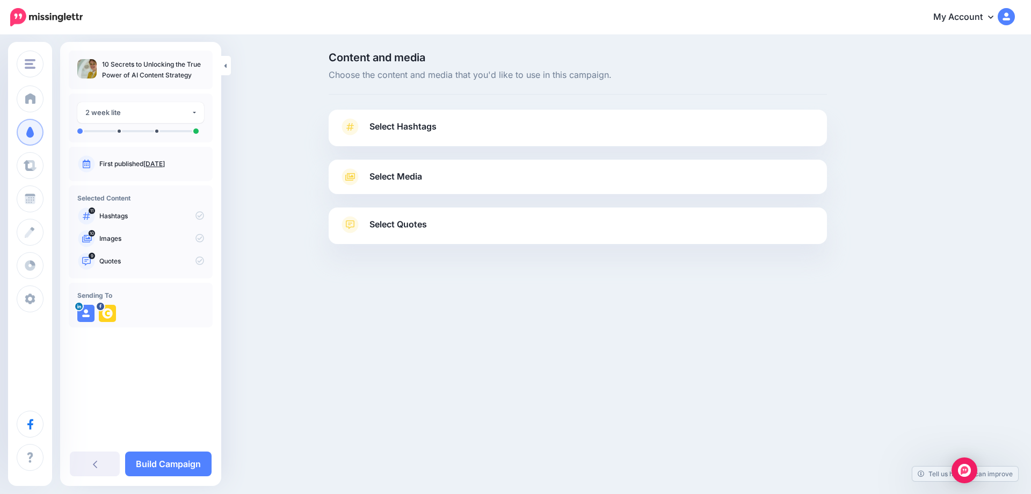
click at [402, 124] on span "Select Hashtags" at bounding box center [402, 126] width 67 height 15
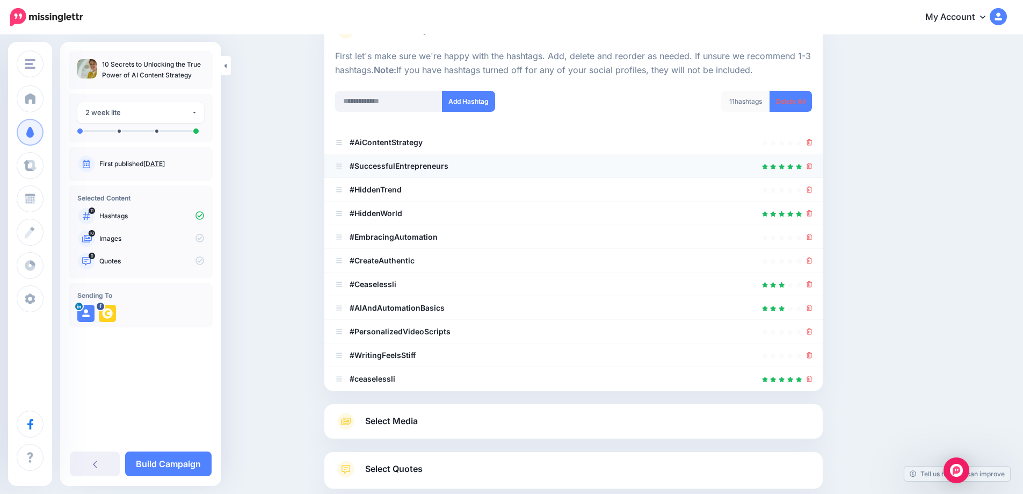
scroll to position [97, 0]
click at [811, 214] on icon at bounding box center [810, 212] width 6 height 6
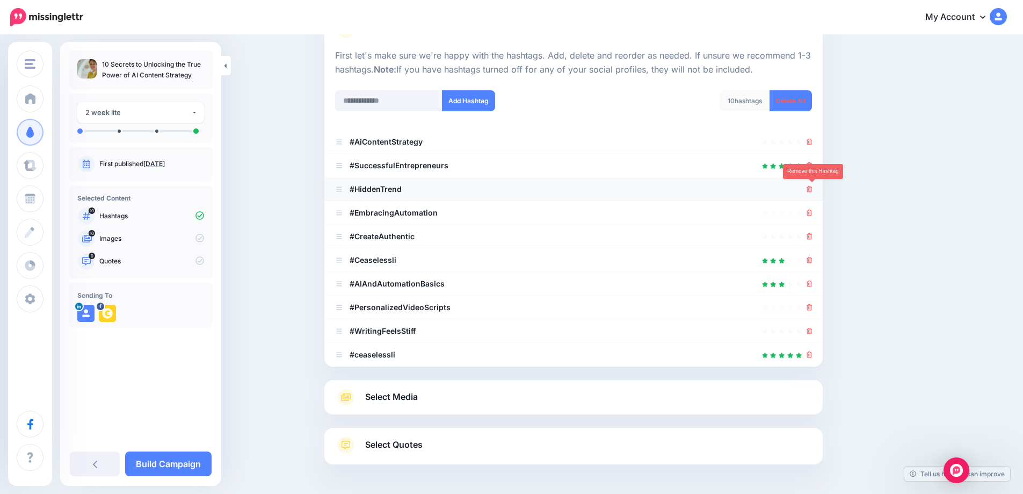
click at [813, 191] on icon at bounding box center [810, 189] width 6 height 6
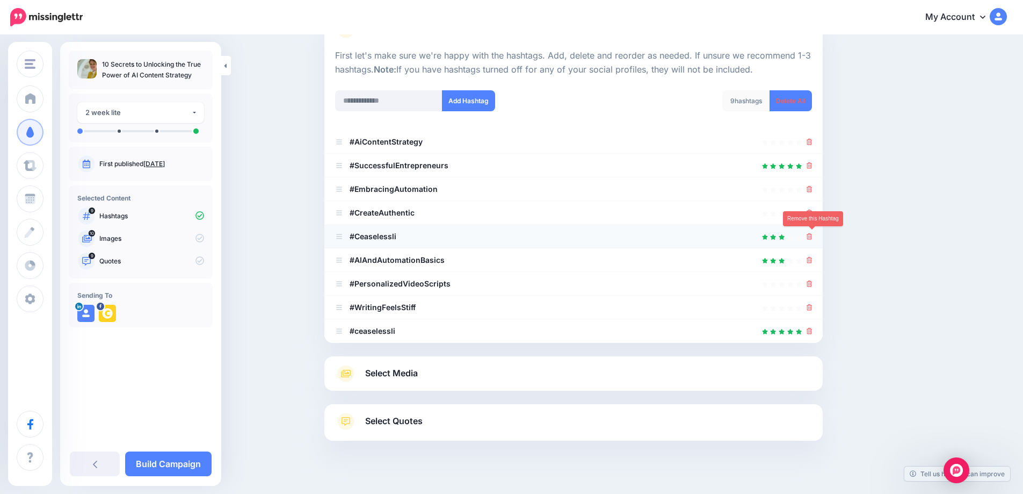
click at [813, 237] on icon at bounding box center [810, 236] width 6 height 6
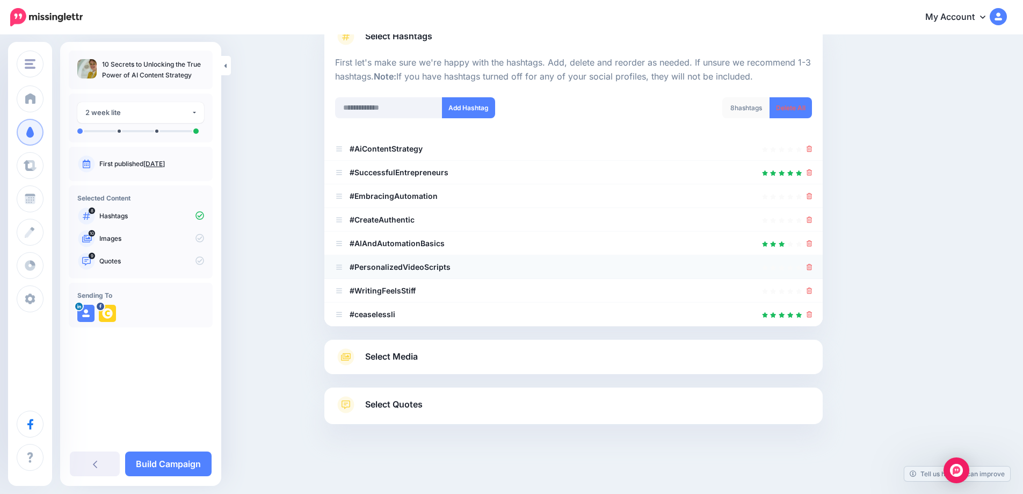
click at [813, 272] on div at bounding box center [810, 266] width 6 height 13
click at [813, 268] on icon at bounding box center [810, 267] width 6 height 6
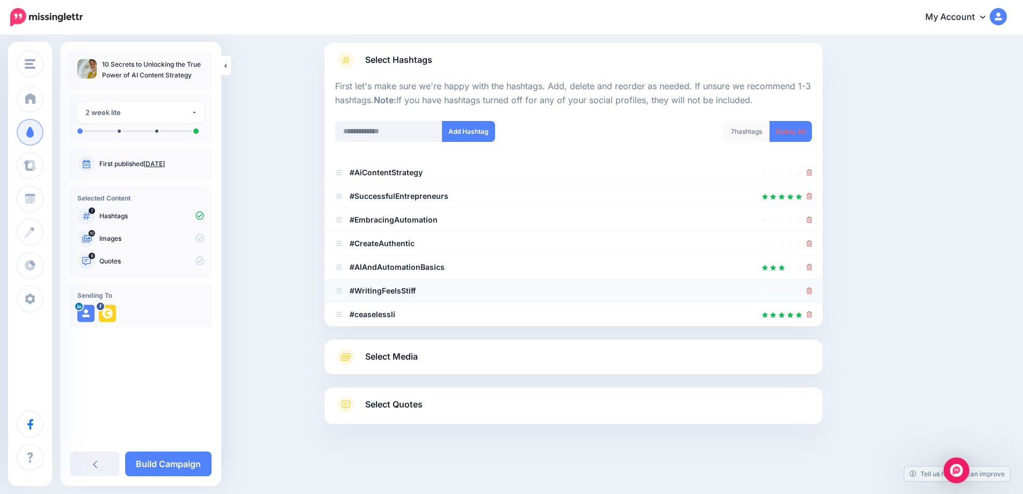
click at [813, 295] on div at bounding box center [810, 290] width 6 height 13
click at [813, 291] on icon at bounding box center [810, 290] width 6 height 6
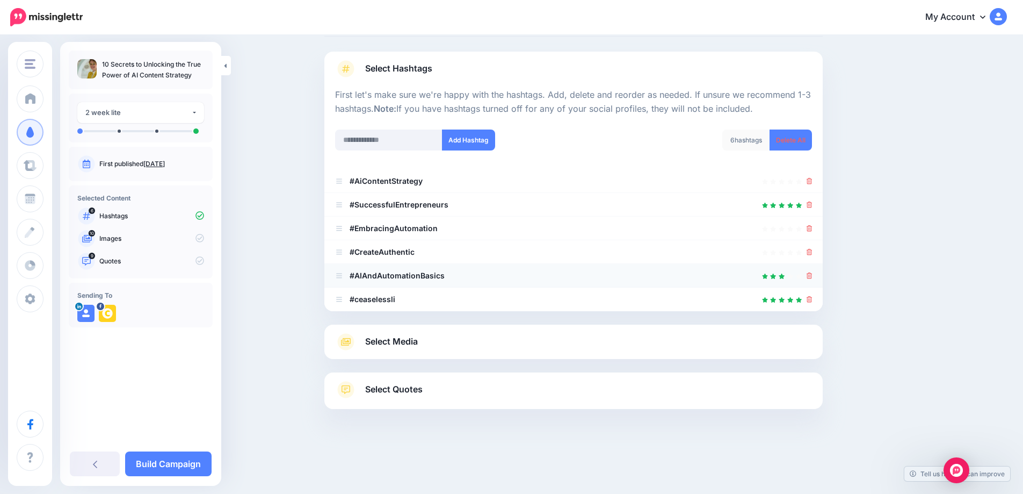
scroll to position [58, 0]
click at [811, 256] on link at bounding box center [810, 251] width 6 height 9
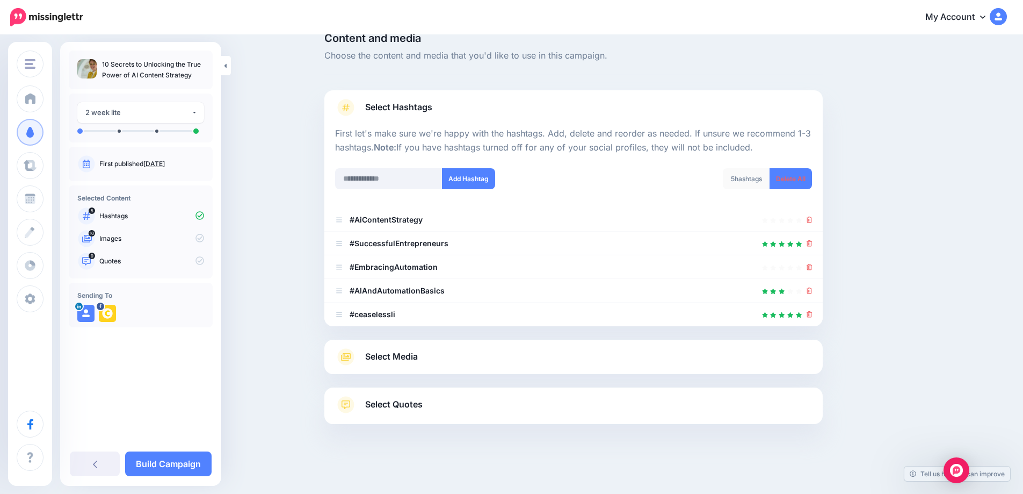
scroll to position [19, 0]
click at [399, 356] on span "Select Media" at bounding box center [391, 356] width 53 height 15
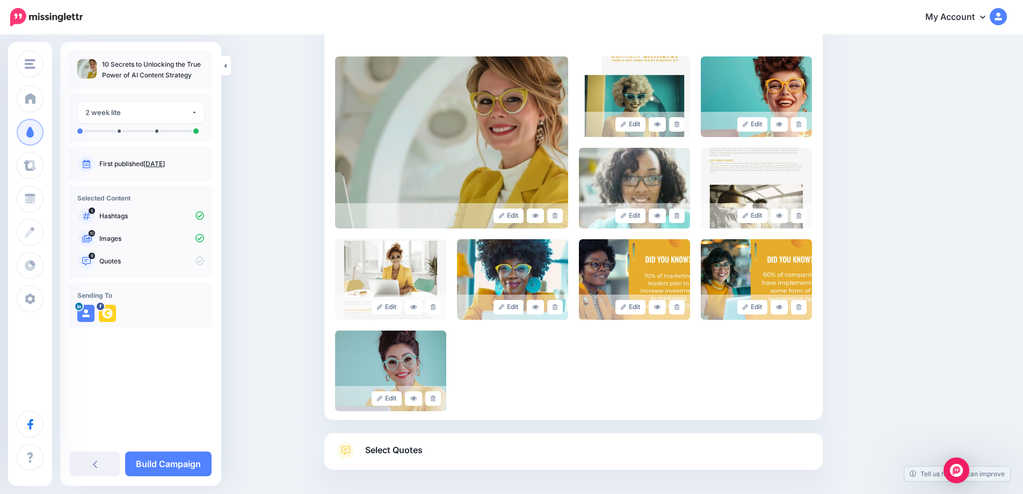
scroll to position [223, 0]
click at [679, 125] on icon at bounding box center [677, 125] width 5 height 6
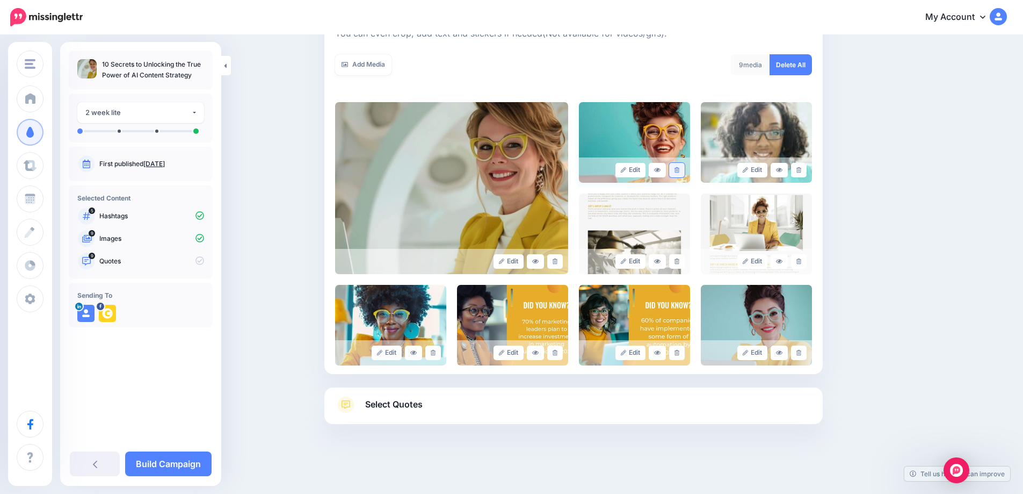
click at [679, 171] on icon at bounding box center [677, 170] width 5 height 6
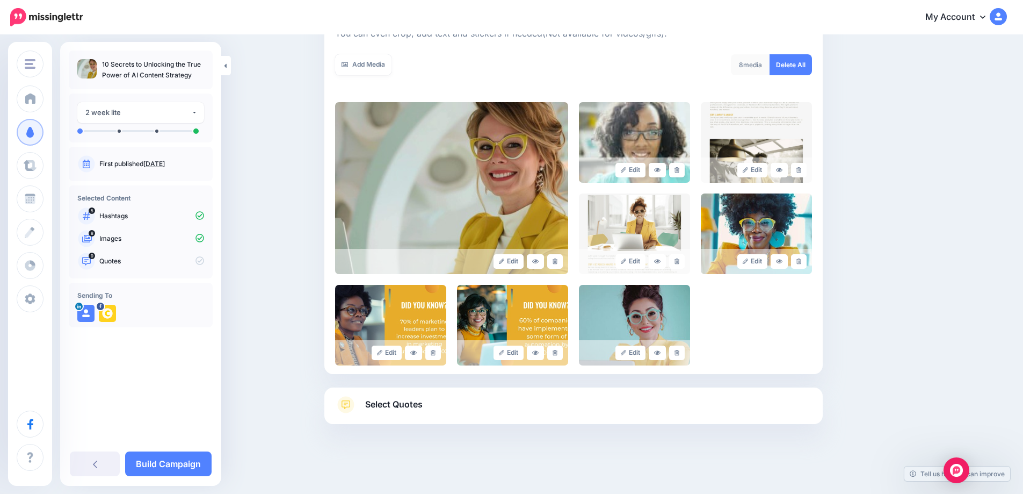
click at [679, 171] on icon at bounding box center [677, 170] width 5 height 6
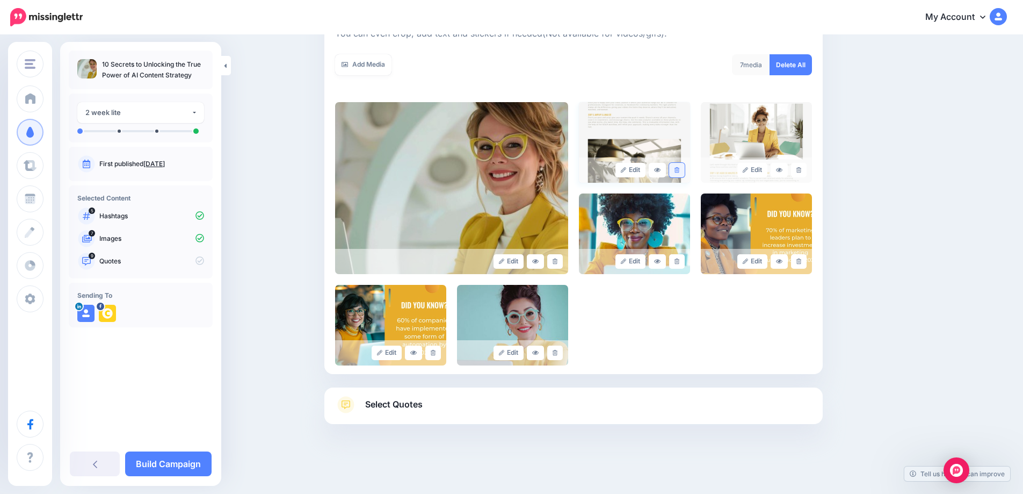
click at [679, 171] on icon at bounding box center [677, 170] width 5 height 6
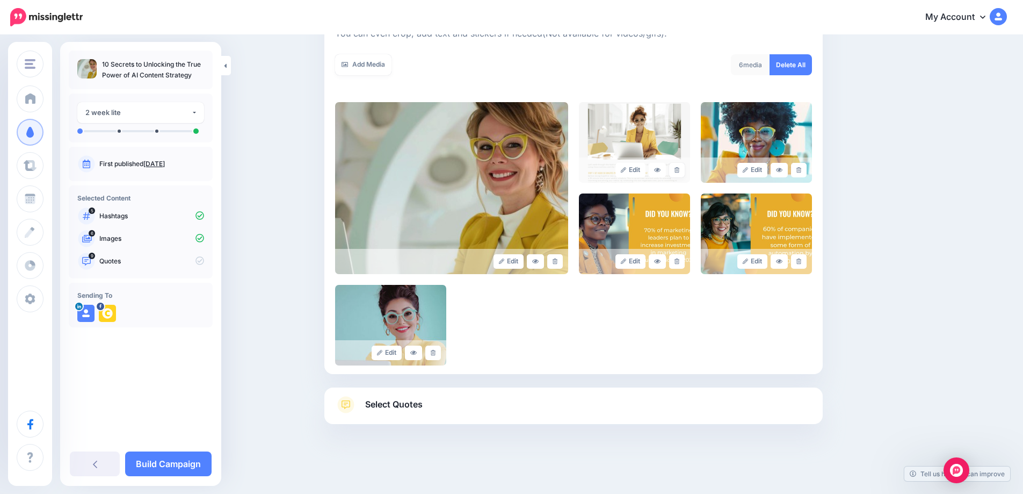
click at [679, 171] on icon at bounding box center [677, 170] width 5 height 6
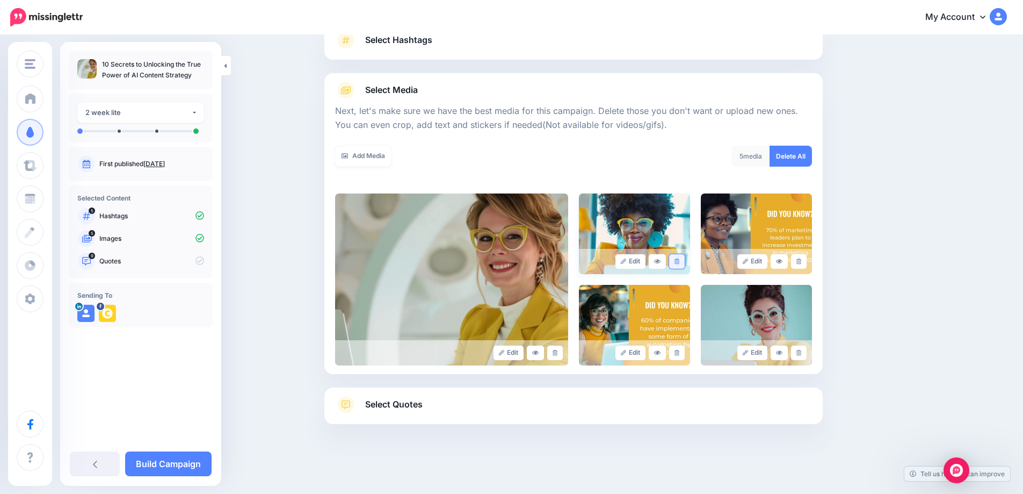
click at [679, 262] on icon at bounding box center [677, 261] width 5 height 6
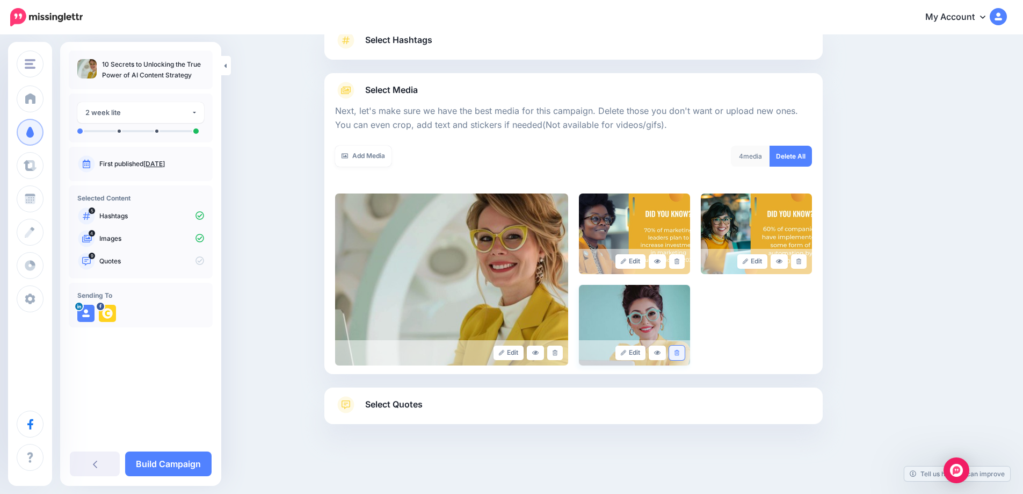
click at [679, 353] on icon at bounding box center [677, 353] width 5 height 6
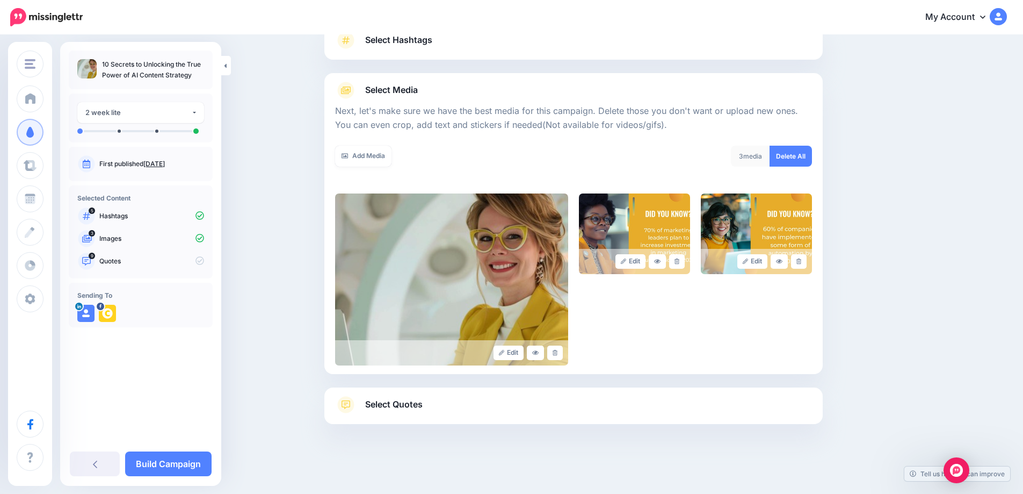
click at [411, 405] on span "Select Quotes" at bounding box center [393, 404] width 57 height 15
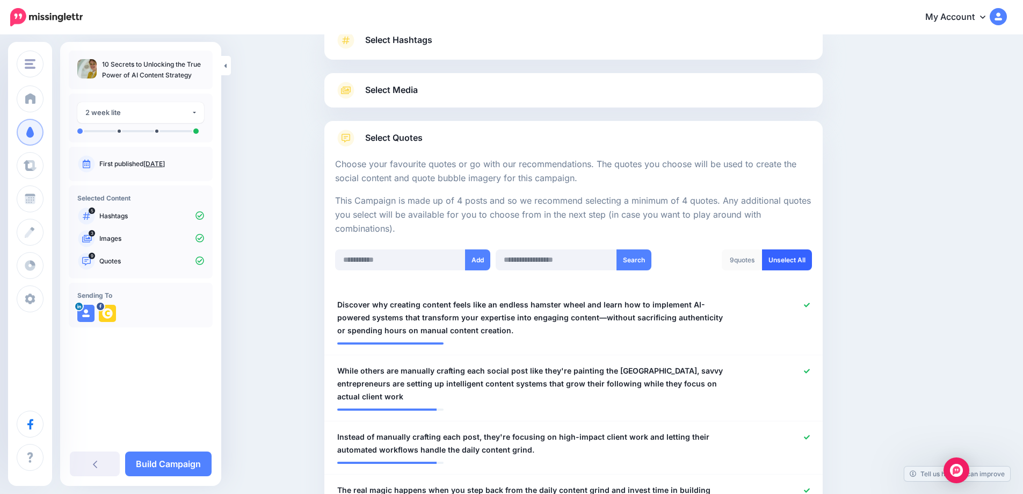
click at [792, 264] on link "Unselect All" at bounding box center [787, 259] width 50 height 21
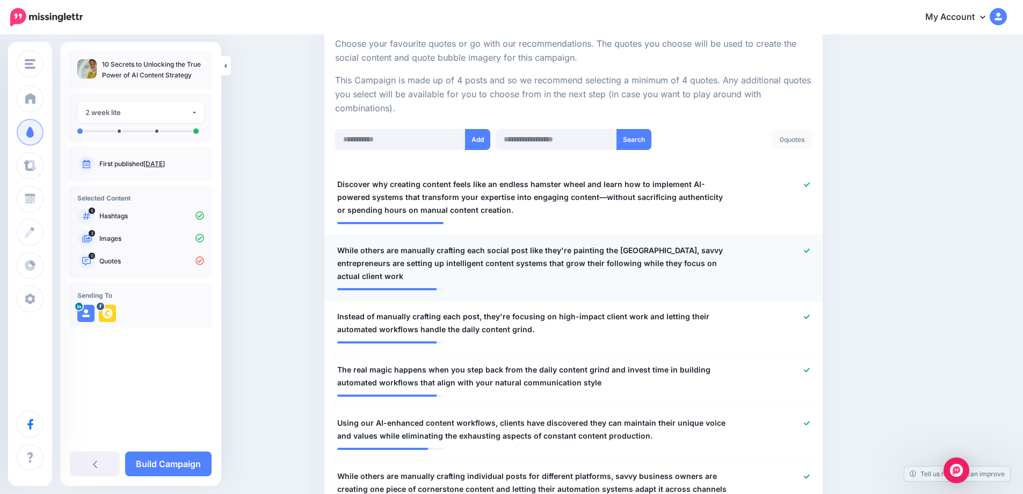
scroll to position [207, 0]
click at [790, 145] on div "0 quotes" at bounding box center [792, 138] width 41 height 21
click at [789, 142] on div "0 quotes" at bounding box center [792, 138] width 41 height 21
click at [792, 145] on div "0 quotes" at bounding box center [792, 138] width 41 height 21
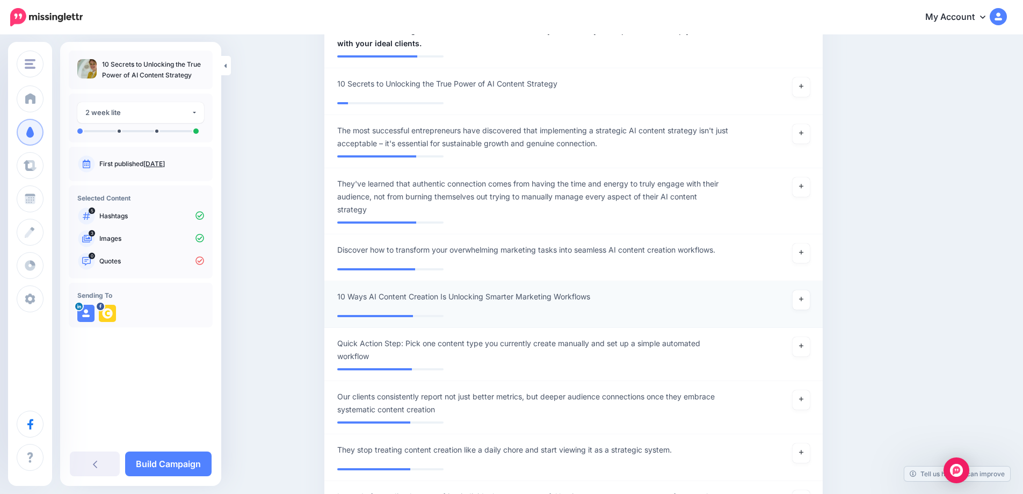
scroll to position [807, 0]
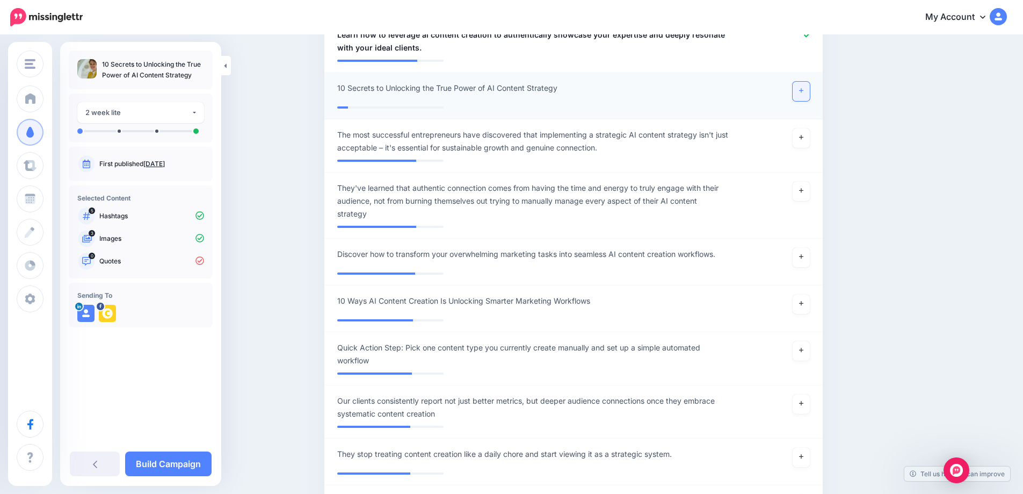
click at [806, 96] on link at bounding box center [801, 91] width 17 height 19
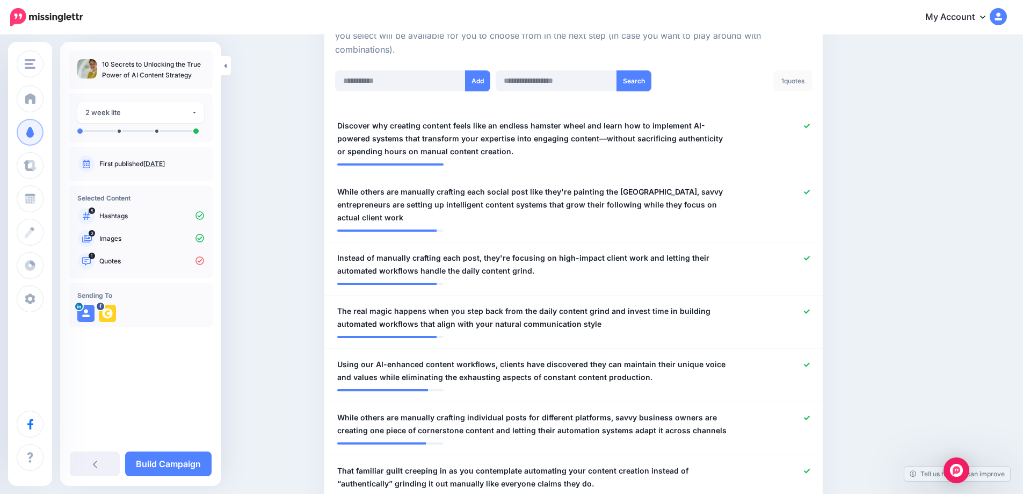
scroll to position [266, 0]
click at [800, 139] on div at bounding box center [778, 138] width 82 height 39
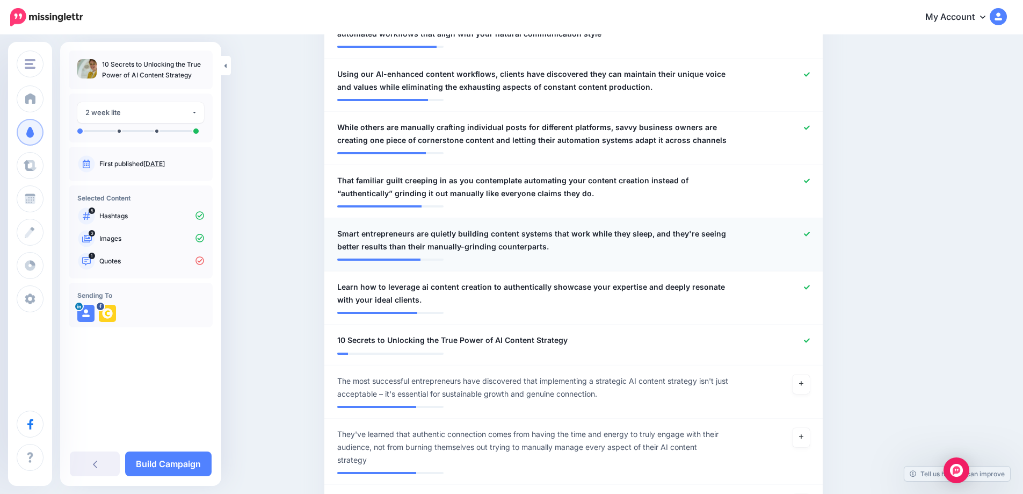
scroll to position [556, 0]
click at [805, 291] on div at bounding box center [778, 293] width 82 height 26
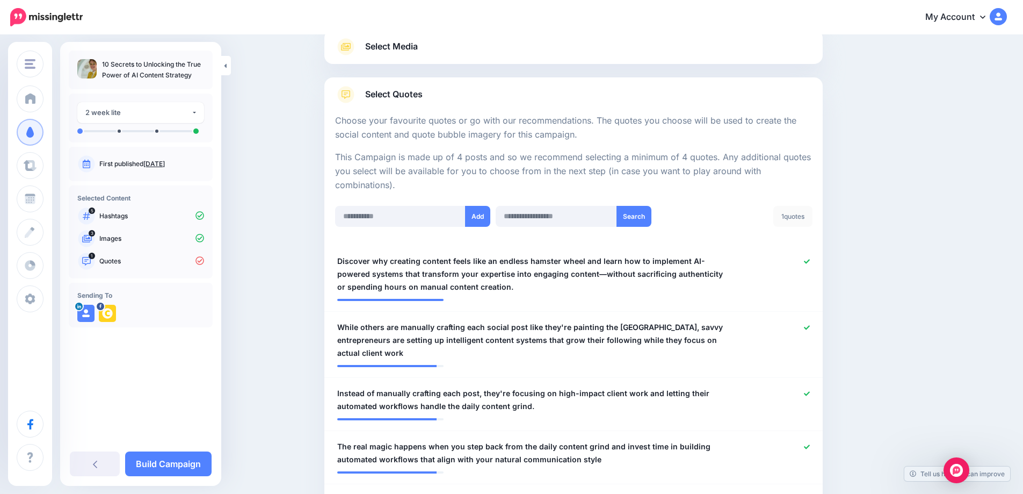
click at [795, 214] on div "1 quotes" at bounding box center [792, 216] width 39 height 21
click at [794, 219] on div "1 quotes" at bounding box center [792, 217] width 39 height 21
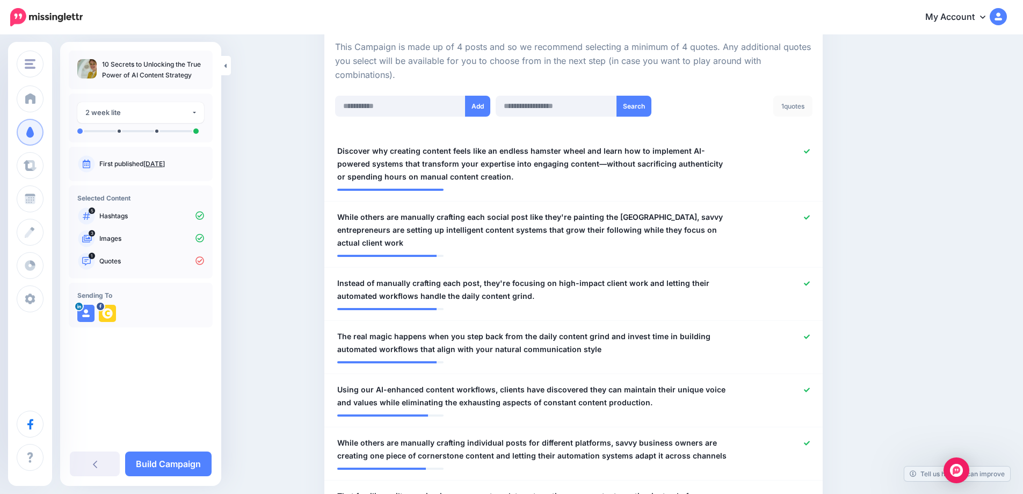
scroll to position [239, 0]
click at [717, 171] on span "Discover why creating content feels like an endless hamster wheel and learn how…" at bounding box center [533, 165] width 392 height 39
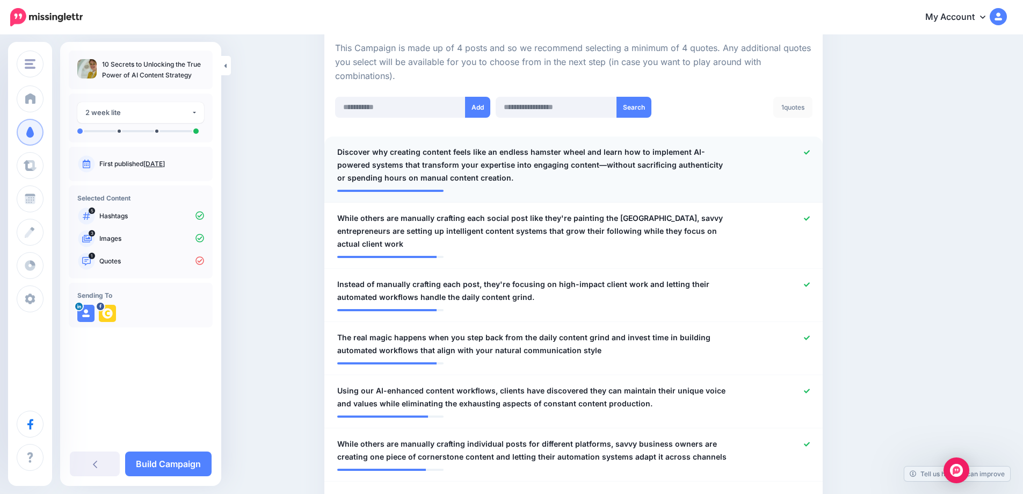
click at [811, 159] on div at bounding box center [778, 165] width 82 height 39
click at [810, 154] on icon at bounding box center [807, 152] width 6 height 4
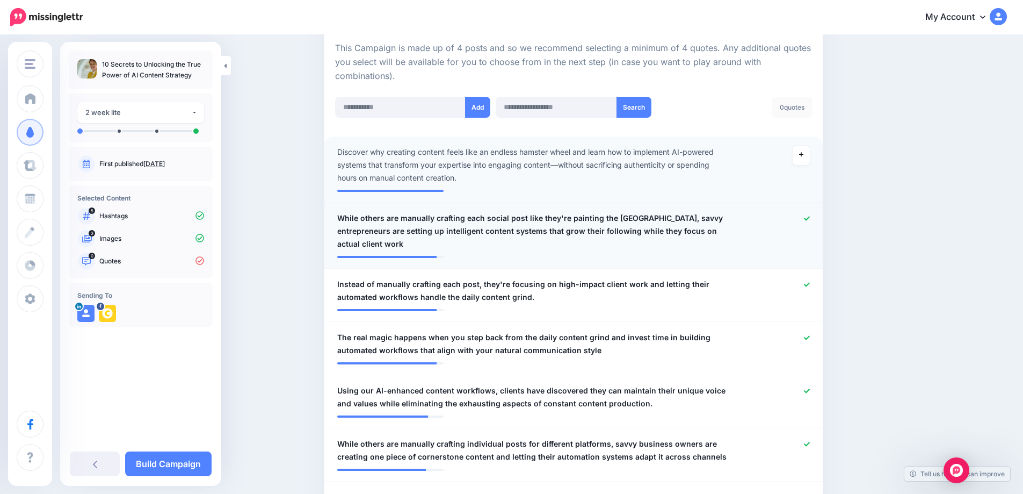
click at [810, 220] on icon at bounding box center [807, 218] width 6 height 4
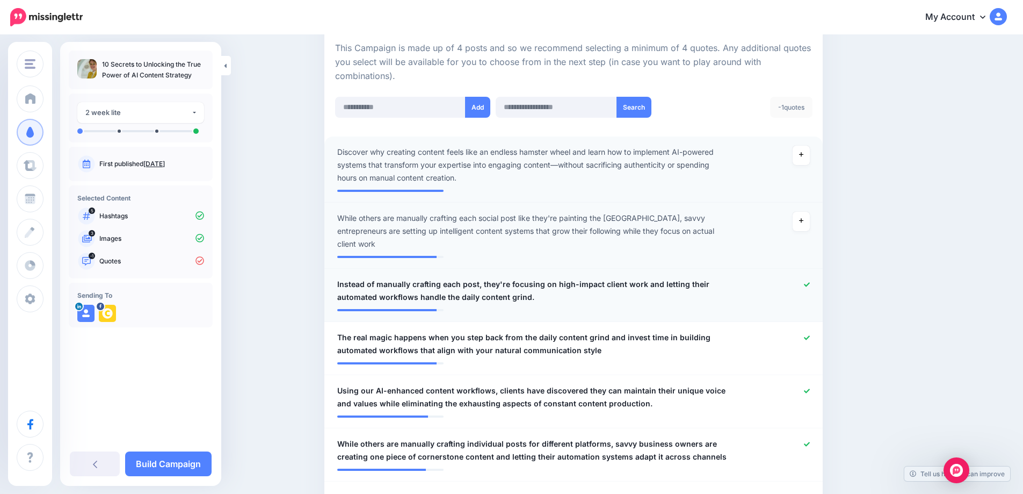
click at [810, 288] on link at bounding box center [807, 285] width 6 height 8
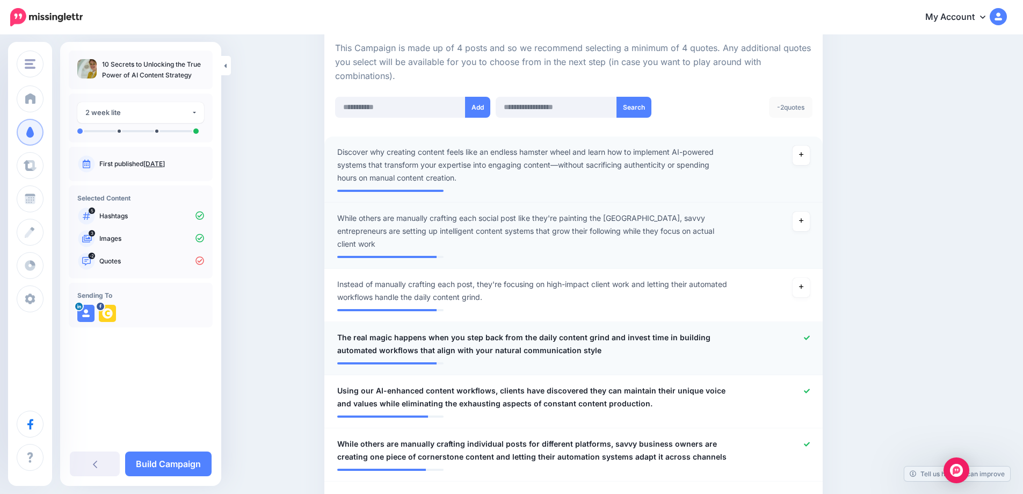
click at [810, 339] on icon at bounding box center [807, 338] width 6 height 6
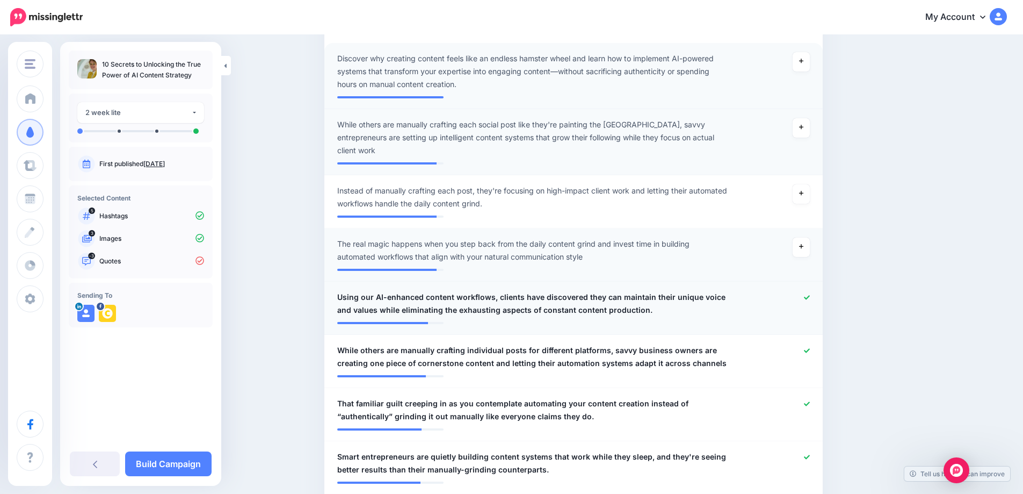
scroll to position [333, 0]
click at [807, 301] on div at bounding box center [778, 303] width 82 height 26
click at [810, 351] on icon at bounding box center [807, 349] width 6 height 4
click at [810, 299] on icon at bounding box center [807, 297] width 6 height 6
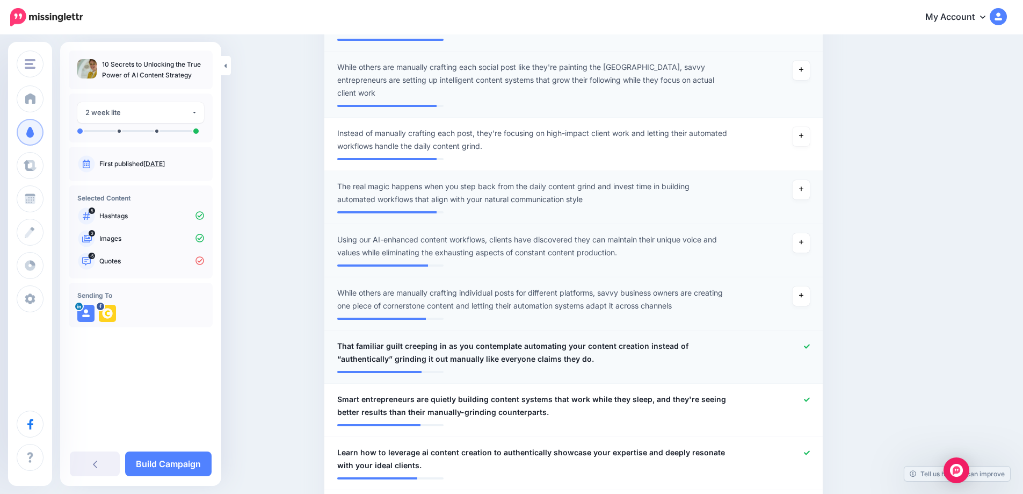
scroll to position [390, 0]
click at [808, 349] on icon at bounding box center [807, 346] width 6 height 6
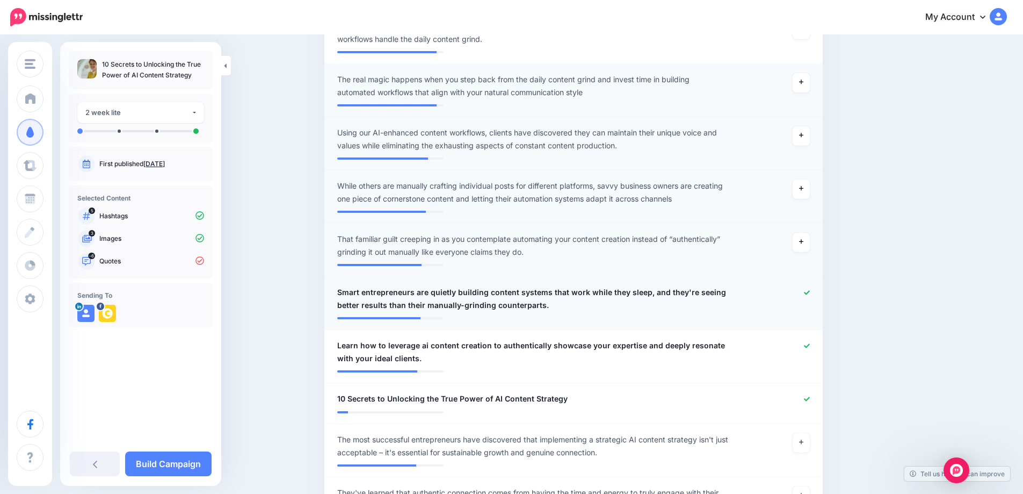
scroll to position [497, 0]
click at [808, 297] on div at bounding box center [778, 298] width 82 height 26
click at [806, 350] on div at bounding box center [778, 351] width 82 height 26
click at [810, 348] on icon at bounding box center [807, 345] width 6 height 6
click at [810, 293] on icon at bounding box center [807, 292] width 6 height 6
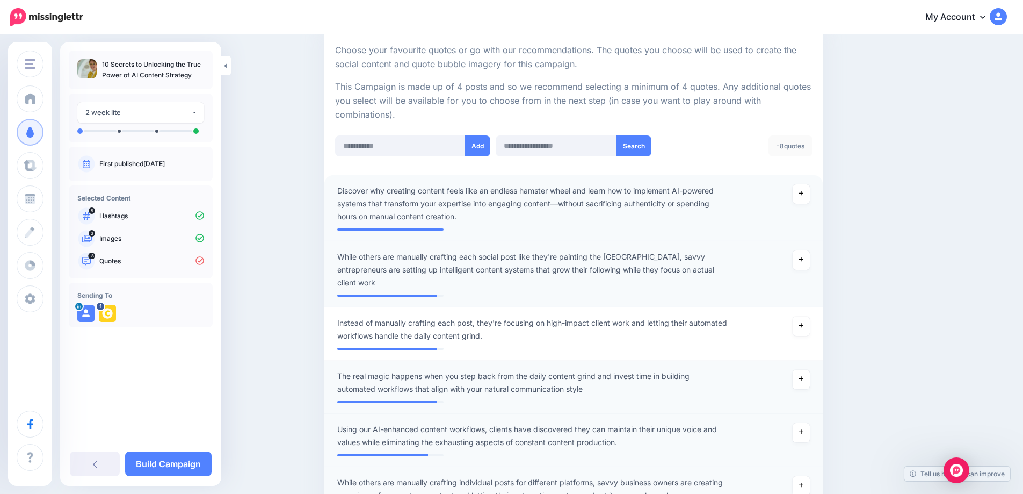
scroll to position [201, 0]
click at [793, 144] on div "-8 quotes" at bounding box center [791, 144] width 44 height 21
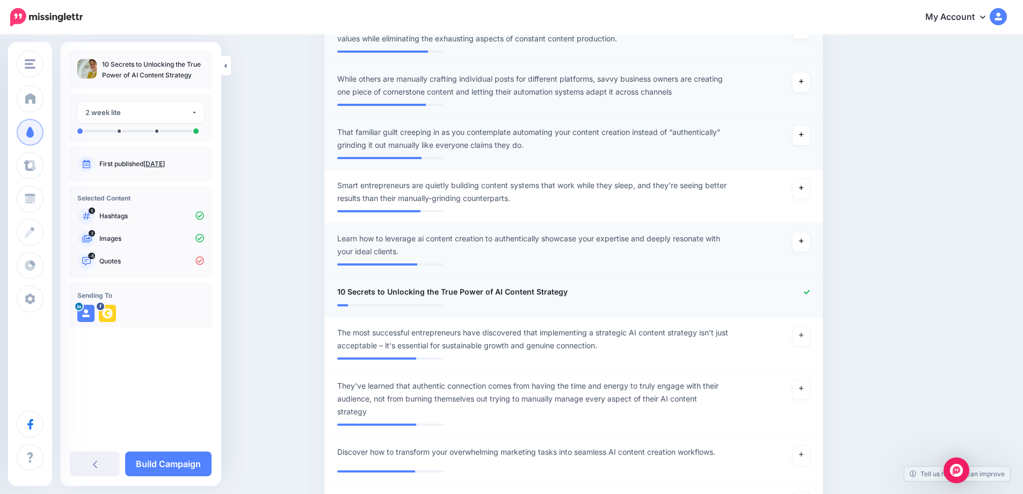
scroll to position [604, 0]
click at [810, 294] on icon at bounding box center [807, 291] width 6 height 6
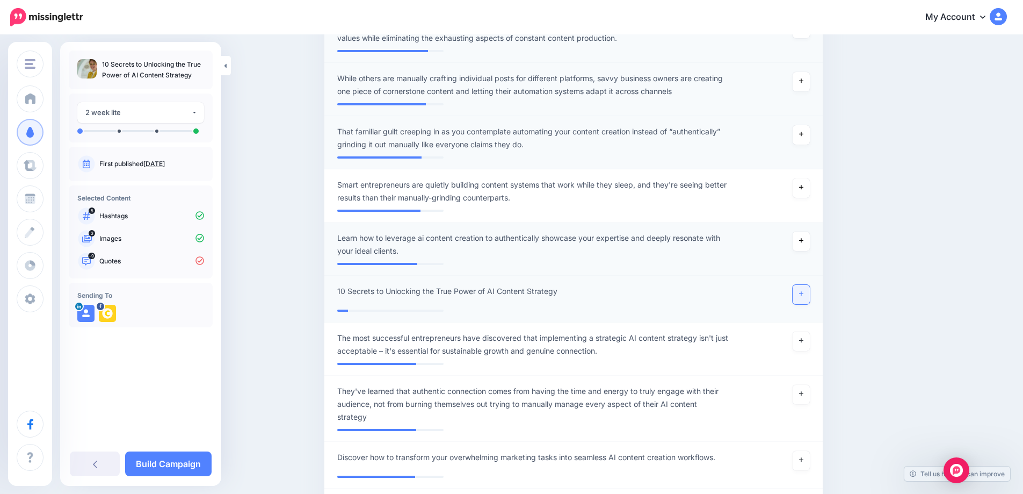
click at [808, 296] on link at bounding box center [801, 294] width 17 height 19
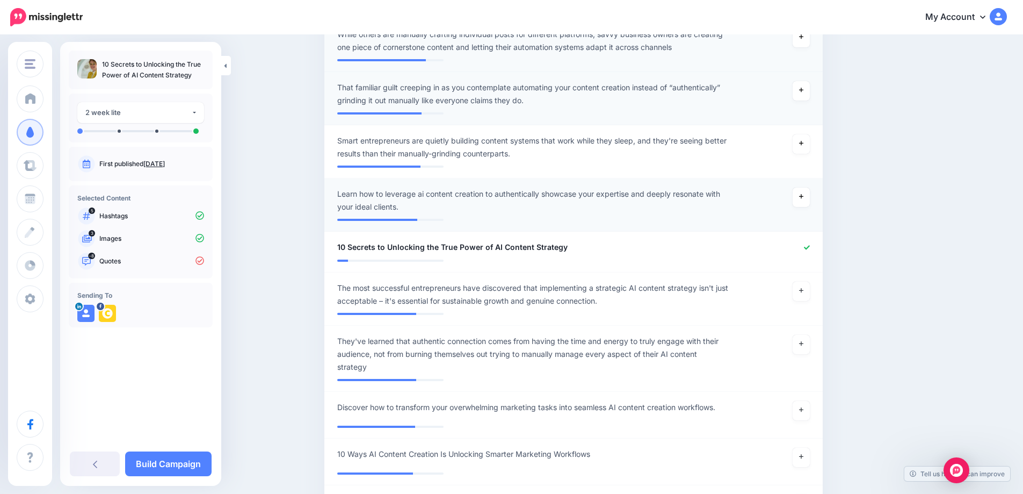
scroll to position [608, 0]
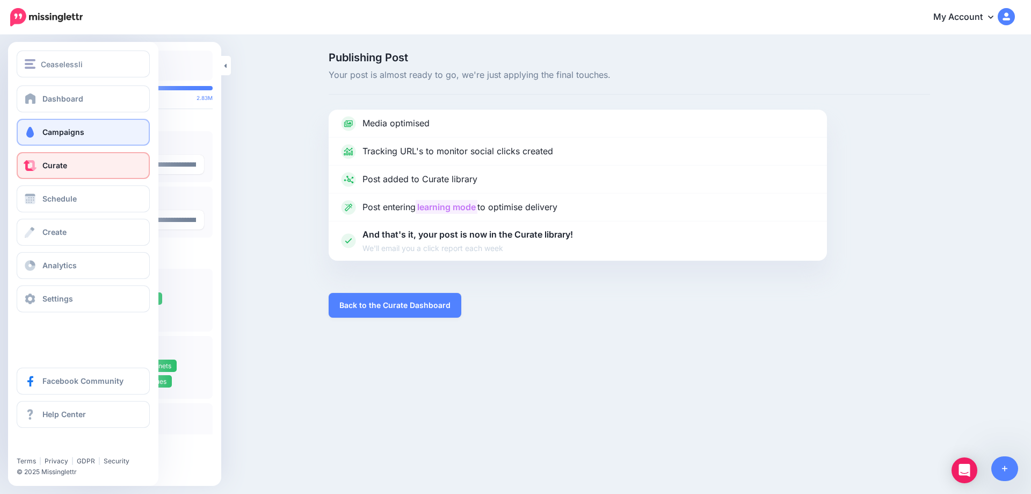
click at [32, 133] on span at bounding box center [30, 132] width 14 height 11
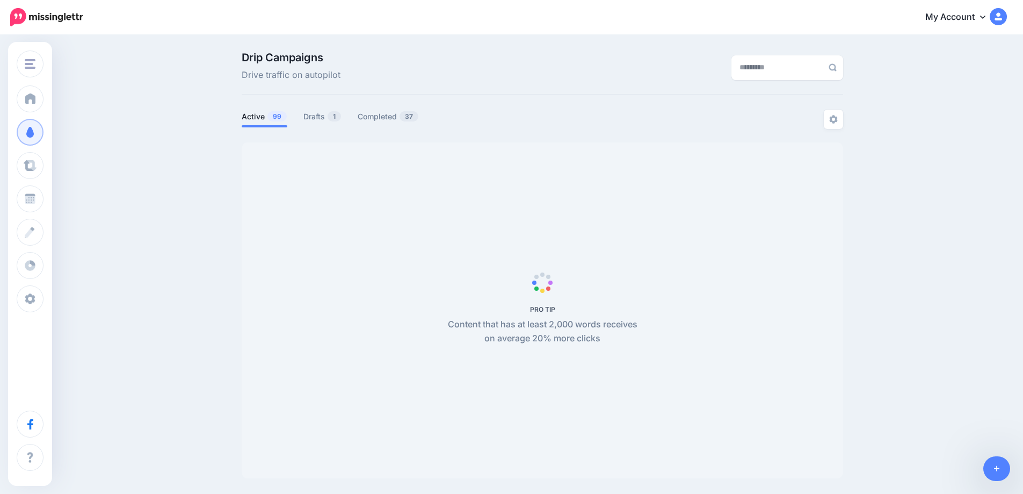
click at [322, 117] on link "Drafts 1" at bounding box center [322, 116] width 38 height 13
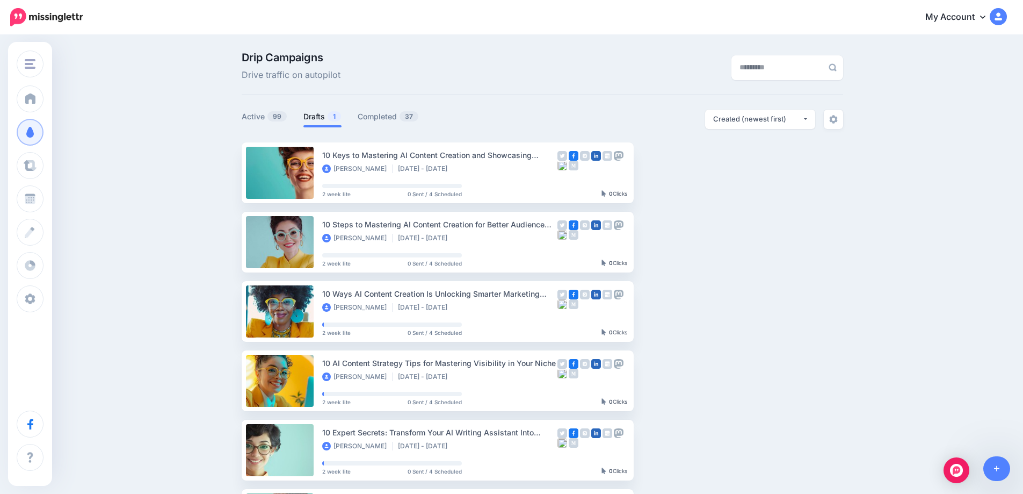
click at [322, 117] on link "Drafts 1" at bounding box center [322, 116] width 38 height 13
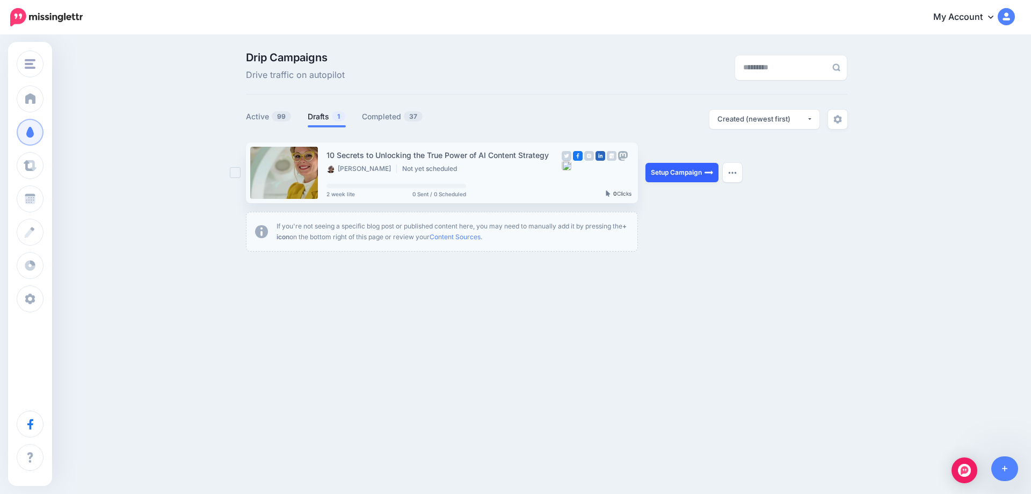
click at [682, 174] on link "Setup Campaign" at bounding box center [682, 172] width 73 height 19
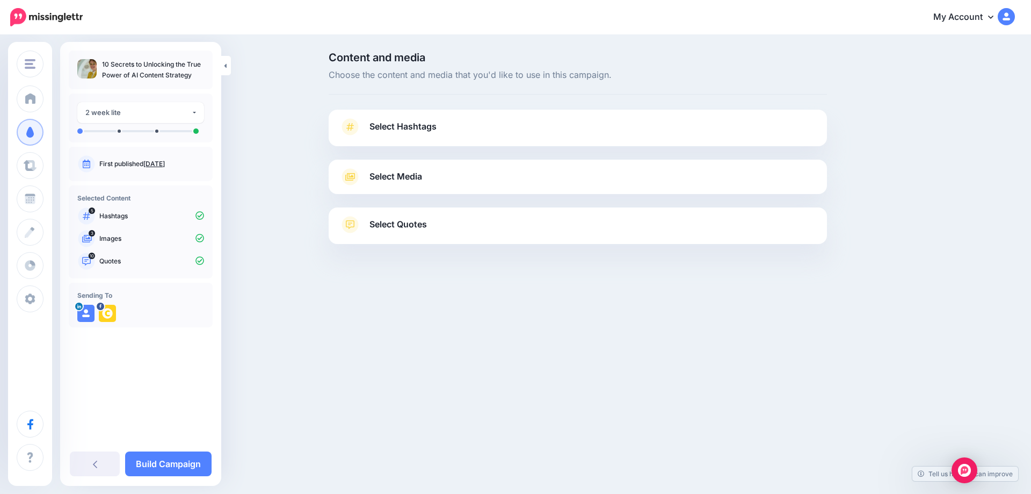
click at [417, 128] on span "Select Hashtags" at bounding box center [402, 126] width 67 height 15
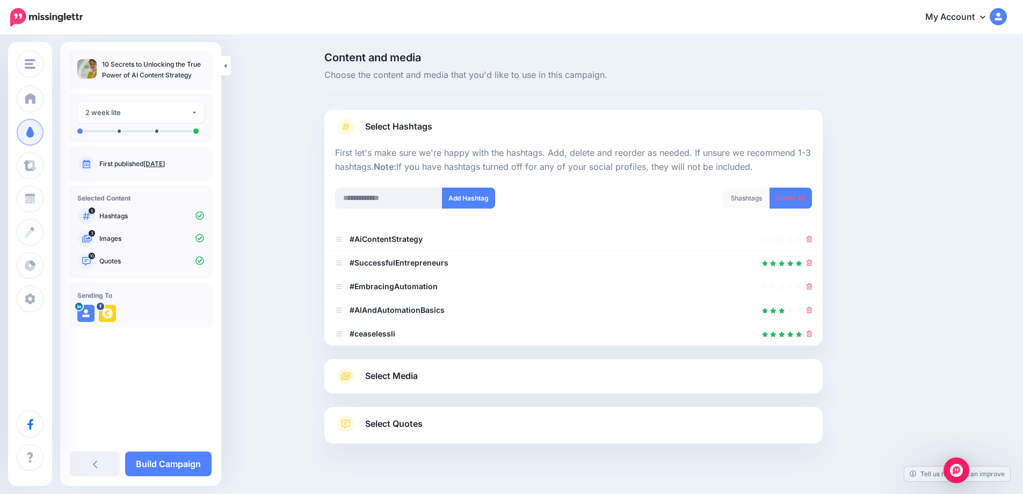
click at [405, 376] on span "Select Media" at bounding box center [391, 375] width 53 height 15
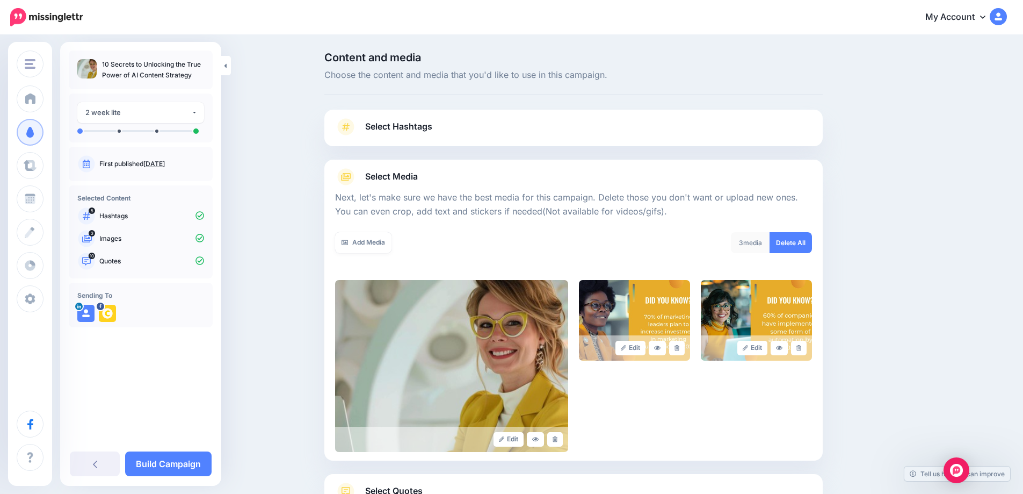
scroll to position [86, 0]
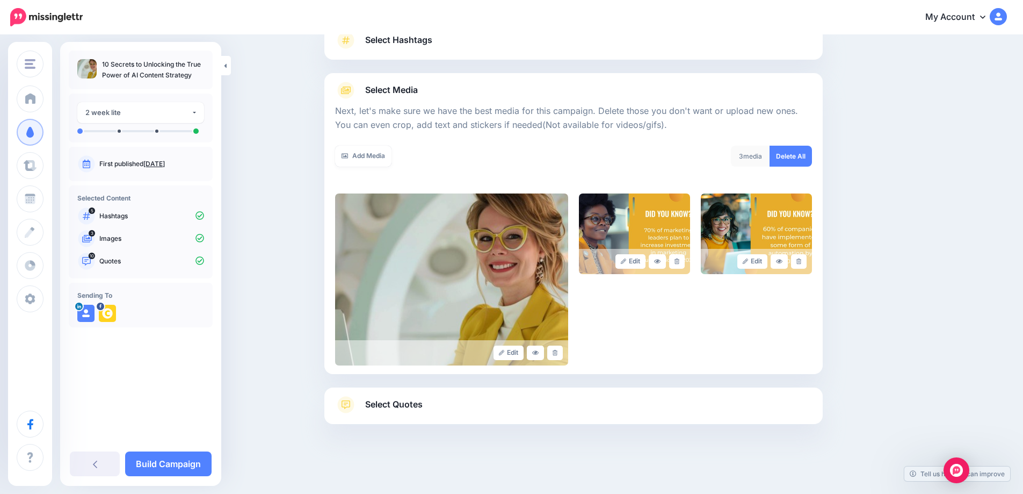
click at [409, 405] on span "Select Quotes" at bounding box center [393, 404] width 57 height 15
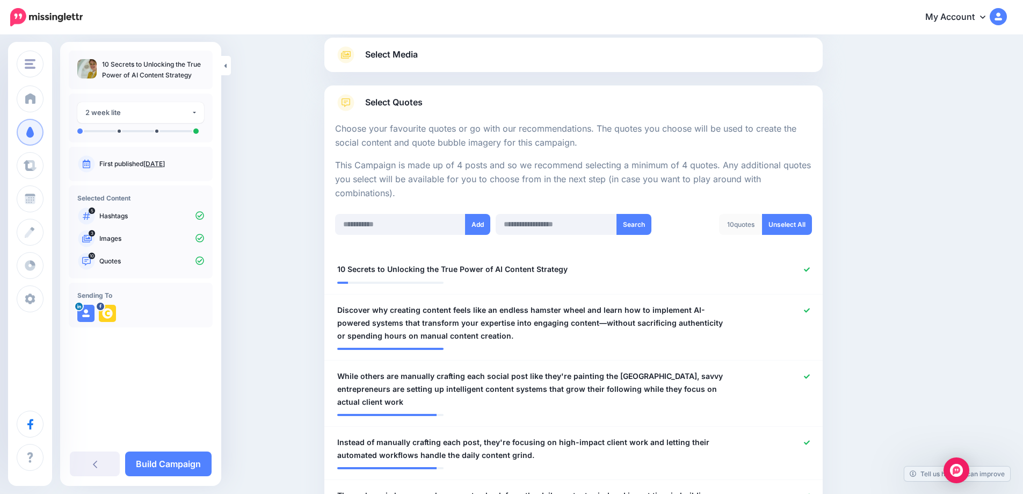
scroll to position [124, 0]
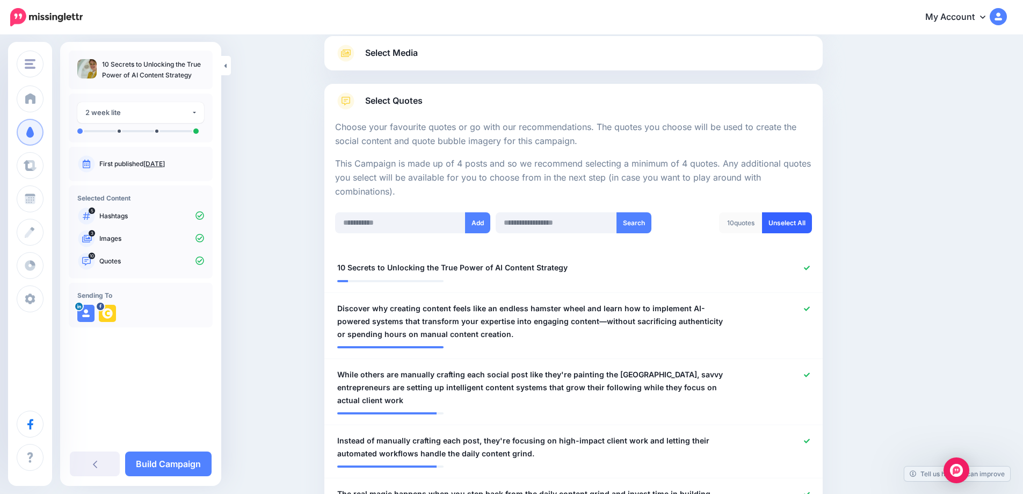
click at [794, 227] on link "Unselect All" at bounding box center [787, 222] width 50 height 21
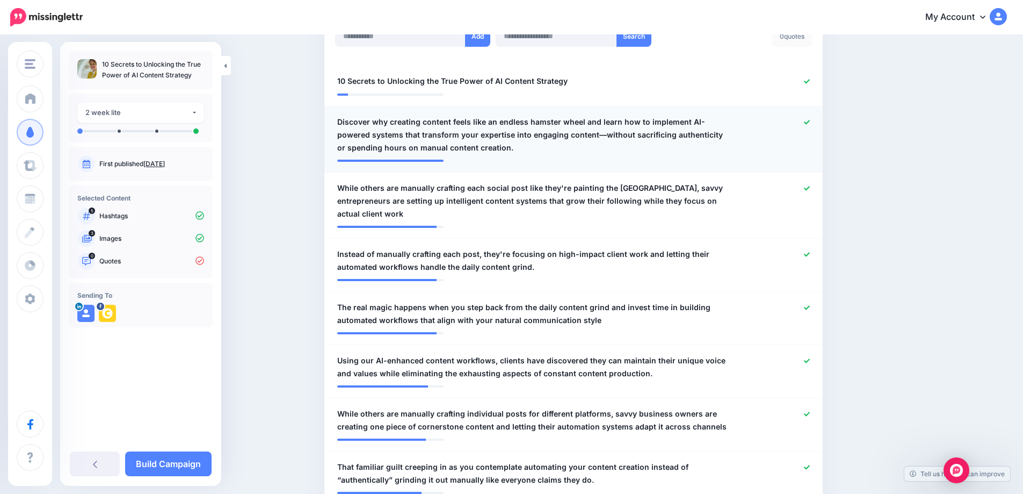
scroll to position [309, 0]
click at [810, 84] on icon at bounding box center [807, 82] width 6 height 6
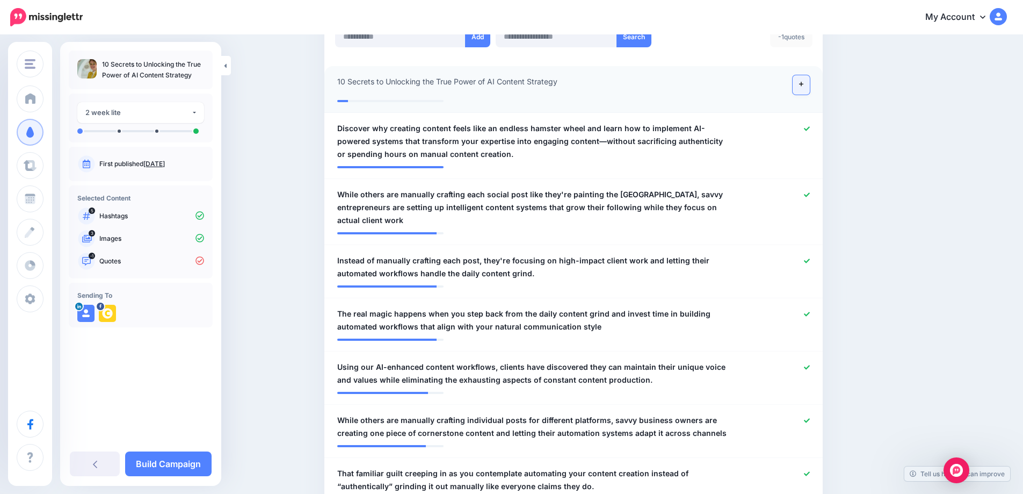
click at [806, 90] on link at bounding box center [801, 84] width 17 height 19
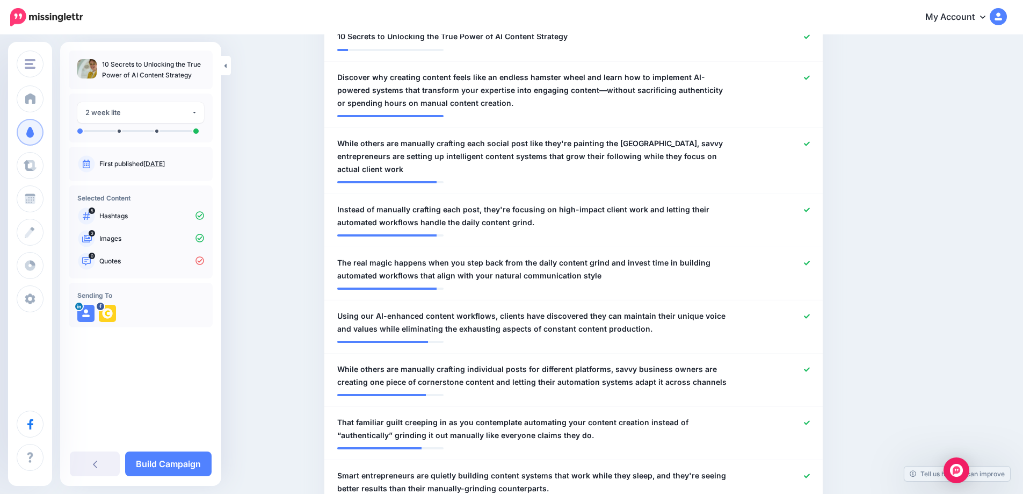
scroll to position [74, 0]
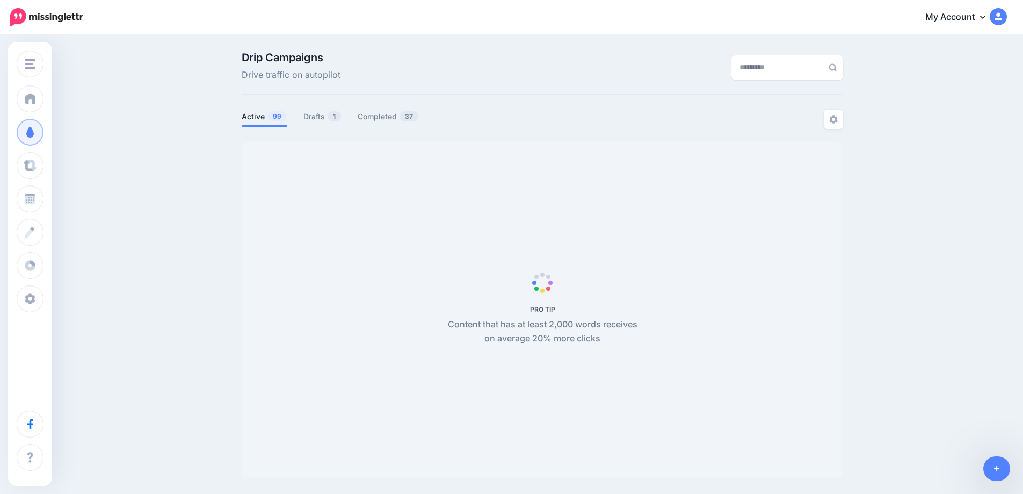
click at [321, 117] on link "Drafts 1" at bounding box center [322, 116] width 38 height 13
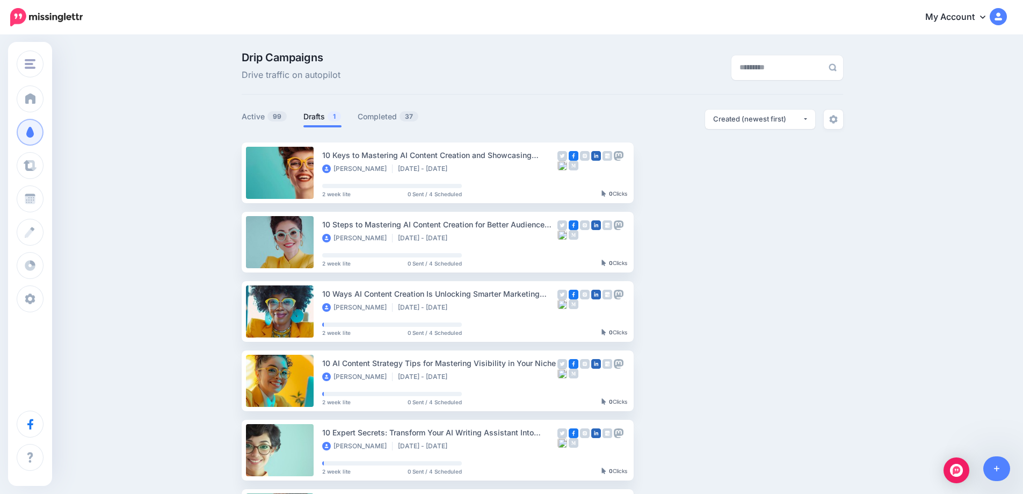
click at [315, 119] on link "Drafts 1" at bounding box center [322, 116] width 38 height 13
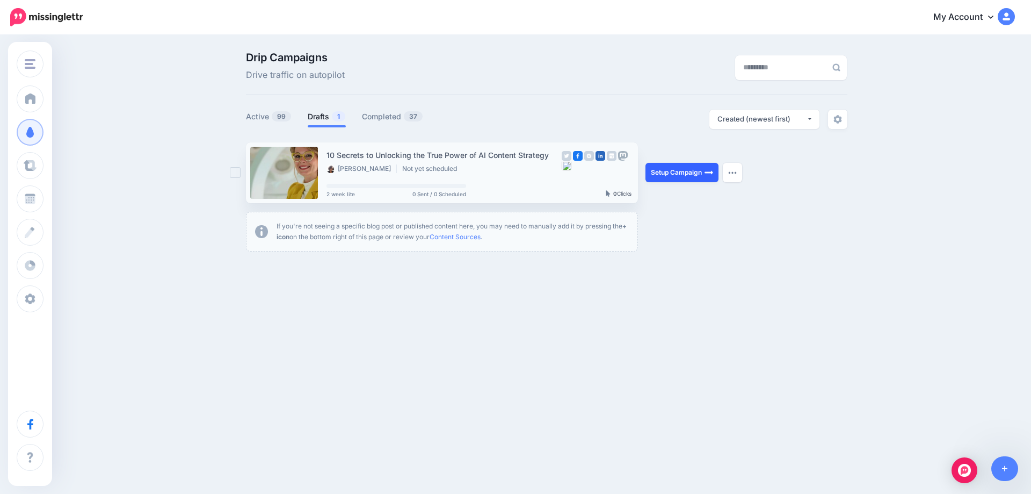
click at [682, 177] on link "Setup Campaign" at bounding box center [682, 172] width 73 height 19
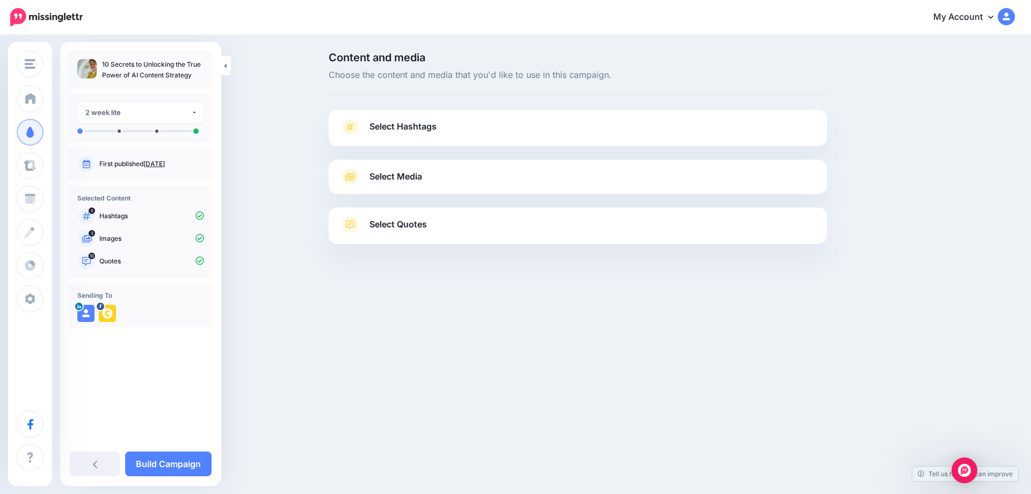
click at [413, 229] on span "Select Quotes" at bounding box center [397, 224] width 57 height 15
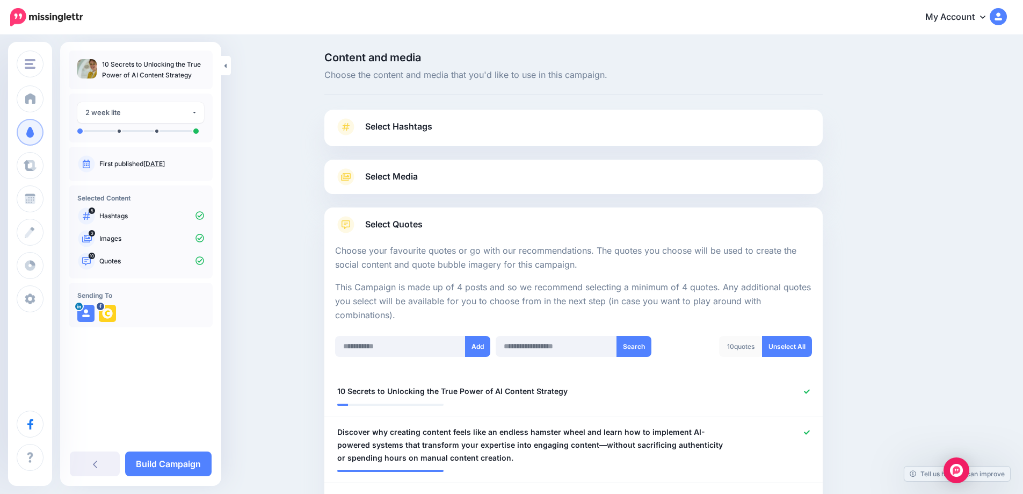
scroll to position [173, 0]
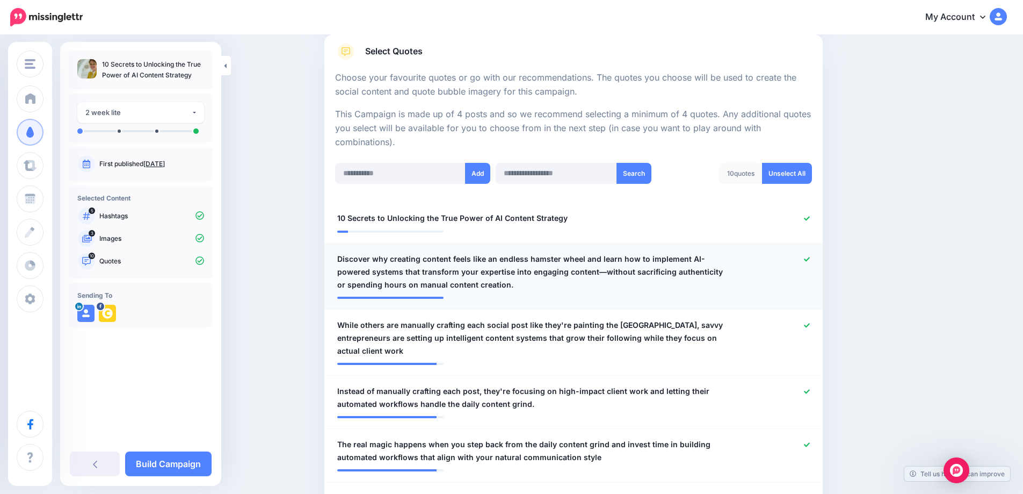
click at [808, 262] on icon at bounding box center [807, 259] width 6 height 6
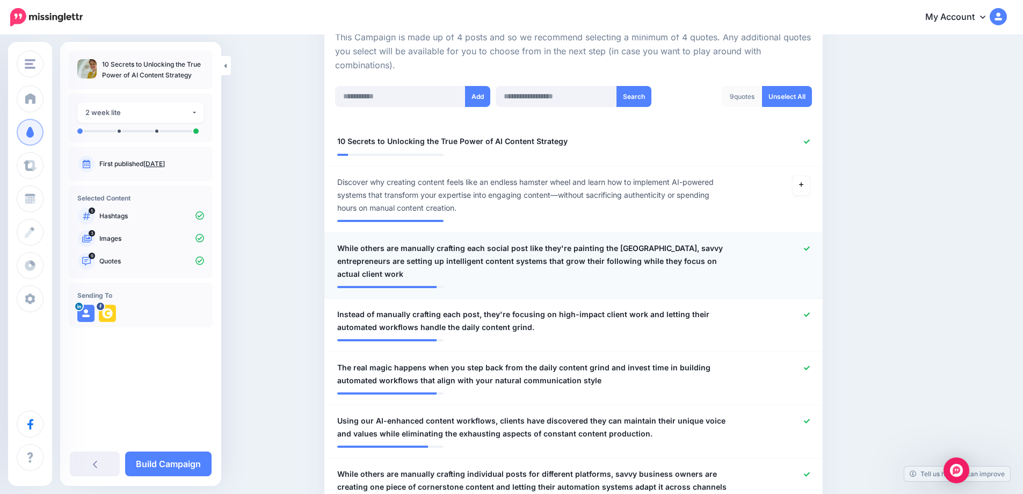
scroll to position [255, 0]
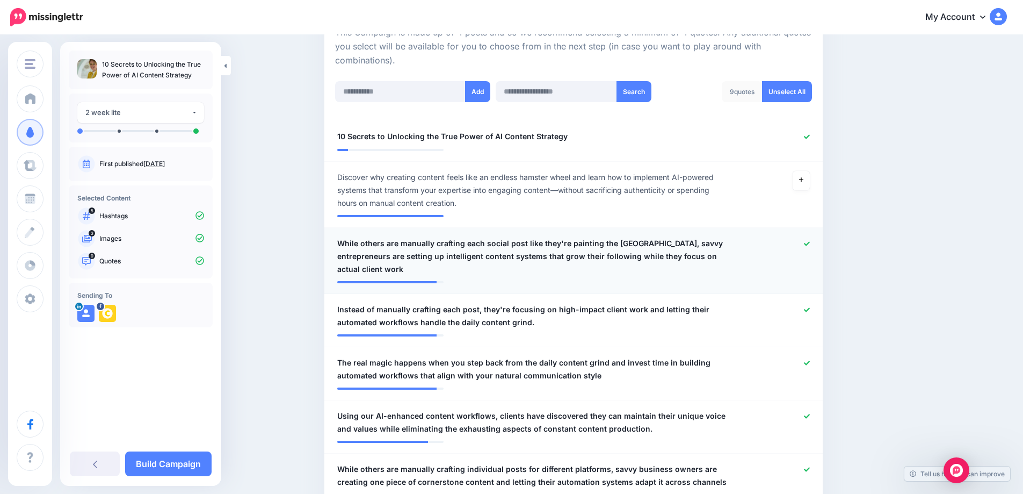
click at [810, 242] on icon at bounding box center [807, 244] width 6 height 6
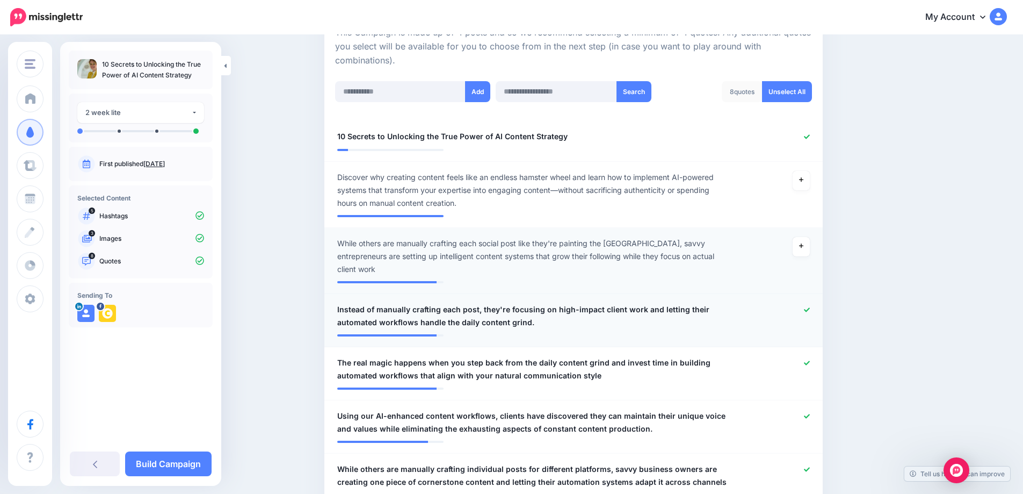
click at [810, 313] on icon at bounding box center [807, 310] width 6 height 6
click at [811, 369] on div at bounding box center [778, 369] width 82 height 26
click at [809, 364] on icon at bounding box center [807, 362] width 6 height 4
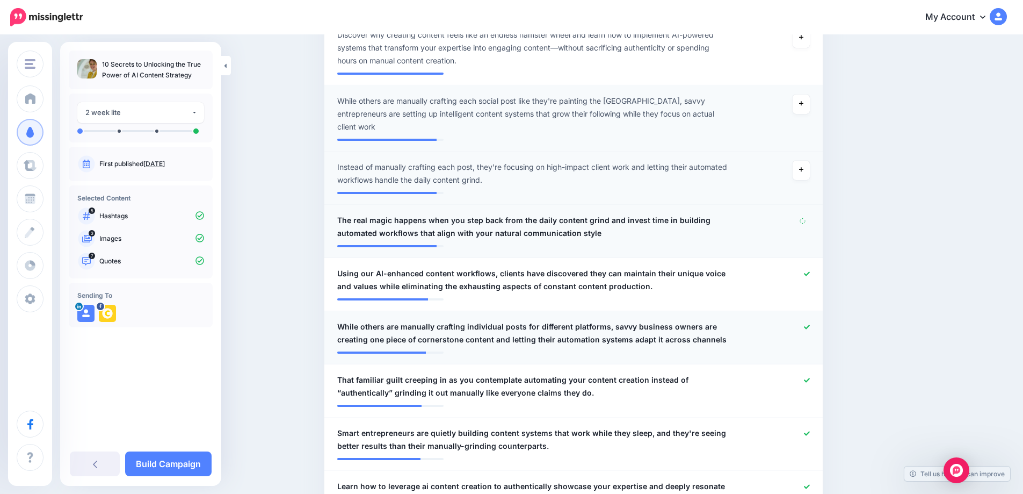
scroll to position [397, 0]
drag, startPoint x: 811, startPoint y: 276, endPoint x: 800, endPoint y: 316, distance: 41.7
click at [810, 276] on icon at bounding box center [807, 273] width 6 height 6
click at [810, 327] on icon at bounding box center [807, 326] width 6 height 6
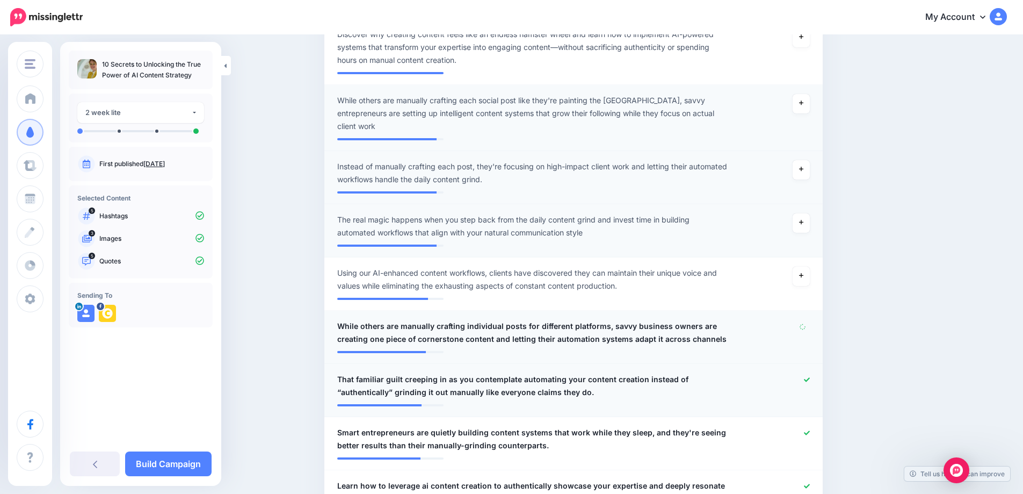
click at [810, 382] on icon at bounding box center [807, 379] width 6 height 6
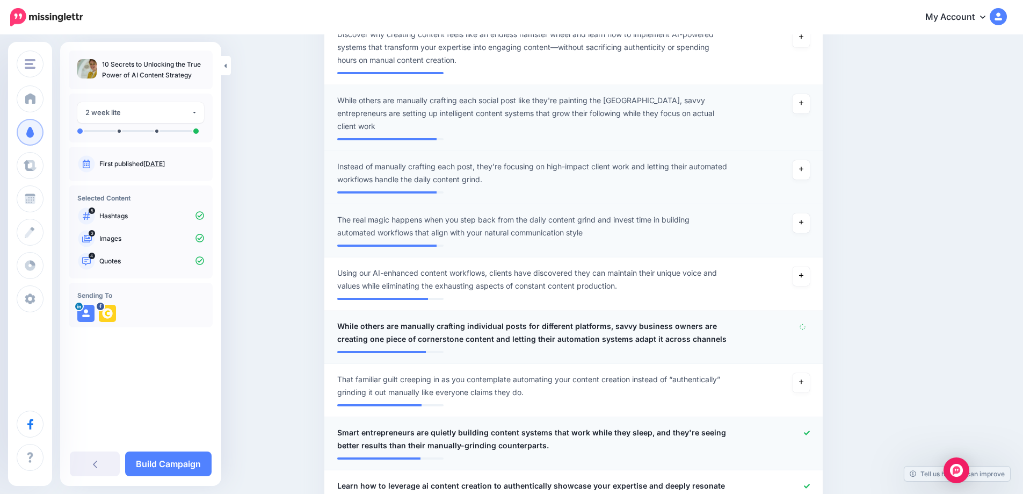
click at [810, 436] on icon at bounding box center [807, 433] width 6 height 6
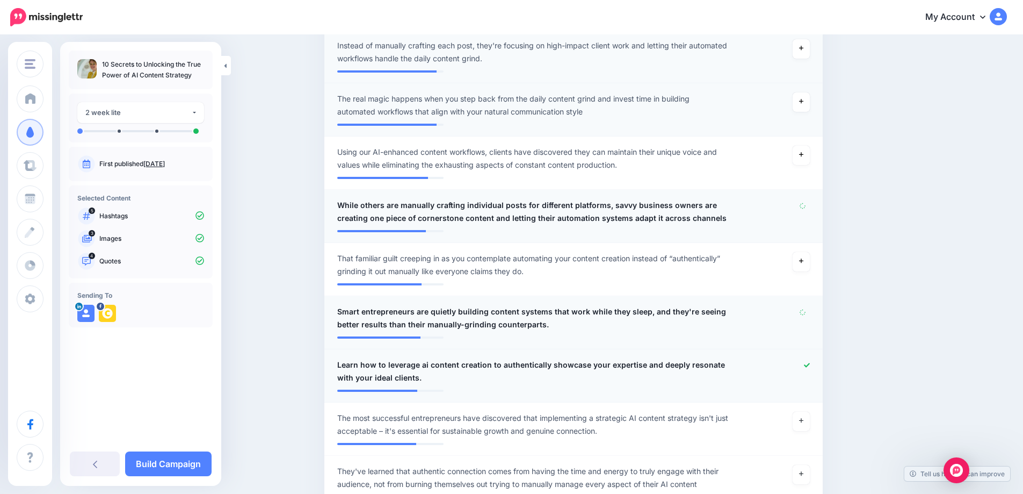
scroll to position [519, 0]
click at [809, 366] on icon at bounding box center [807, 364] width 6 height 4
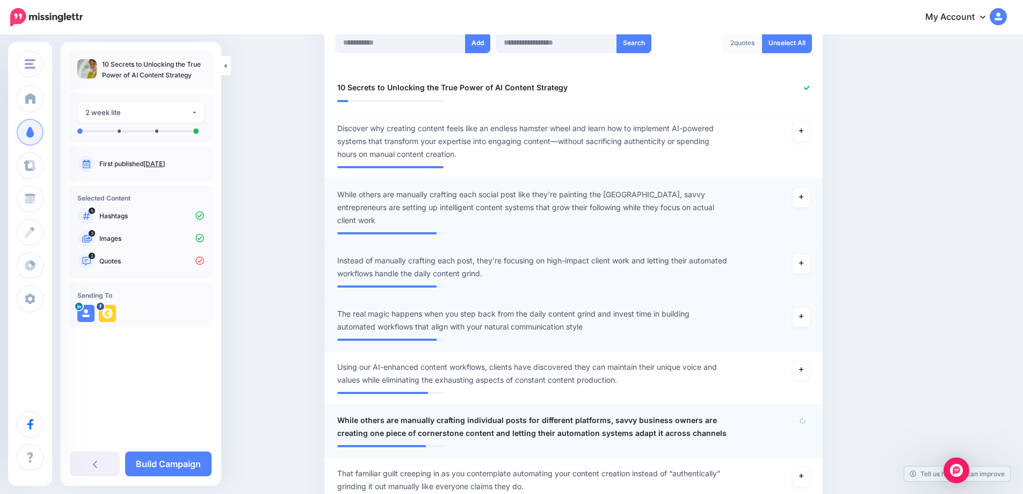
scroll to position [303, 0]
click at [806, 424] on icon at bounding box center [803, 420] width 6 height 6
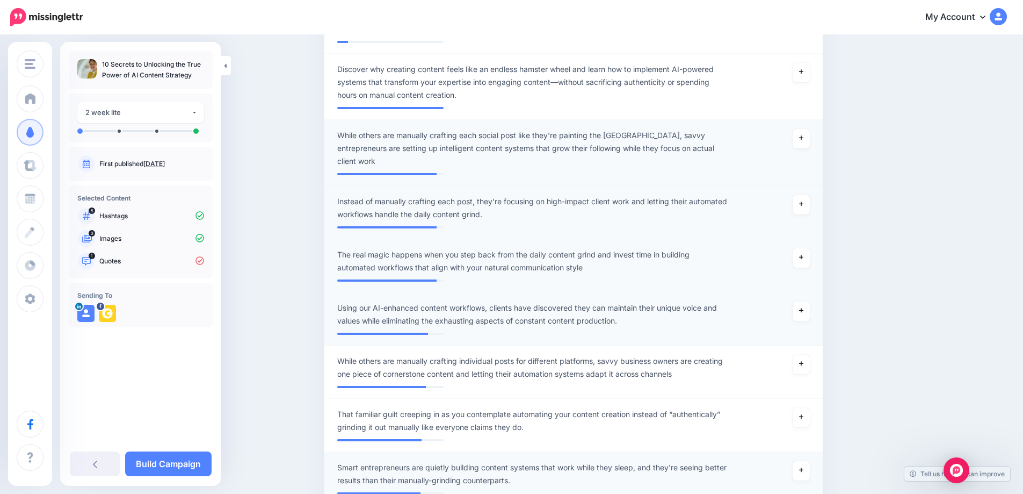
scroll to position [367, 0]
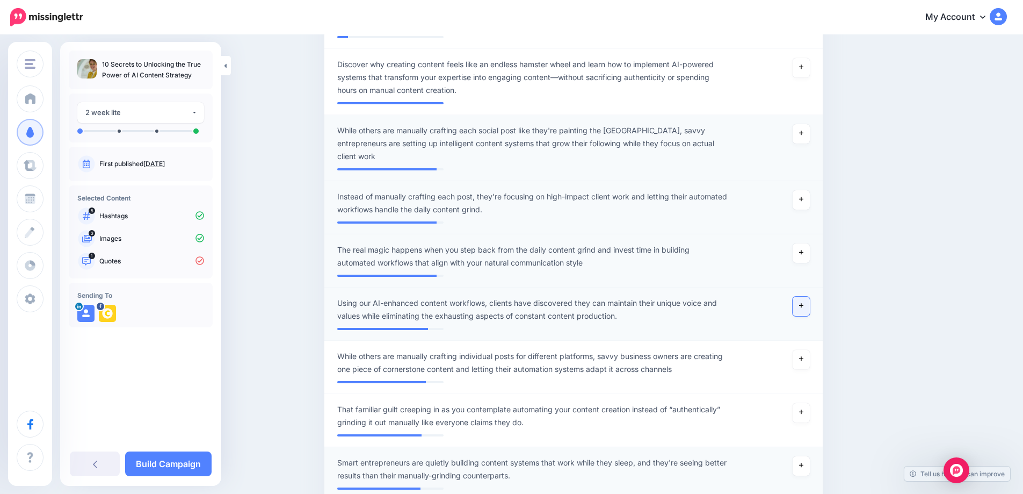
click at [802, 310] on link at bounding box center [801, 305] width 17 height 19
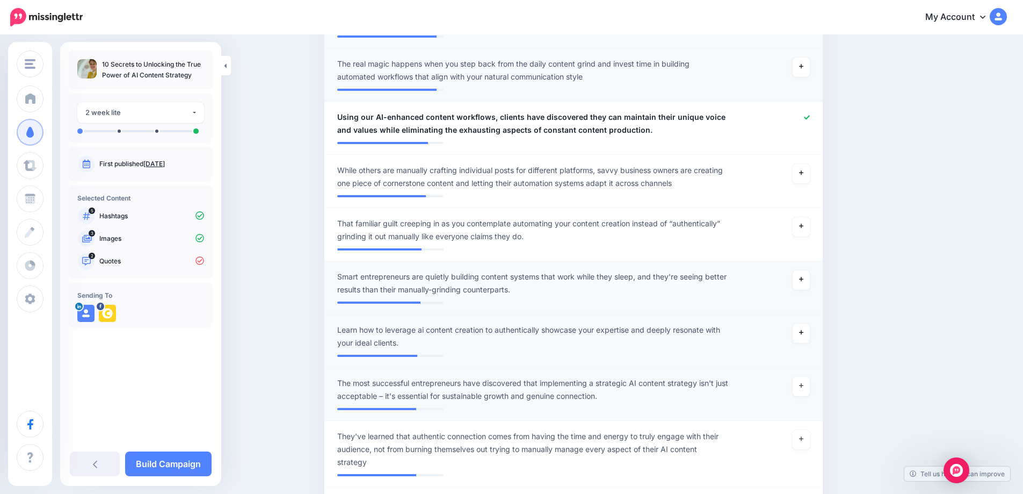
scroll to position [554, 0]
click at [802, 284] on link at bounding box center [801, 279] width 17 height 19
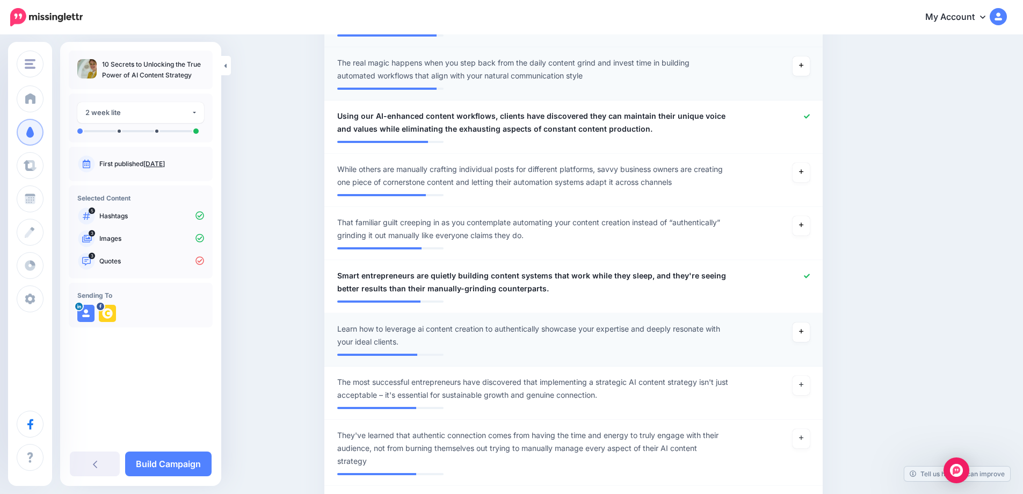
scroll to position [576, 0]
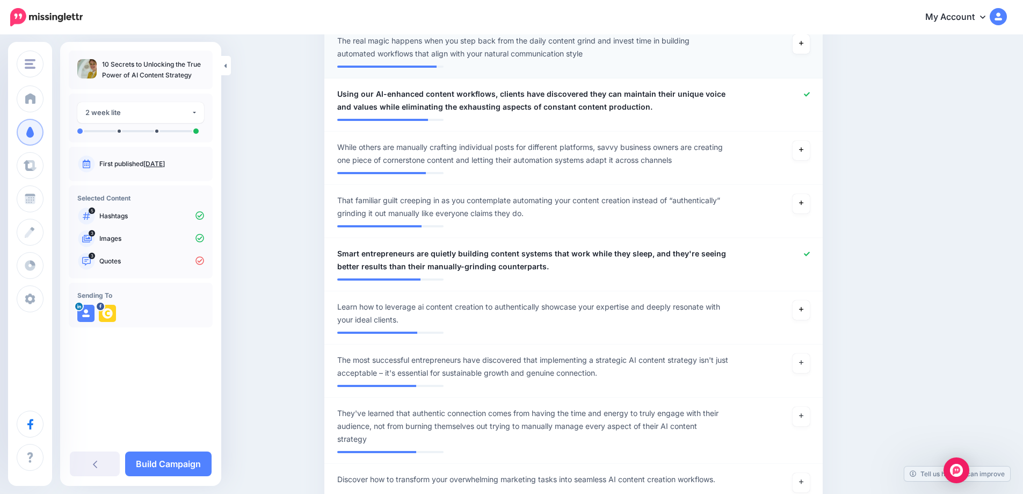
click at [810, 255] on icon at bounding box center [807, 253] width 6 height 4
click at [806, 368] on link at bounding box center [801, 362] width 17 height 19
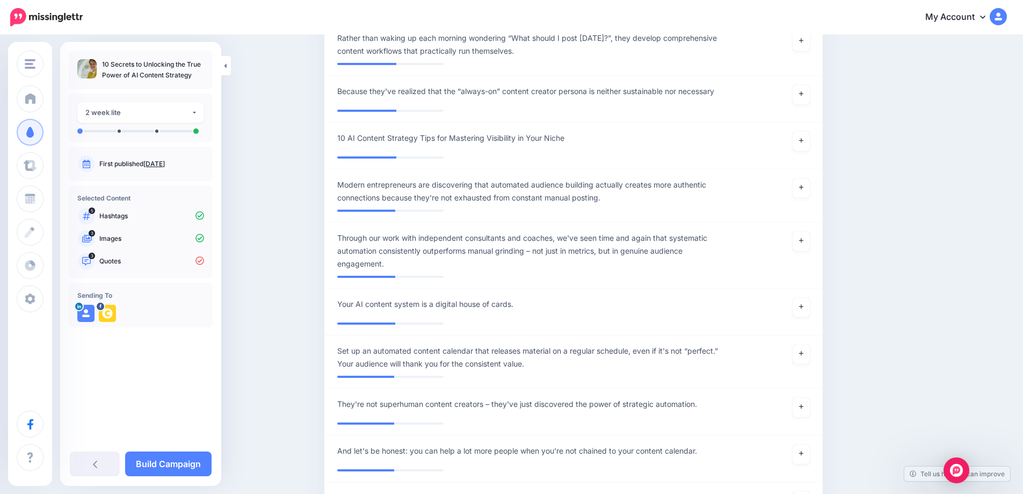
scroll to position [2335, 0]
click at [803, 191] on icon at bounding box center [801, 188] width 4 height 6
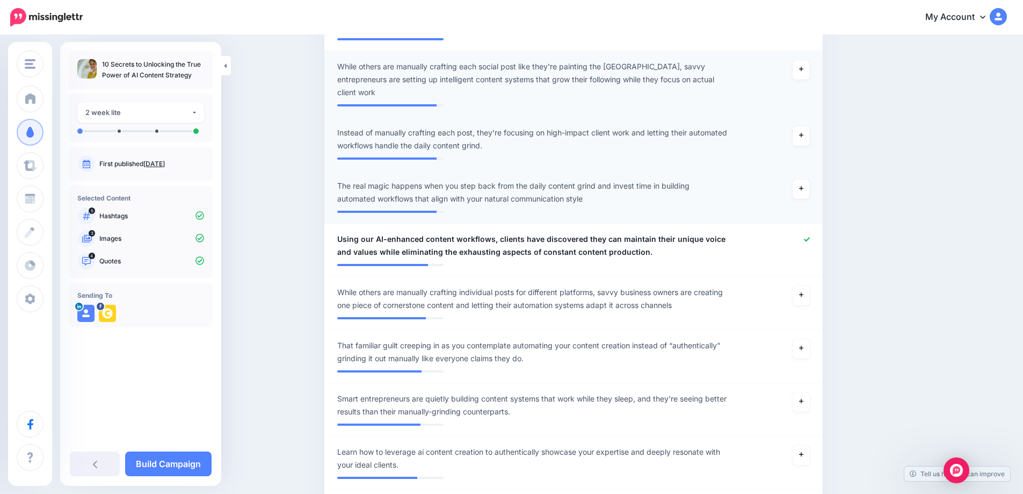
scroll to position [425, 0]
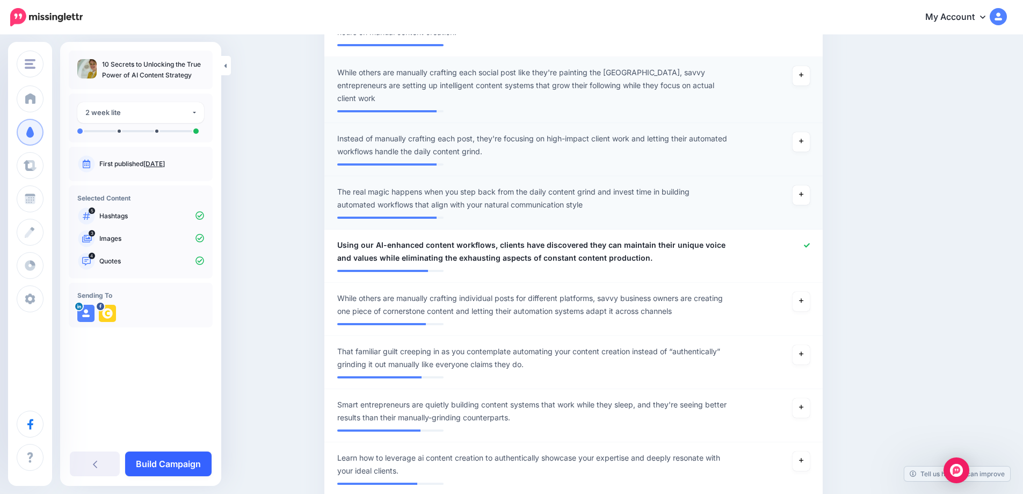
click at [171, 467] on link "Build Campaign" at bounding box center [168, 463] width 86 height 25
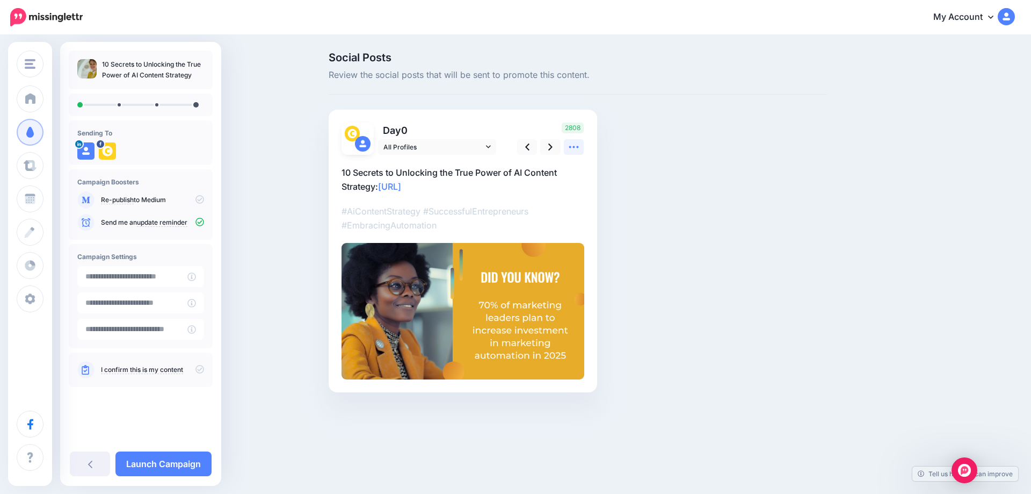
click at [575, 148] on icon at bounding box center [573, 146] width 11 height 11
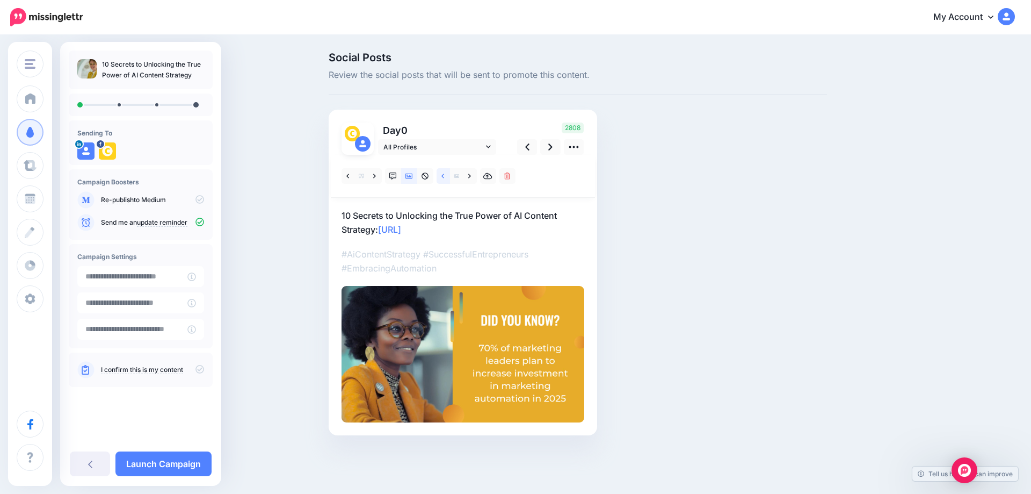
click at [442, 174] on icon at bounding box center [442, 176] width 3 height 8
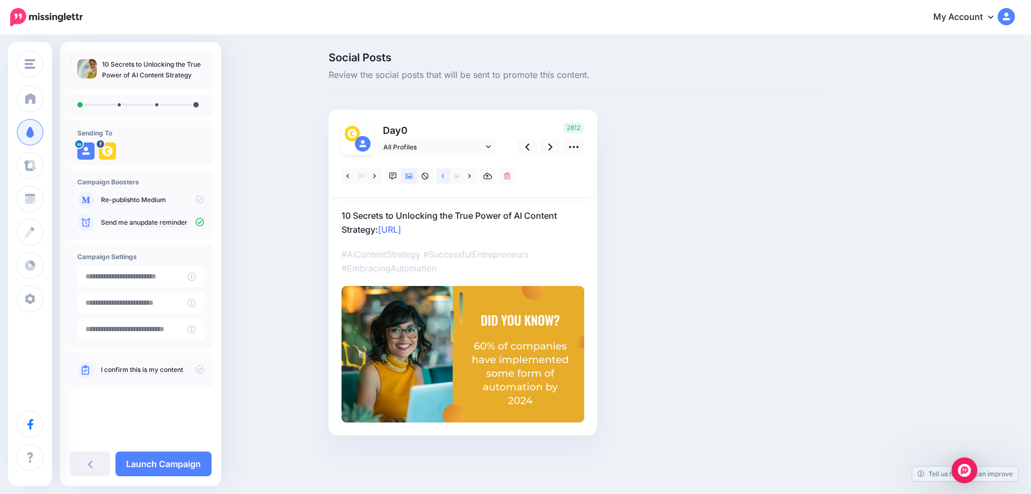
click at [443, 180] on link at bounding box center [443, 176] width 13 height 16
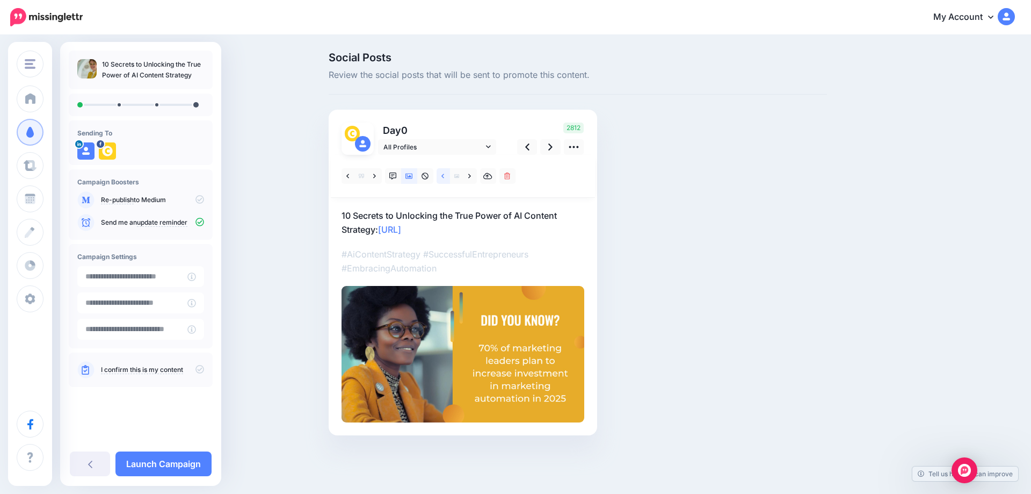
click at [443, 180] on link at bounding box center [443, 176] width 13 height 16
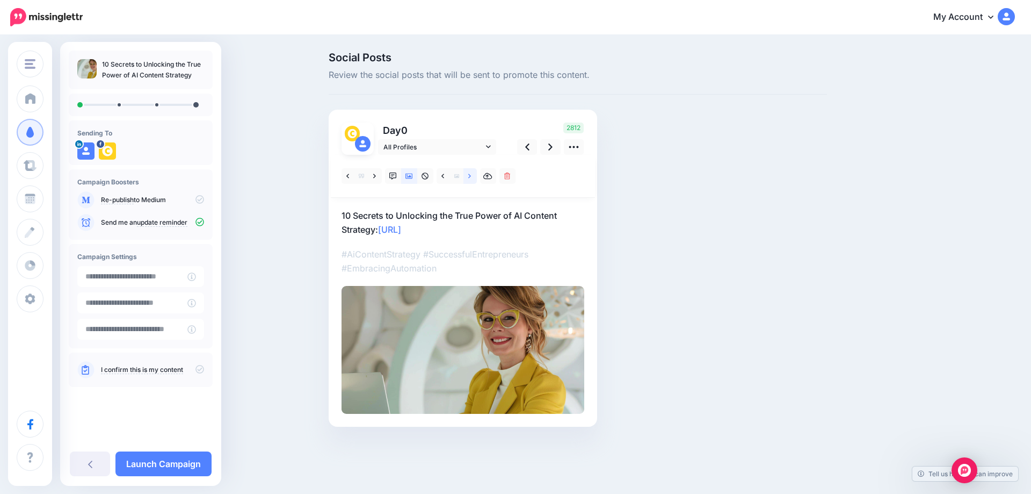
click at [473, 176] on link at bounding box center [469, 176] width 13 height 16
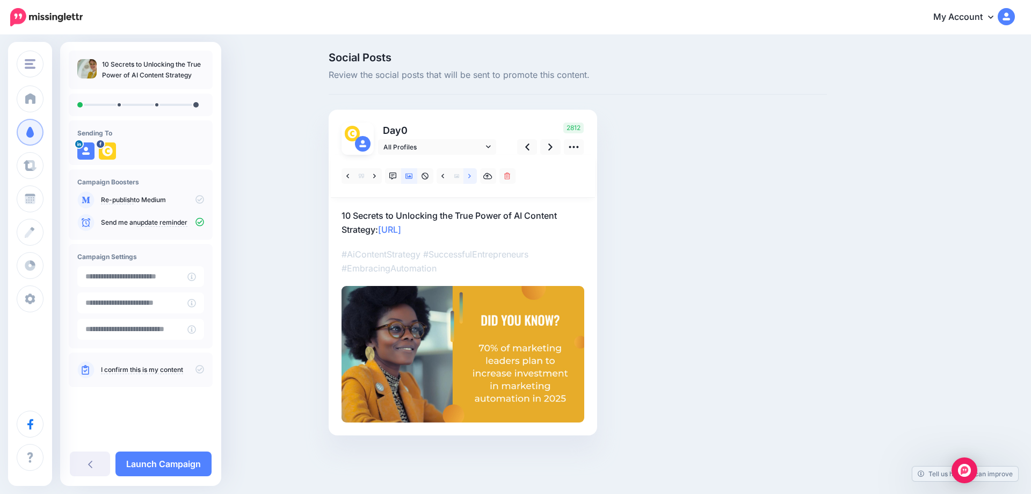
click at [468, 176] on icon at bounding box center [469, 176] width 3 height 8
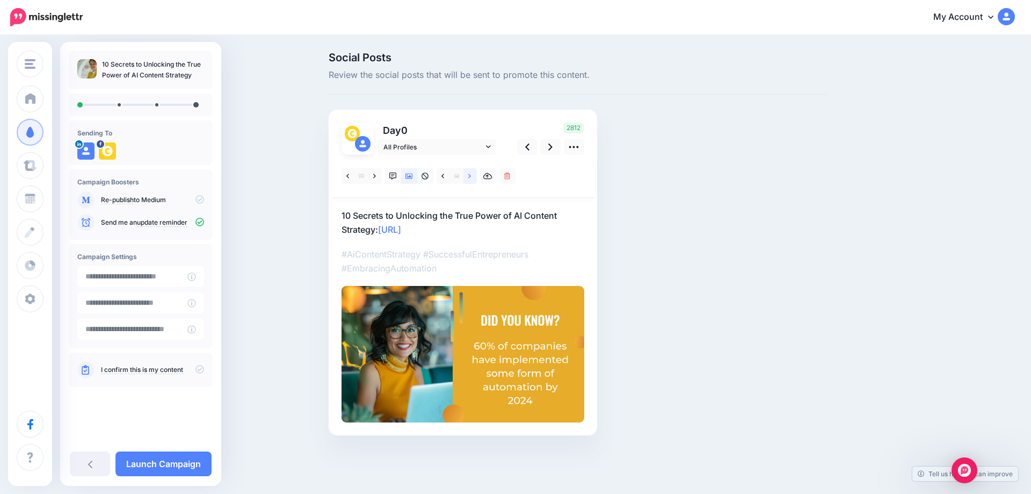
click at [468, 175] on icon at bounding box center [469, 176] width 3 height 8
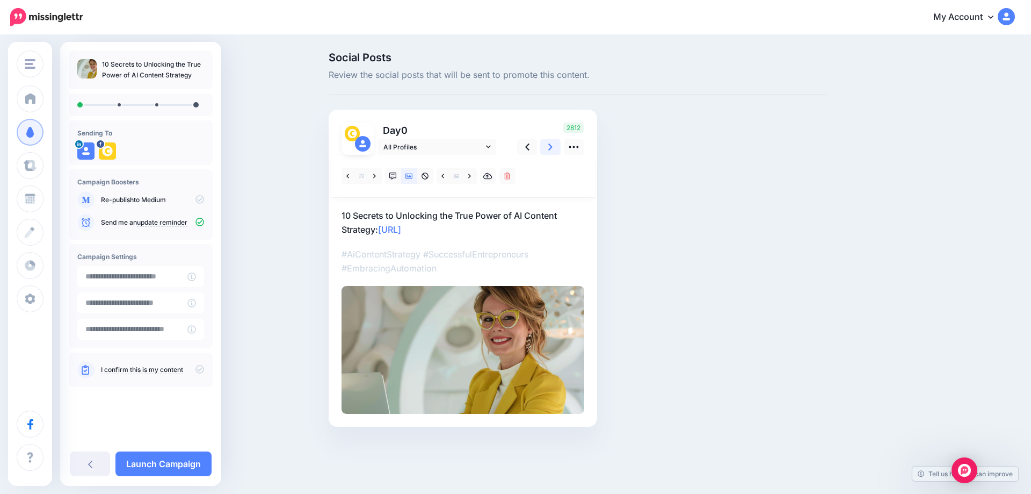
click at [549, 148] on icon at bounding box center [550, 146] width 4 height 11
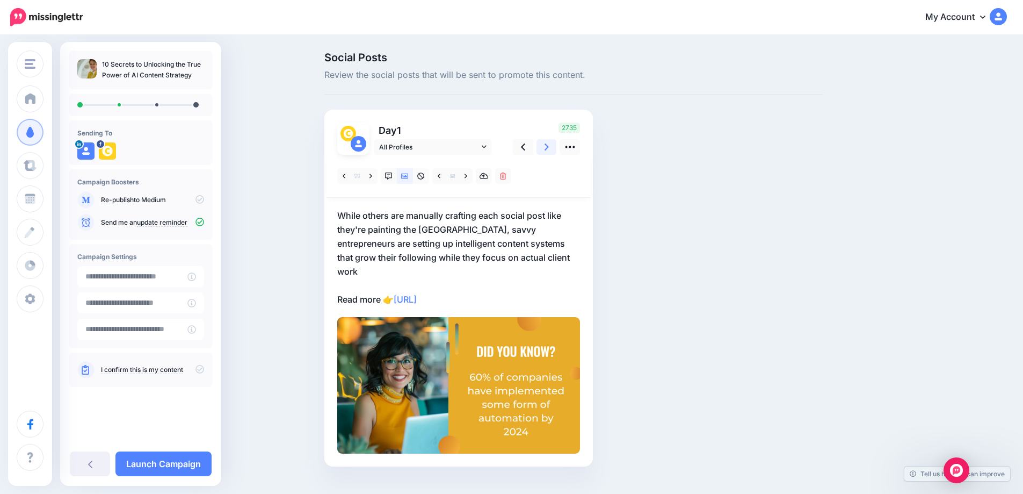
click at [549, 146] on icon at bounding box center [547, 146] width 4 height 11
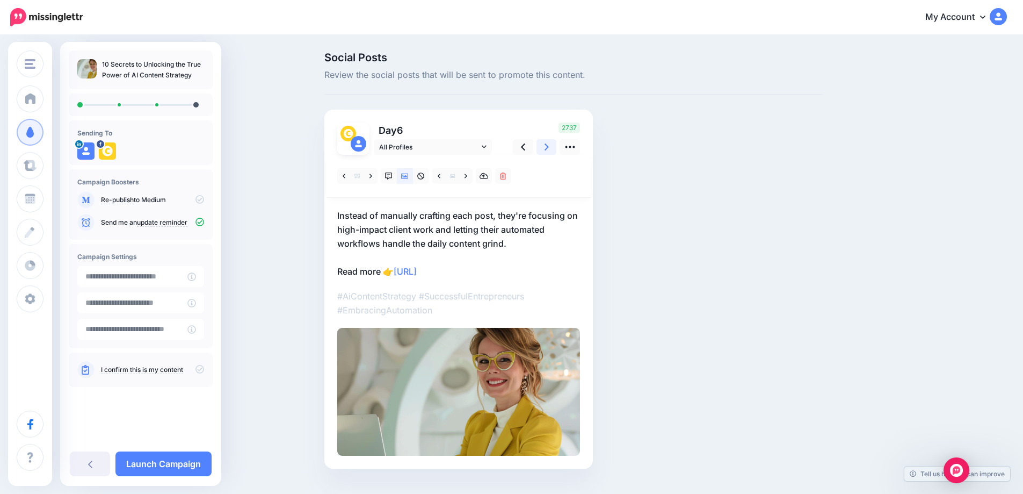
click at [549, 149] on icon at bounding box center [547, 146] width 4 height 11
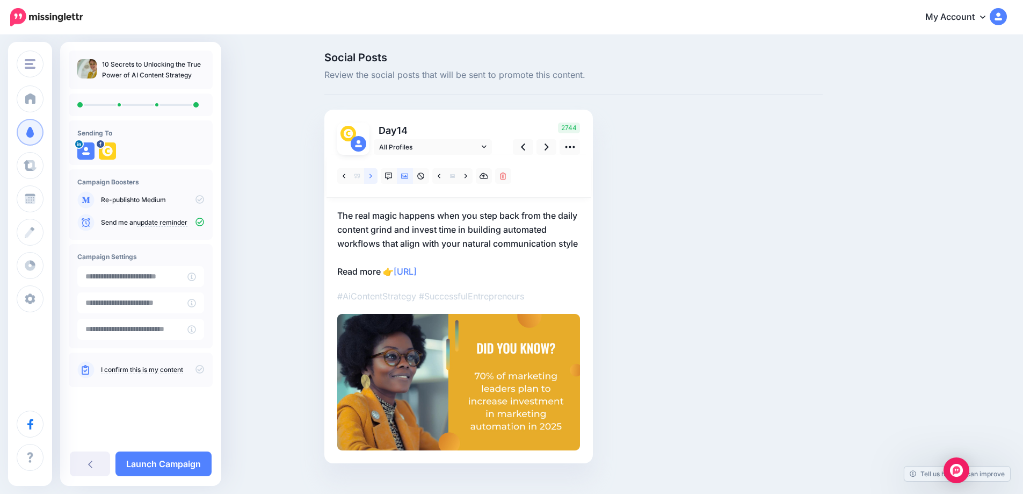
click at [372, 176] on icon at bounding box center [370, 175] width 3 height 4
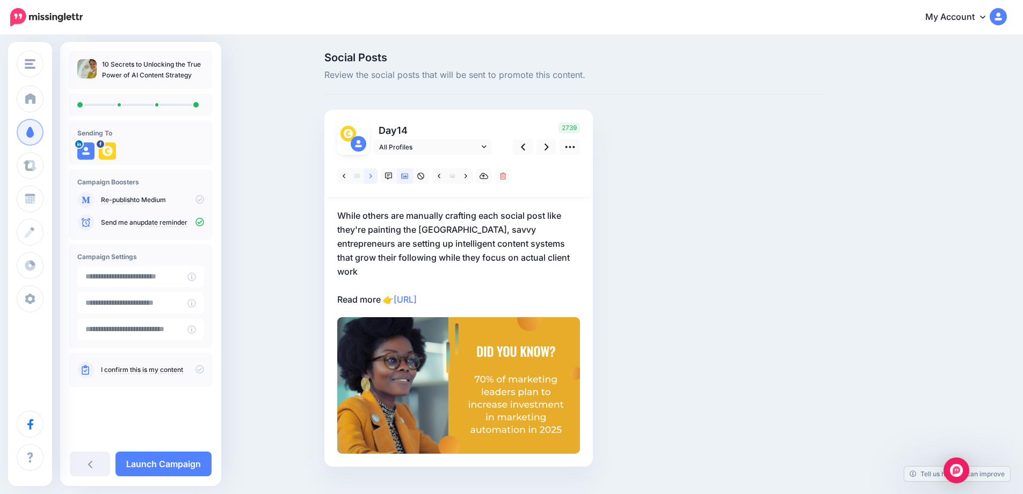
click at [372, 176] on icon at bounding box center [370, 175] width 3 height 4
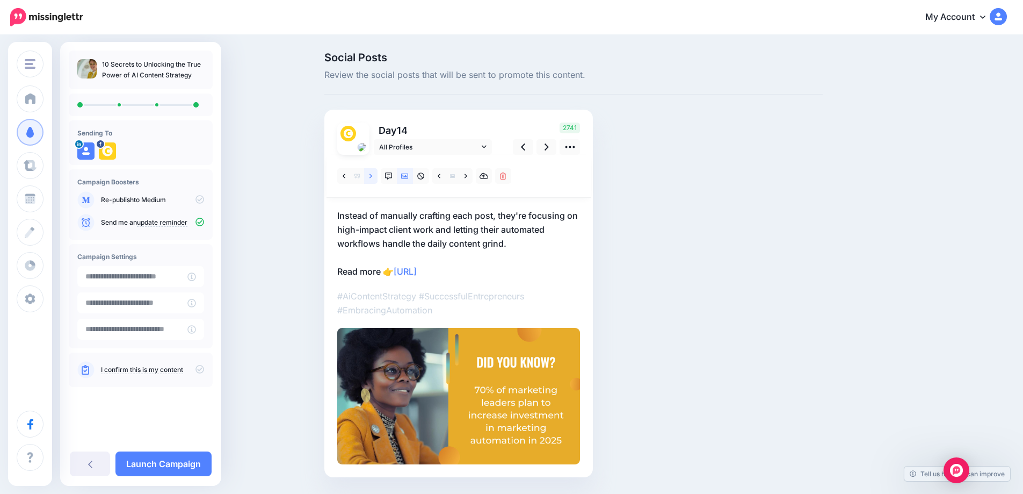
click at [372, 176] on icon at bounding box center [370, 175] width 3 height 4
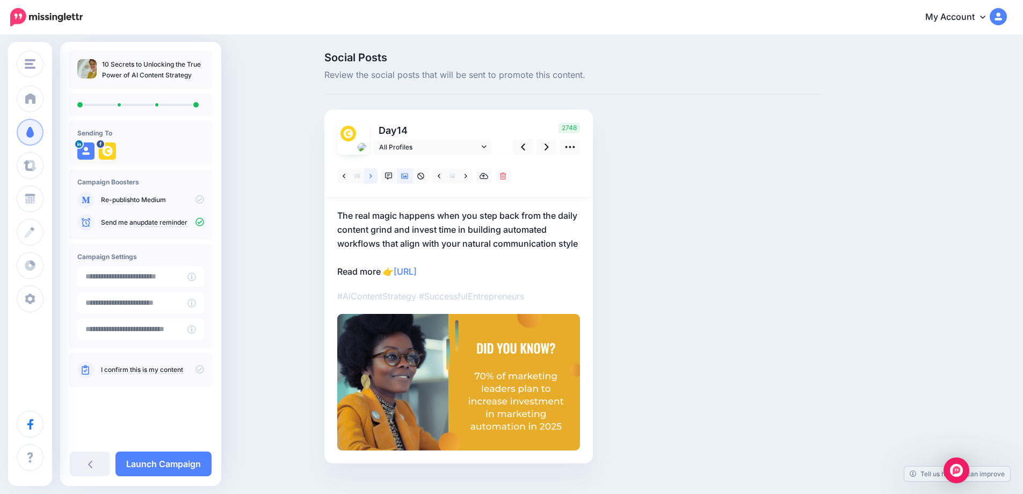
click at [372, 176] on icon at bounding box center [370, 175] width 3 height 4
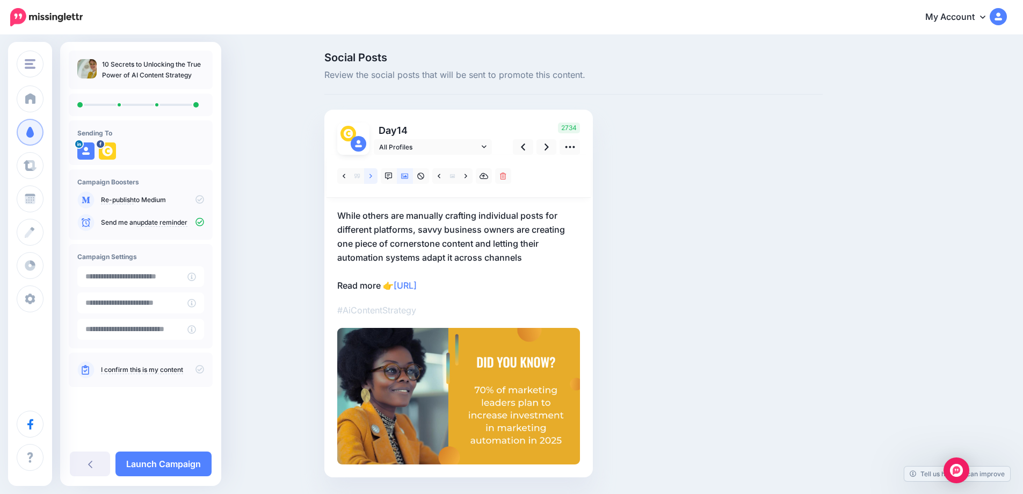
click at [372, 176] on icon at bounding box center [370, 175] width 3 height 4
click at [376, 175] on link at bounding box center [370, 176] width 13 height 16
click at [525, 150] on icon at bounding box center [523, 146] width 4 height 7
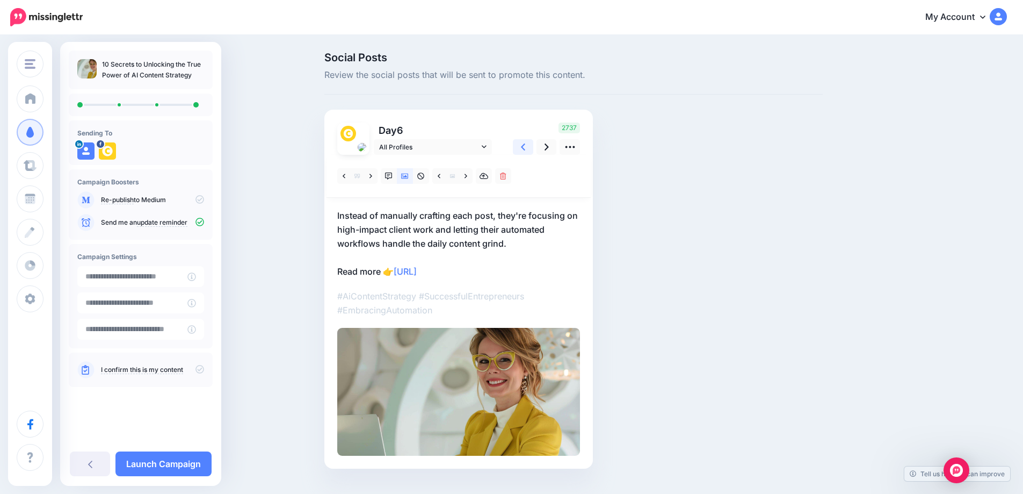
click at [525, 150] on icon at bounding box center [523, 146] width 4 height 7
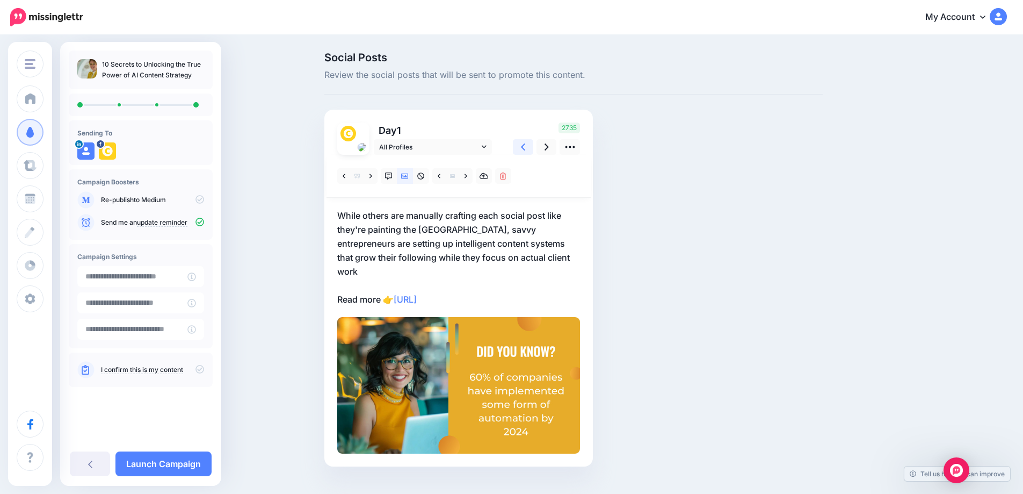
click at [525, 150] on icon at bounding box center [523, 146] width 4 height 7
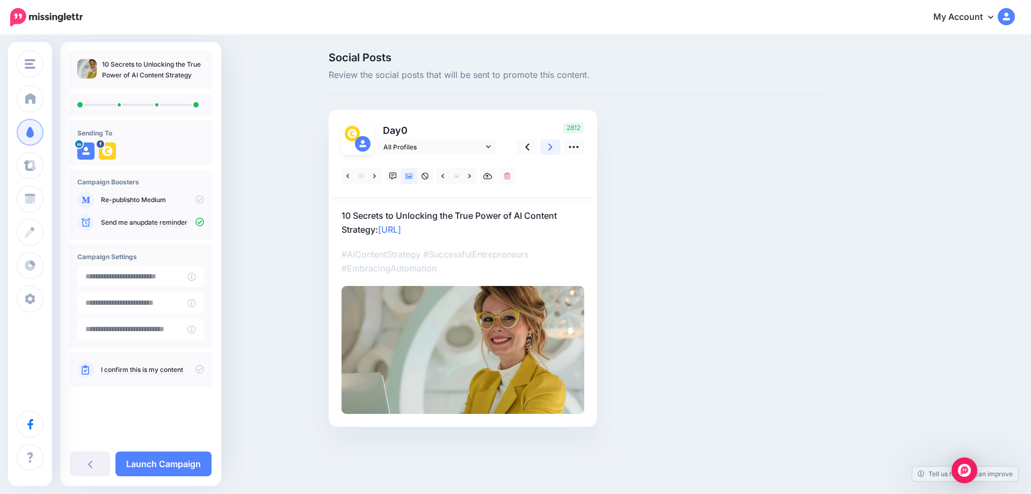
click at [555, 149] on link at bounding box center [550, 147] width 20 height 16
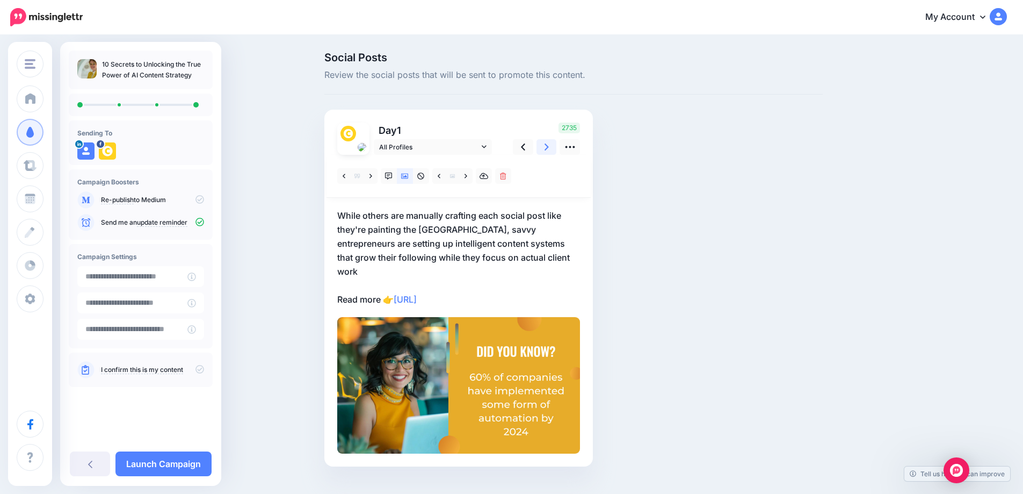
click at [555, 149] on link at bounding box center [547, 147] width 20 height 16
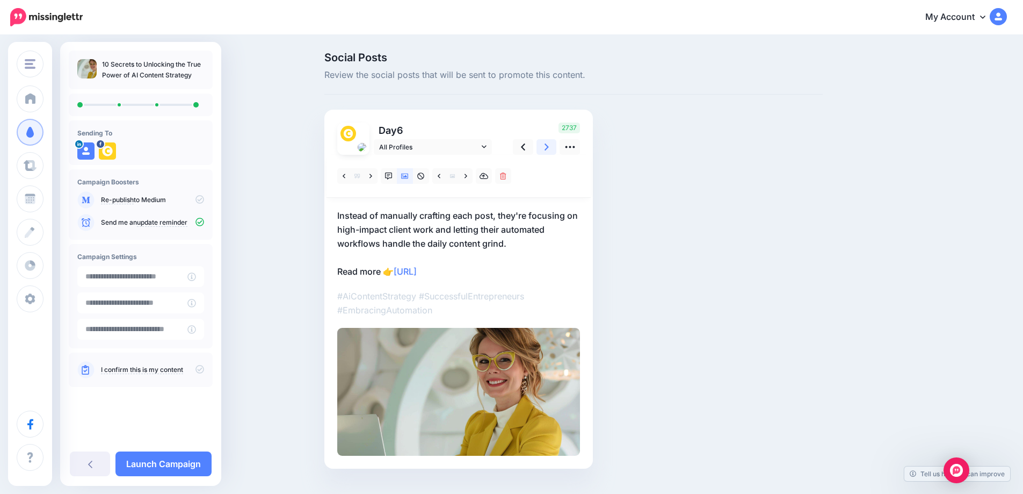
click at [555, 149] on link at bounding box center [547, 147] width 20 height 16
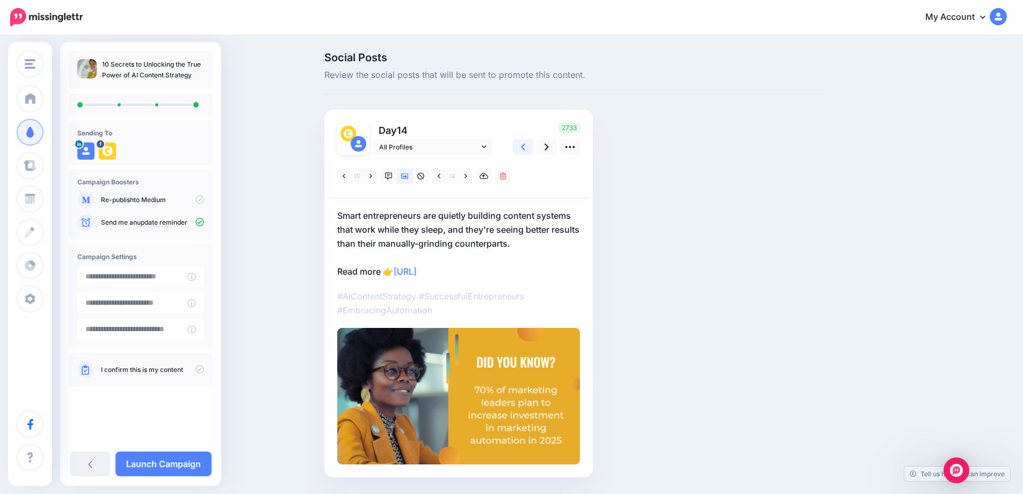
click at [525, 150] on icon at bounding box center [523, 146] width 4 height 11
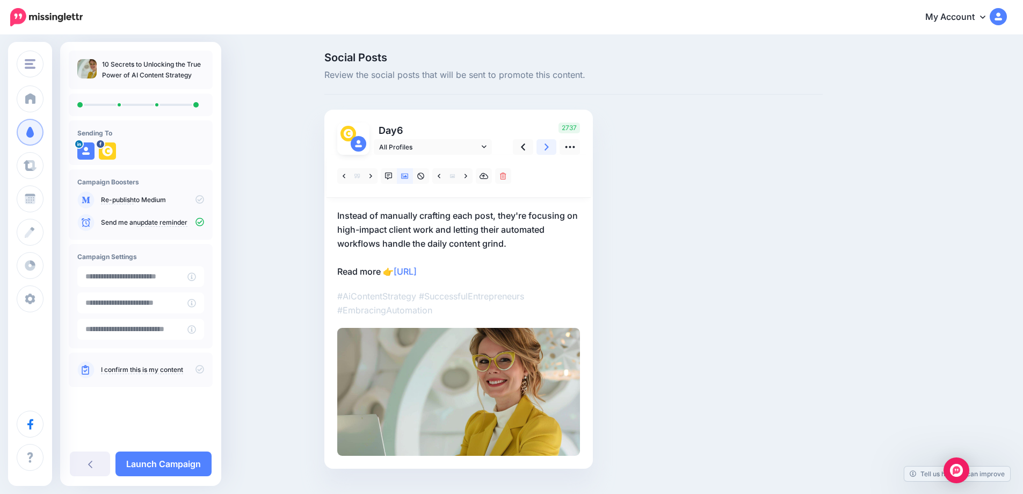
click at [543, 146] on link at bounding box center [547, 147] width 20 height 16
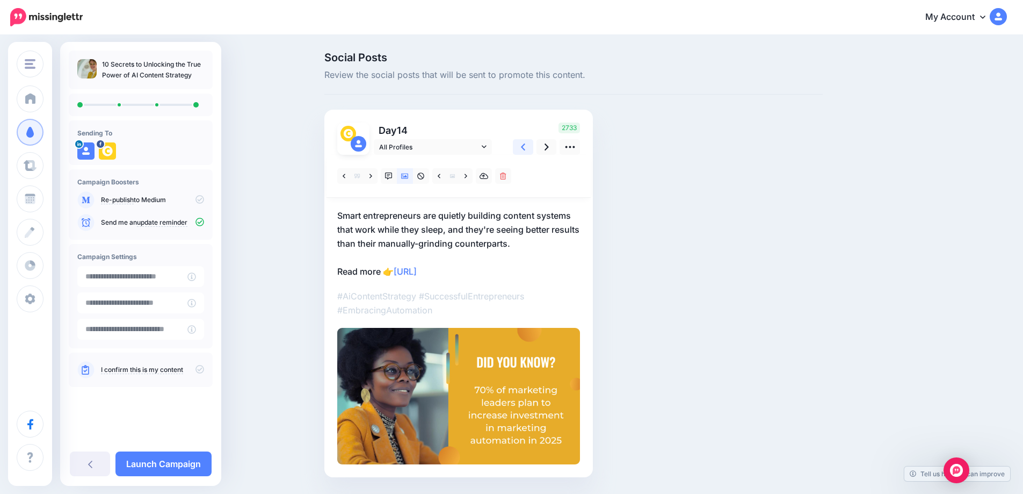
click at [523, 148] on link at bounding box center [523, 147] width 20 height 16
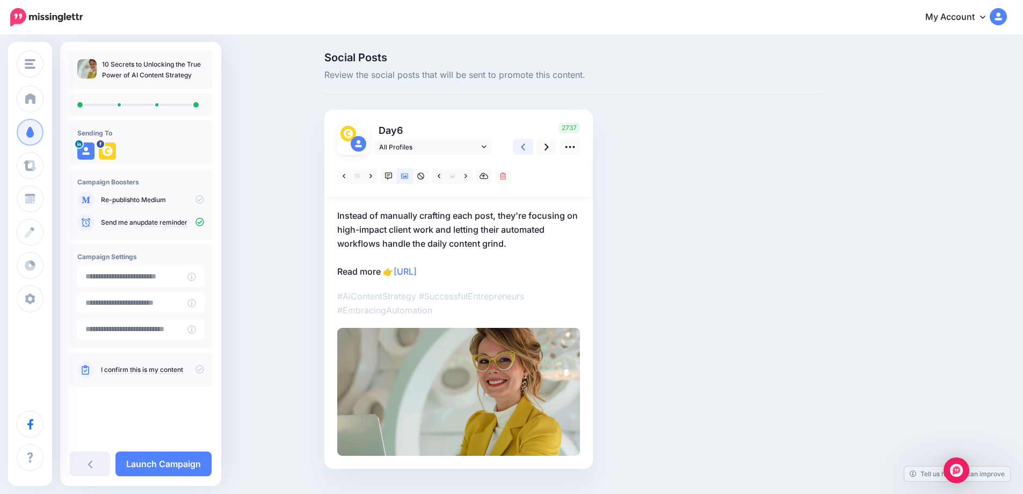
click at [523, 148] on link at bounding box center [523, 147] width 20 height 16
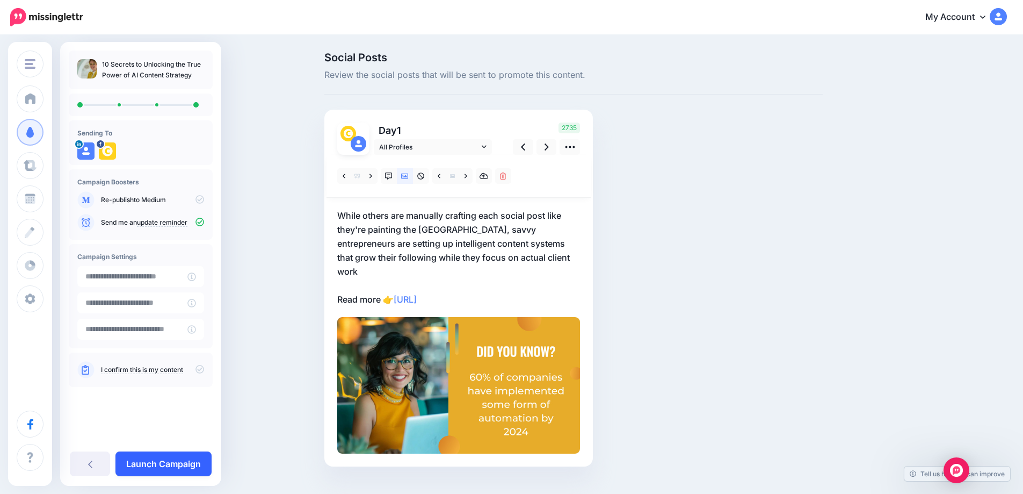
click at [173, 466] on link "Launch Campaign" at bounding box center [163, 463] width 96 height 25
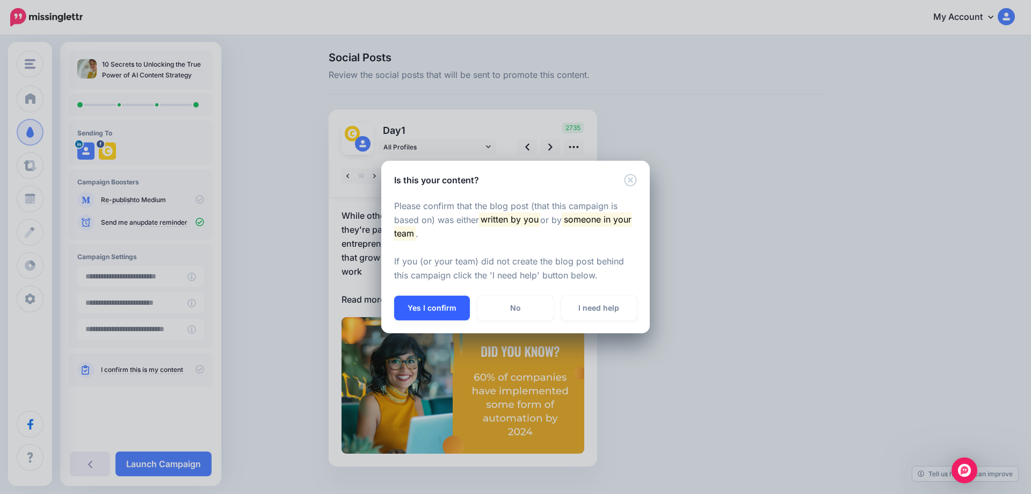
click at [418, 308] on button "Yes I confirm" at bounding box center [432, 307] width 76 height 25
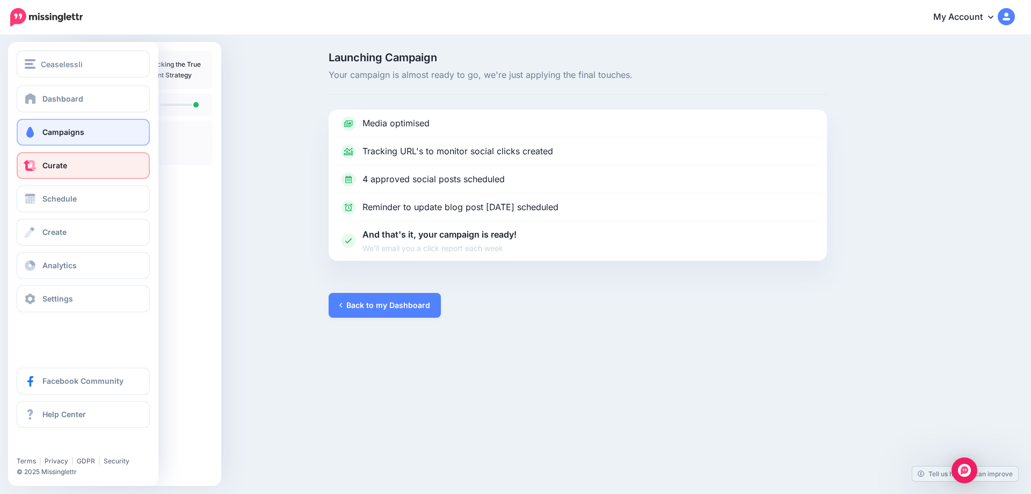
click at [41, 168] on link "Curate" at bounding box center [83, 165] width 133 height 27
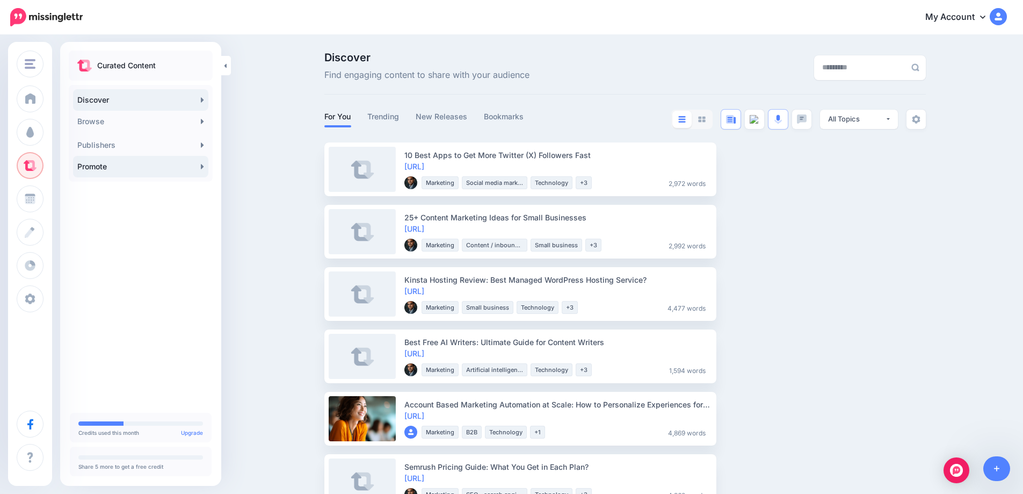
click at [202, 169] on icon at bounding box center [202, 166] width 3 height 9
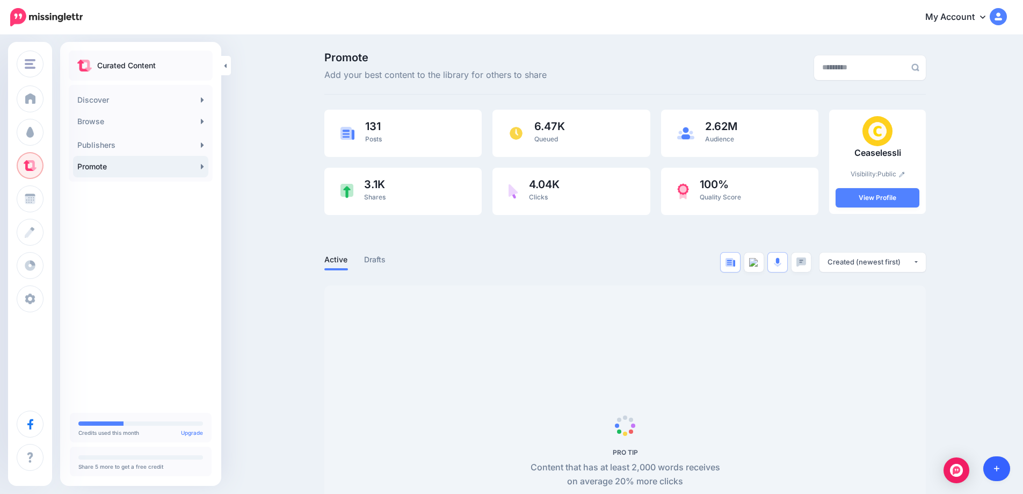
click at [1003, 465] on link at bounding box center [996, 468] width 27 height 25
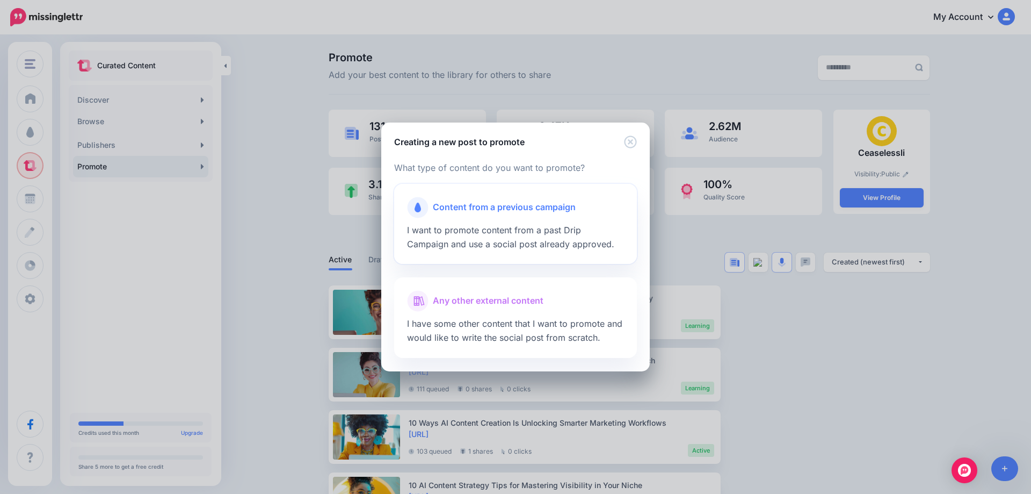
click at [427, 212] on icon at bounding box center [418, 207] width 21 height 21
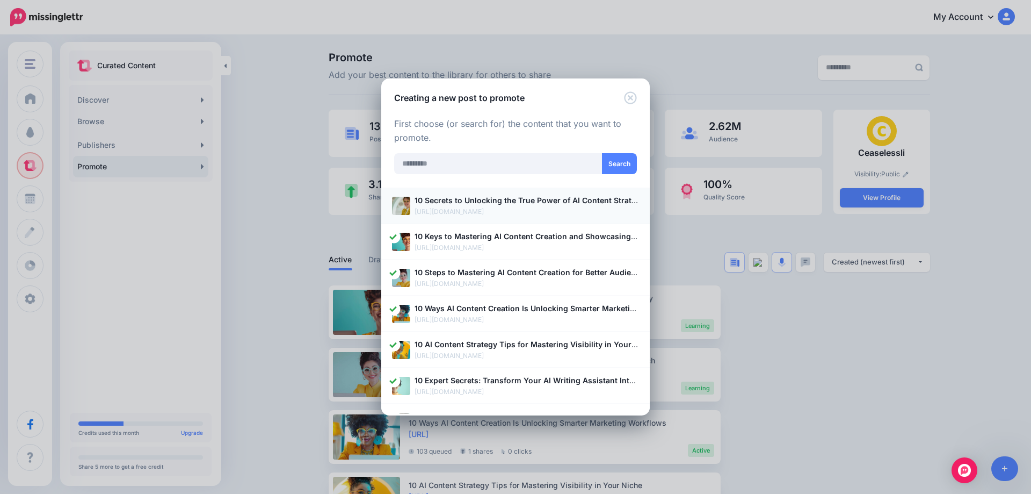
click at [458, 217] on p "[URL][DOMAIN_NAME]" at bounding box center [527, 211] width 224 height 11
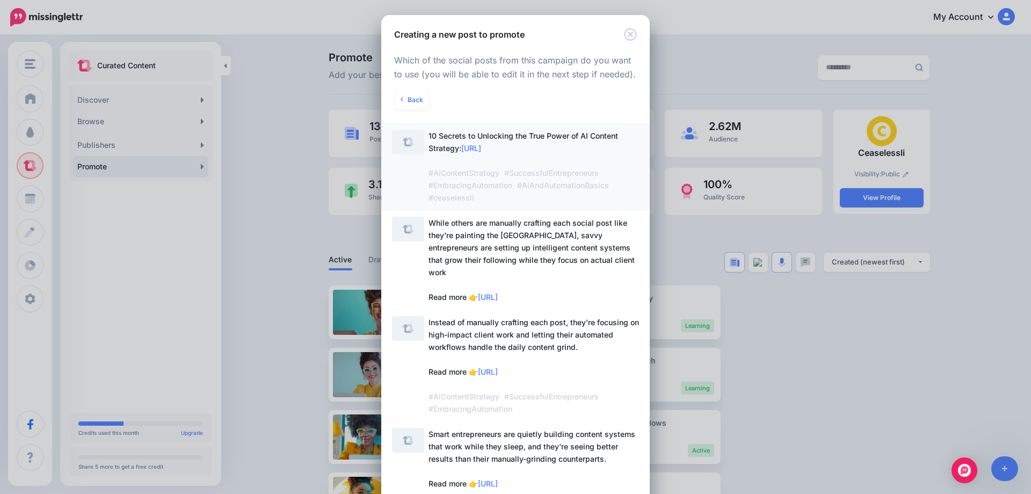
click at [434, 153] on span "10 Secrets to Unlocking the True Power of AI Content Strategy: https://lttr.ai/…" at bounding box center [524, 166] width 190 height 71
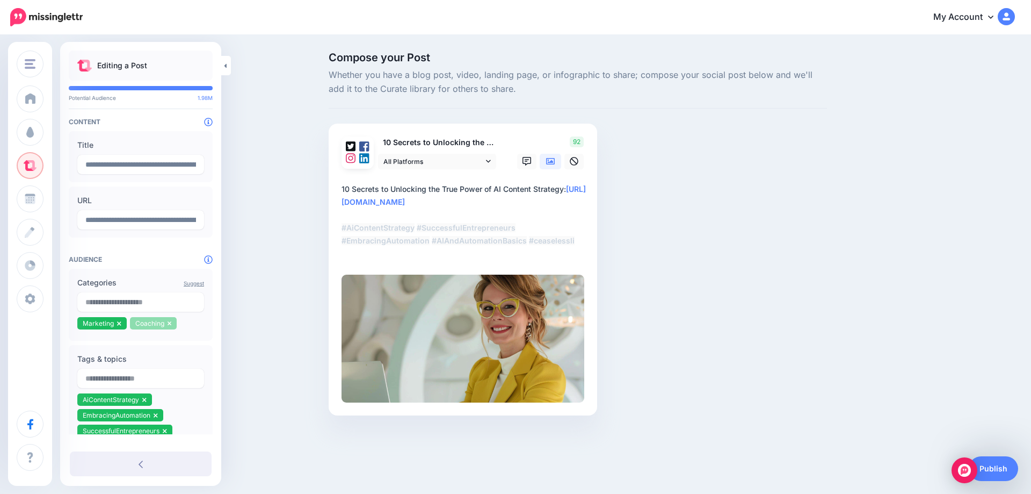
click at [170, 324] on icon at bounding box center [170, 323] width 4 height 6
click at [119, 306] on input "text" at bounding box center [140, 301] width 127 height 19
type input "*****"
click at [179, 326] on span "1.6M" at bounding box center [182, 326] width 25 height 10
click at [272, 322] on div "Compose your Post Whether you have a blog post, video, landing page, or infogra…" at bounding box center [515, 249] width 1031 height 427
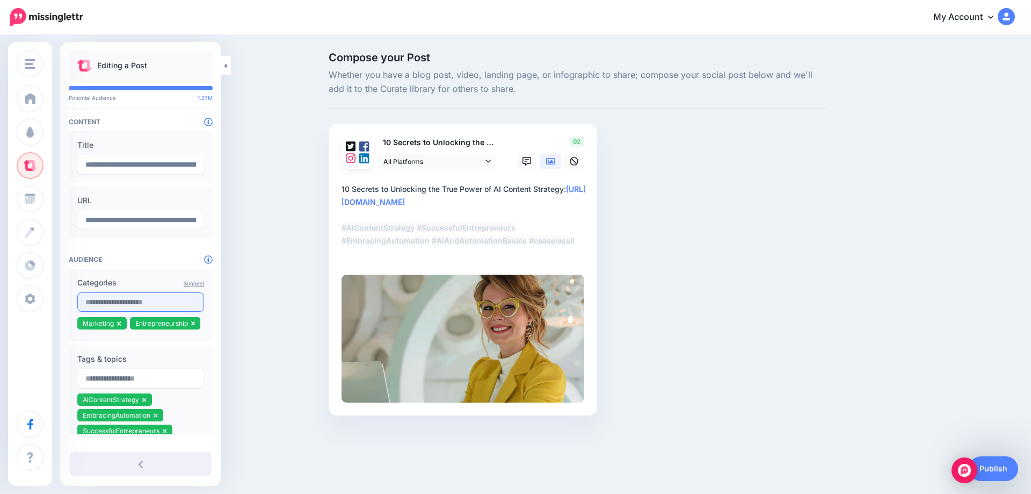
click at [137, 306] on input "text" at bounding box center [140, 301] width 127 height 19
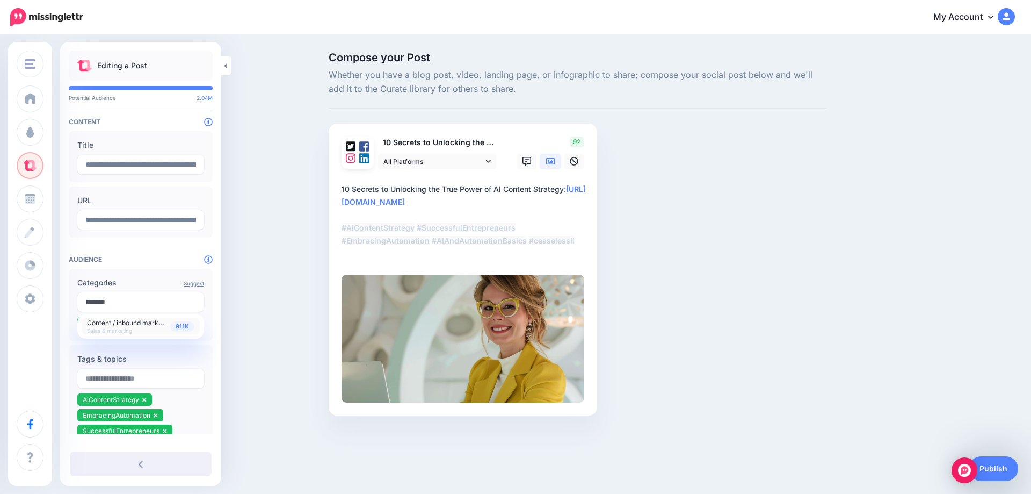
type input "*******"
click at [175, 328] on span "911K" at bounding box center [182, 326] width 24 height 10
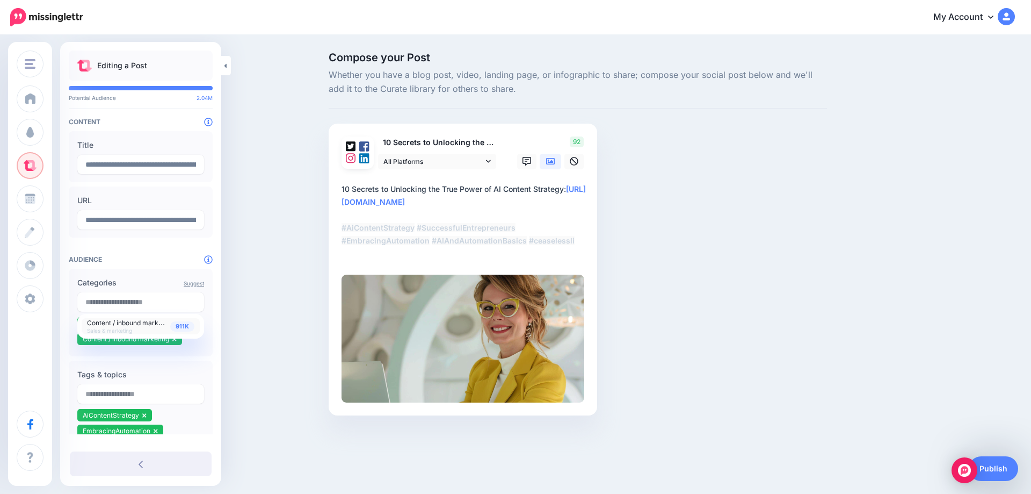
click at [235, 322] on div "Compose your Post Whether you have a blog post, video, landing page, or infogra…" at bounding box center [515, 249] width 1031 height 427
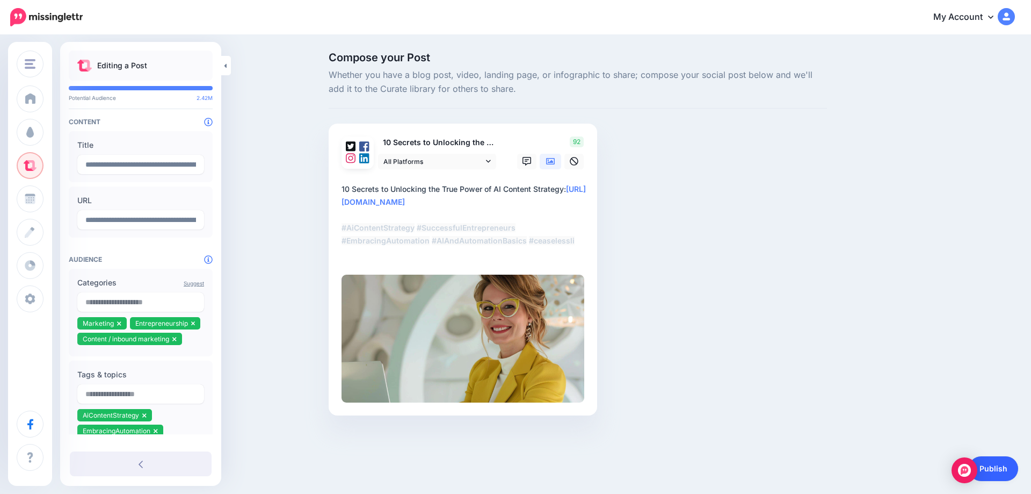
click at [1011, 472] on link "Publish" at bounding box center [993, 468] width 49 height 25
click at [1002, 469] on icon at bounding box center [1004, 469] width 8 height 8
